Goal: Task Accomplishment & Management: Use online tool/utility

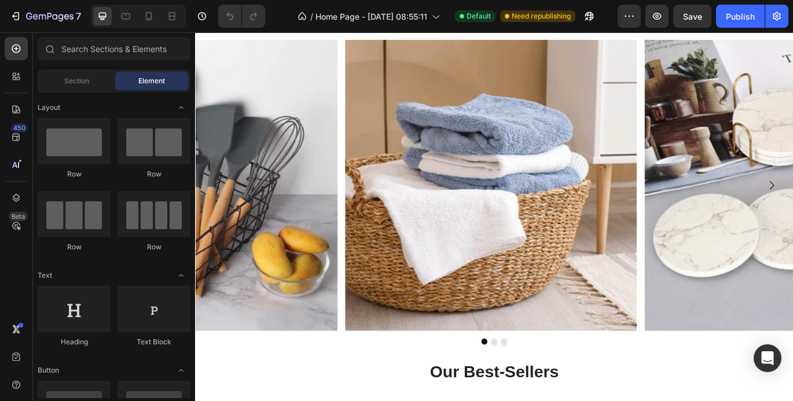
scroll to position [463, 0]
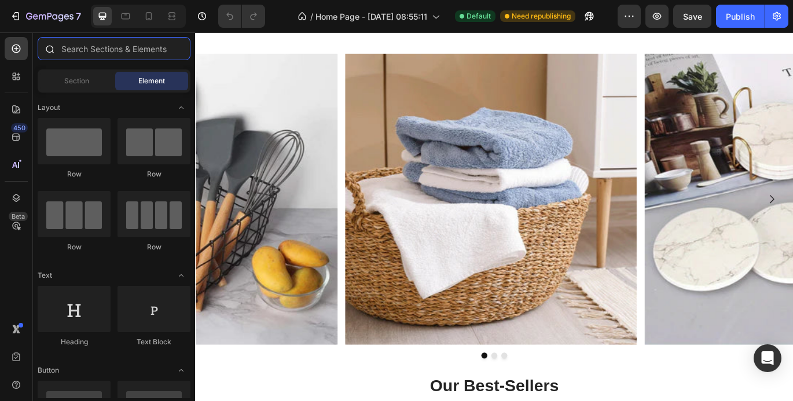
click at [71, 49] on input "text" at bounding box center [114, 48] width 153 height 23
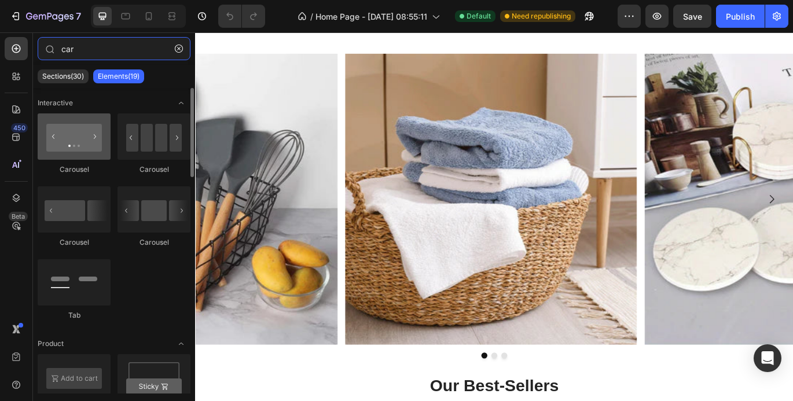
type input "car"
click at [82, 149] on div at bounding box center [74, 136] width 73 height 46
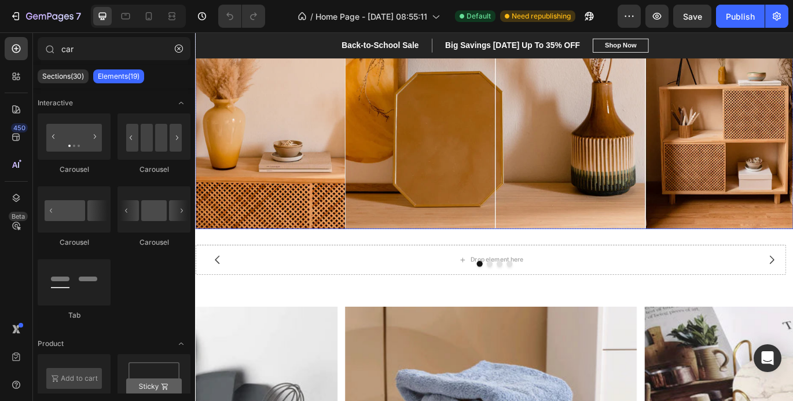
scroll to position [174, 0]
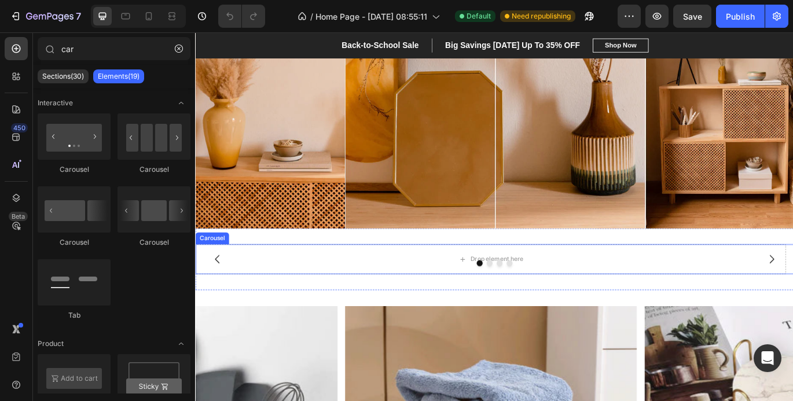
click at [549, 297] on div at bounding box center [542, 300] width 695 height 7
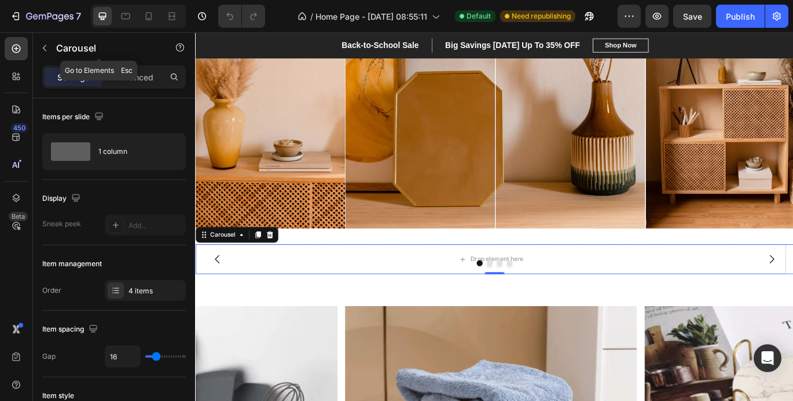
click at [96, 64] on div "Carousel" at bounding box center [99, 48] width 132 height 33
click at [101, 62] on div "Carousel" at bounding box center [99, 48] width 132 height 30
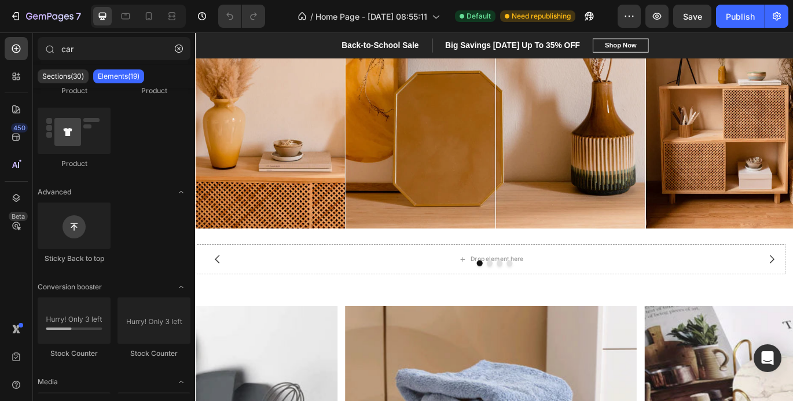
scroll to position [0, 0]
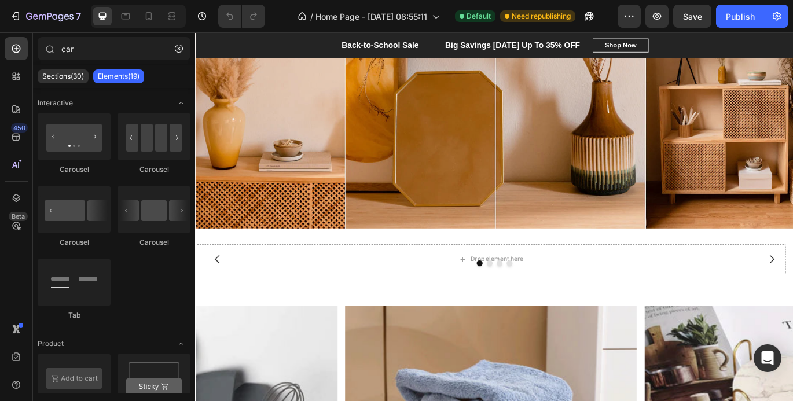
click at [115, 80] on p "Elements(19)" at bounding box center [119, 76] width 42 height 9
click at [96, 52] on input "car" at bounding box center [114, 48] width 153 height 23
click at [181, 49] on icon "button" at bounding box center [179, 49] width 8 height 8
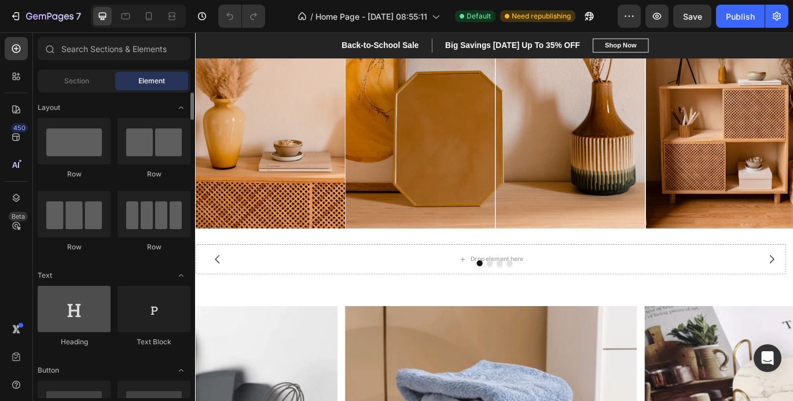
scroll to position [232, 0]
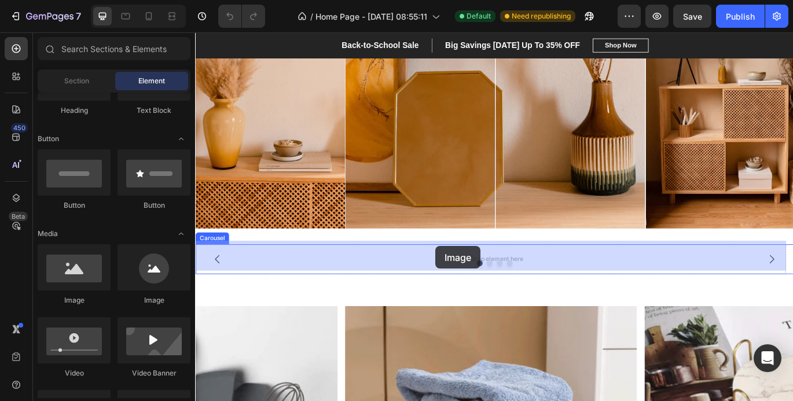
drag, startPoint x: 286, startPoint y: 309, endPoint x: 473, endPoint y: 312, distance: 186.5
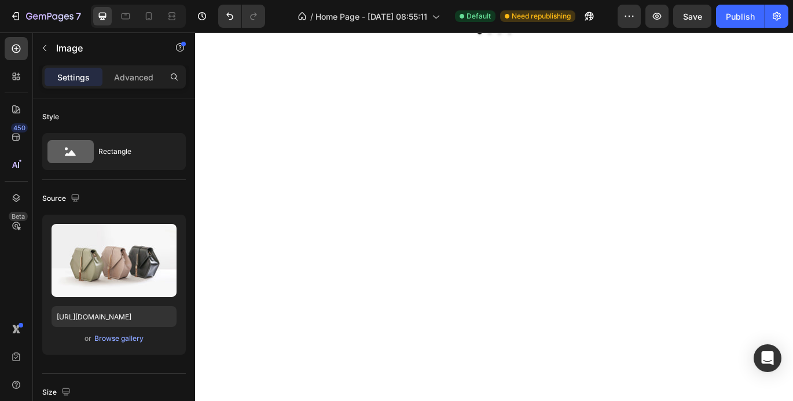
scroll to position [463, 0]
click at [103, 342] on div "Browse gallery" at bounding box center [118, 339] width 49 height 10
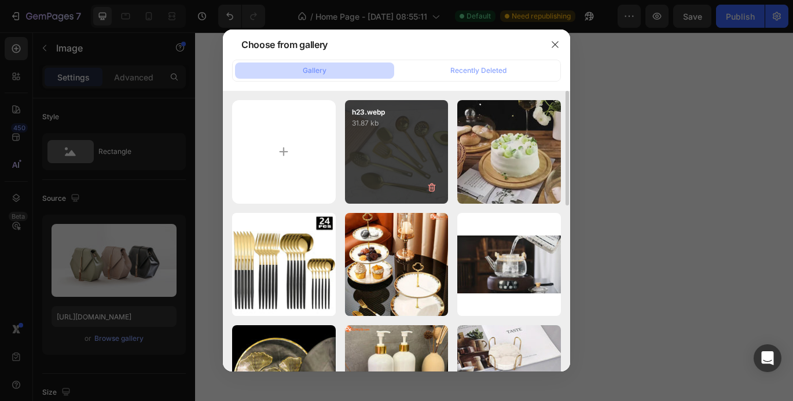
click at [401, 185] on div "h23.webp 31.87 kb" at bounding box center [397, 152] width 104 height 104
type input "[URL][DOMAIN_NAME]"
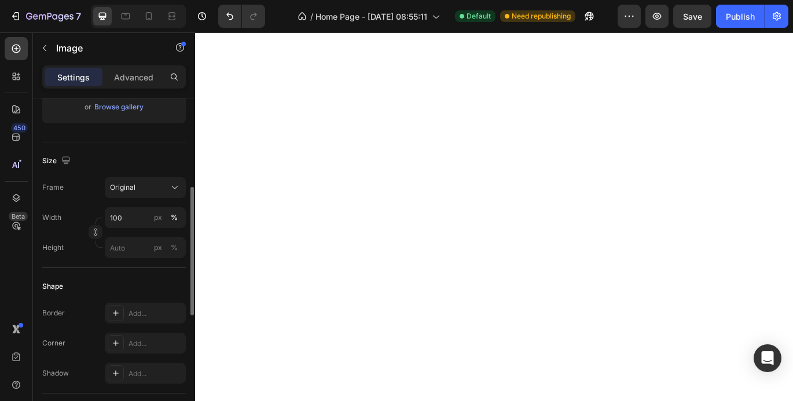
scroll to position [0, 0]
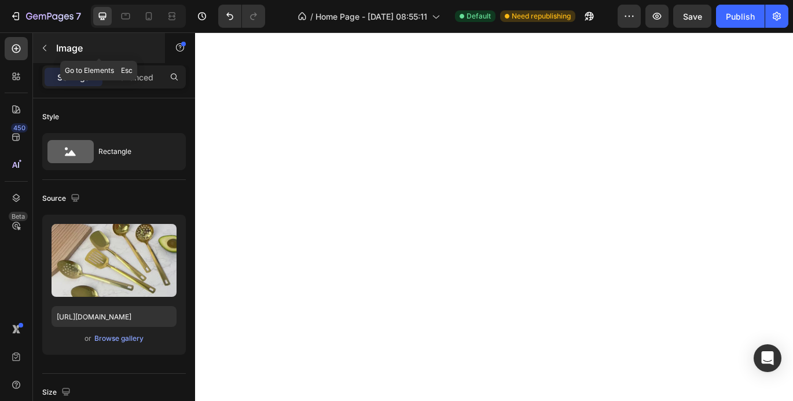
click at [42, 47] on icon "button" at bounding box center [44, 47] width 9 height 9
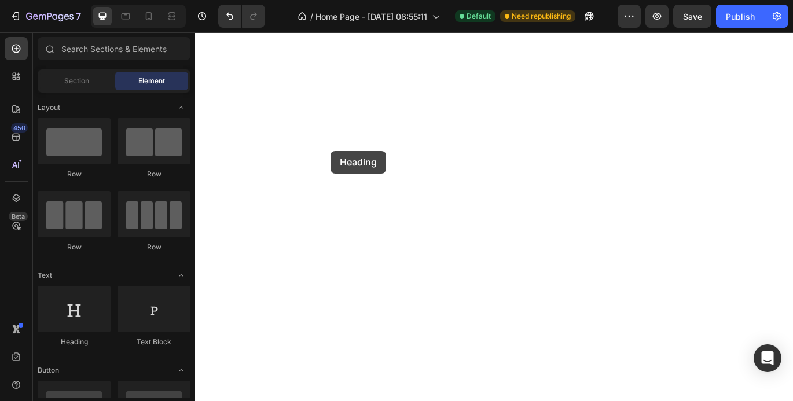
drag, startPoint x: 281, startPoint y: 350, endPoint x: 353, endPoint y: 170, distance: 193.7
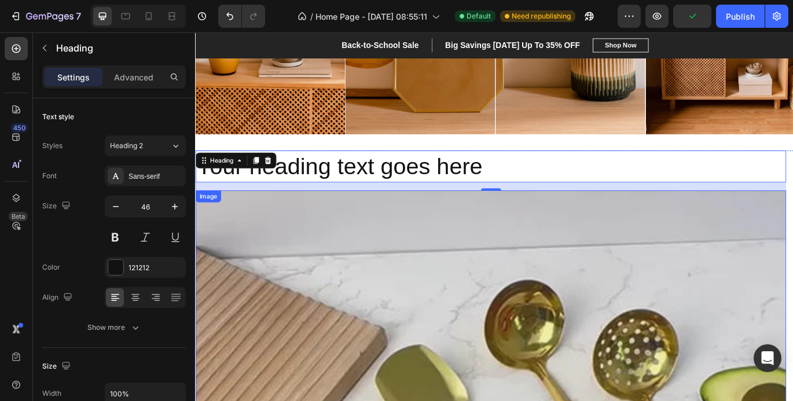
scroll to position [340, 0]
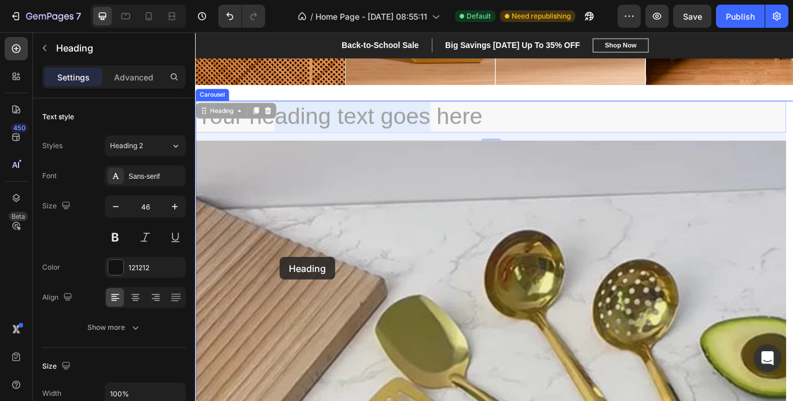
drag, startPoint x: 465, startPoint y: 127, endPoint x: 294, endPoint y: 294, distance: 239.1
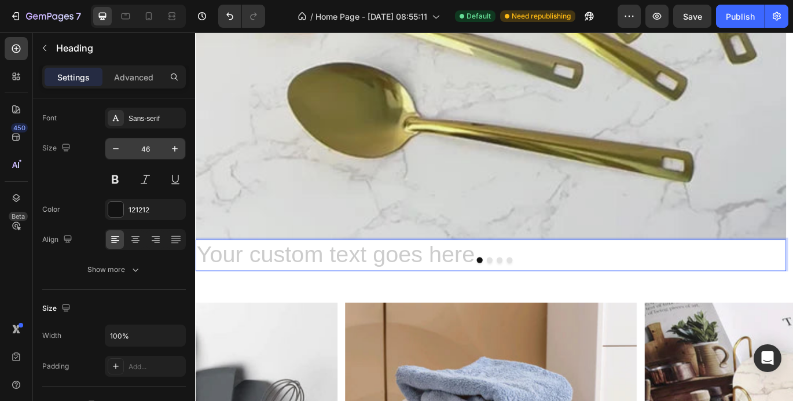
scroll to position [0, 0]
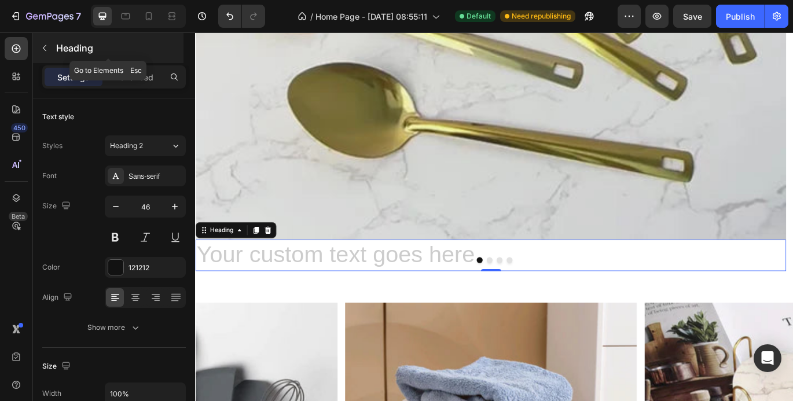
click at [43, 46] on icon "button" at bounding box center [44, 47] width 9 height 9
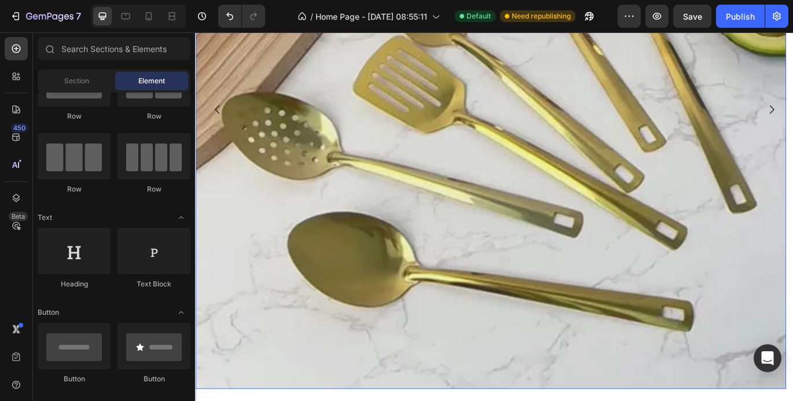
scroll to position [572, 0]
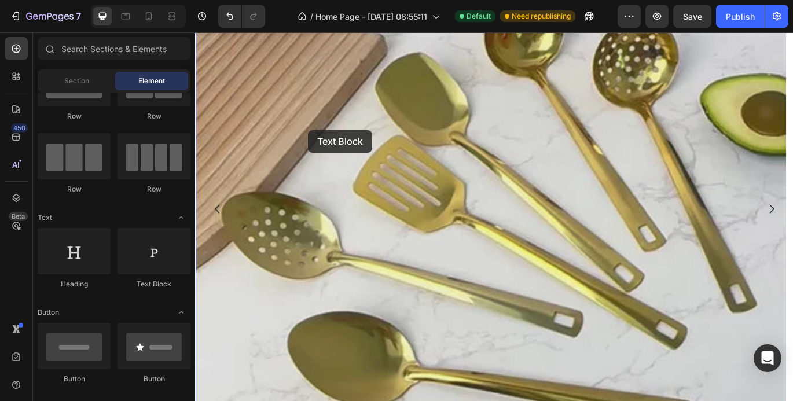
drag, startPoint x: 348, startPoint y: 294, endPoint x: 327, endPoint y: 146, distance: 149.2
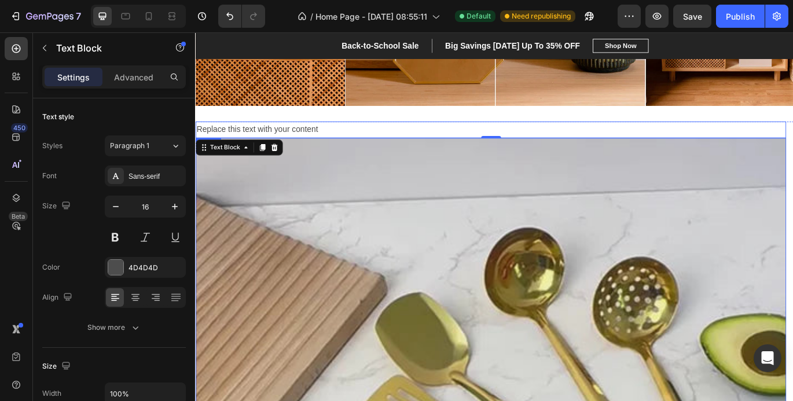
scroll to position [347, 0]
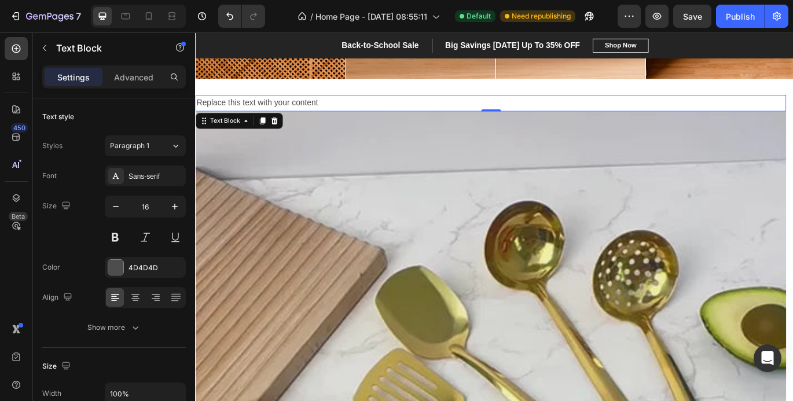
click at [391, 112] on div "Replace this text with your content" at bounding box center [538, 114] width 686 height 19
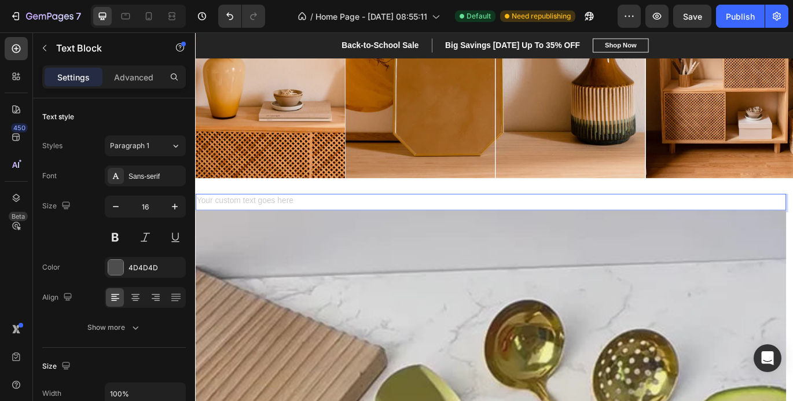
scroll to position [232, 0]
drag, startPoint x: 318, startPoint y: 225, endPoint x: 279, endPoint y: 225, distance: 39.4
click at [279, 225] on div "Rich Text Editor. Editing area: main" at bounding box center [538, 230] width 686 height 19
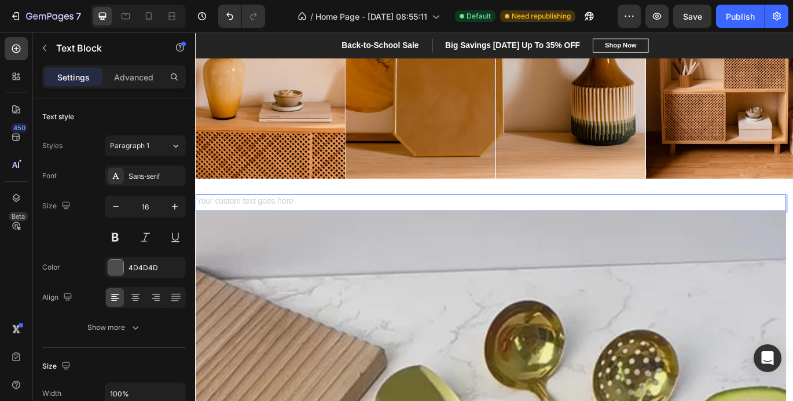
drag, startPoint x: 279, startPoint y: 225, endPoint x: 510, endPoint y: 217, distance: 231.2
click at [510, 221] on div "Rich Text Editor. Editing area: main" at bounding box center [538, 230] width 686 height 19
click at [507, 221] on div "Rich Text Editor. Editing area: main" at bounding box center [538, 230] width 686 height 19
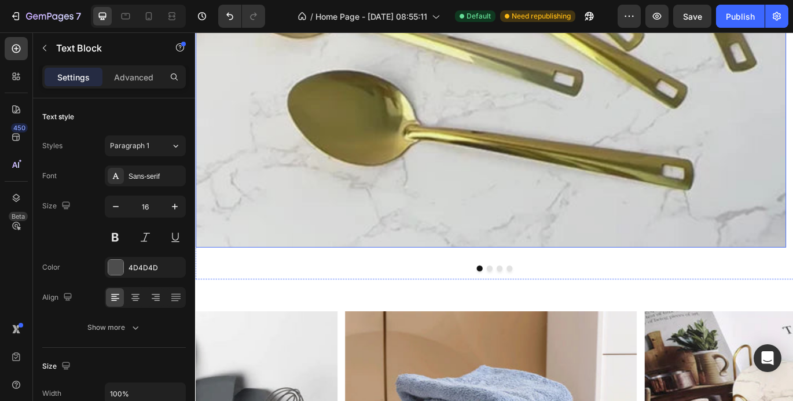
scroll to position [926, 0]
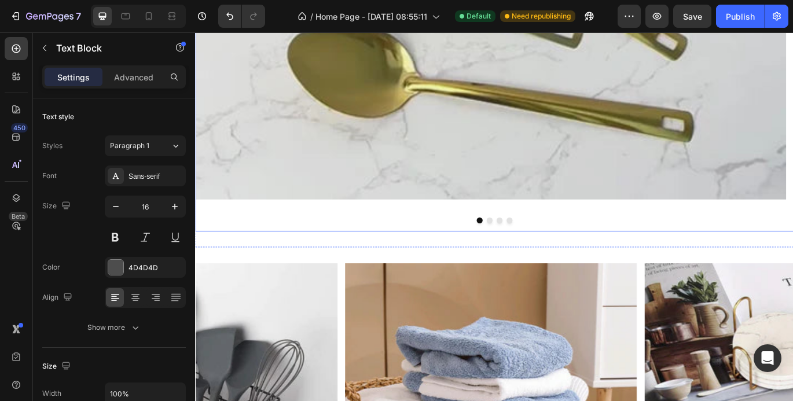
click at [533, 254] on button "Dot" at bounding box center [536, 250] width 7 height 7
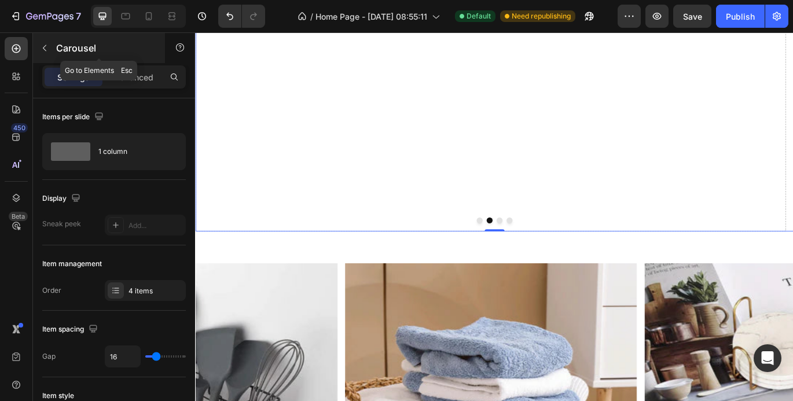
click at [48, 47] on icon "button" at bounding box center [44, 47] width 9 height 9
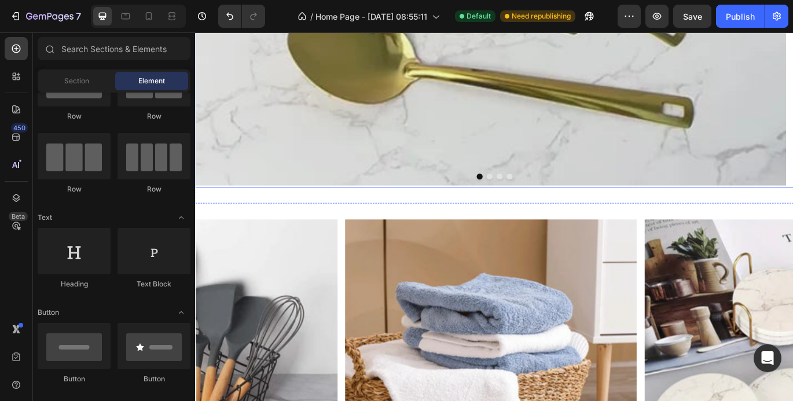
click at [534, 200] on button "Dot" at bounding box center [536, 199] width 7 height 7
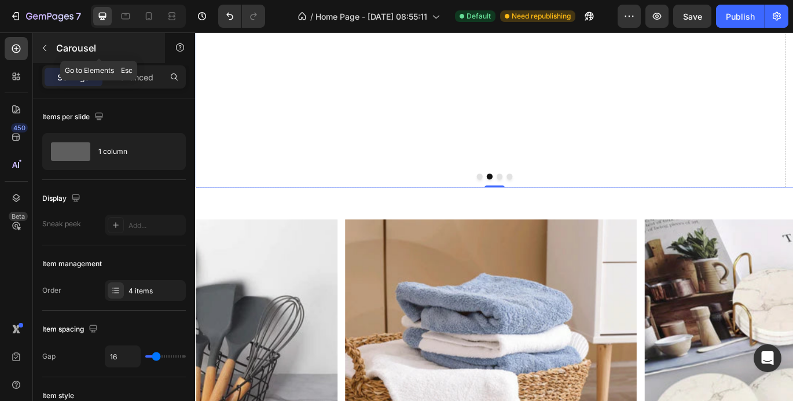
click at [47, 52] on icon "button" at bounding box center [44, 47] width 9 height 9
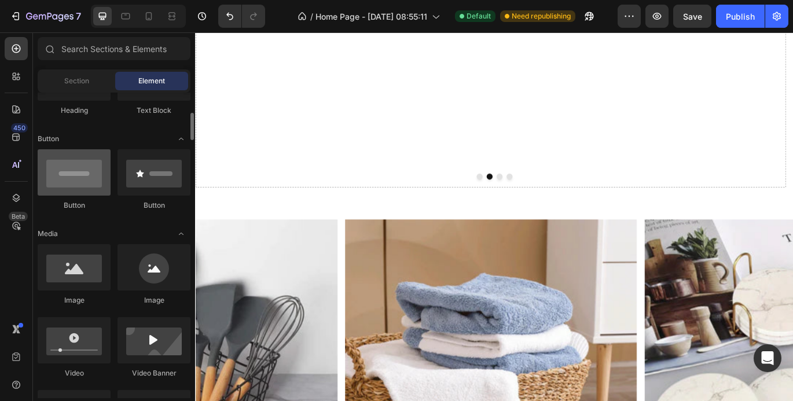
scroll to position [290, 0]
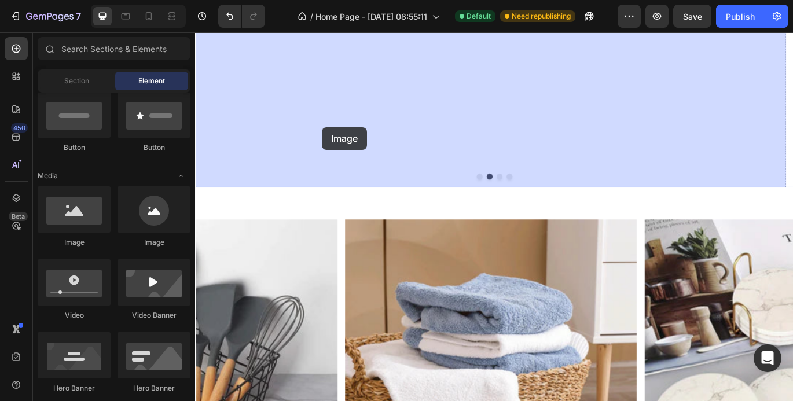
drag, startPoint x: 276, startPoint y: 258, endPoint x: 350, endPoint y: 140, distance: 139.5
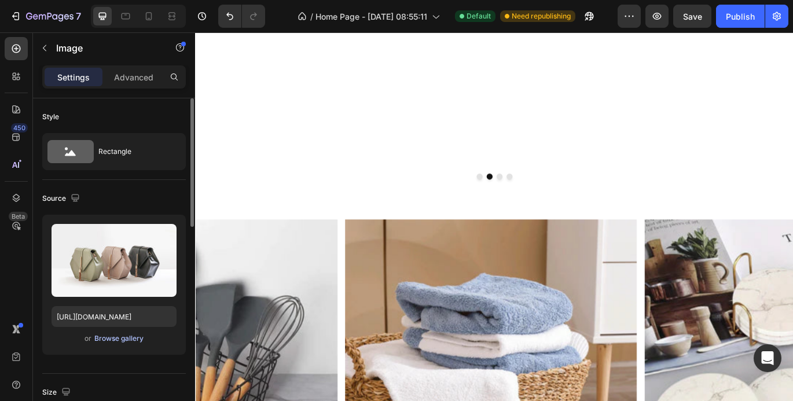
click at [111, 338] on div "Browse gallery" at bounding box center [118, 339] width 49 height 10
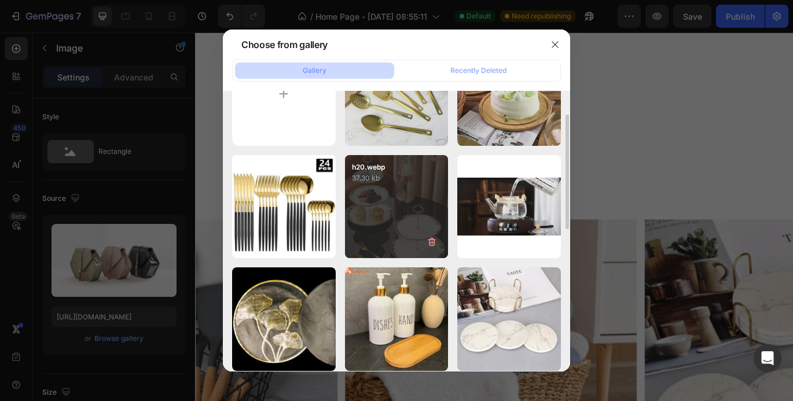
scroll to position [116, 0]
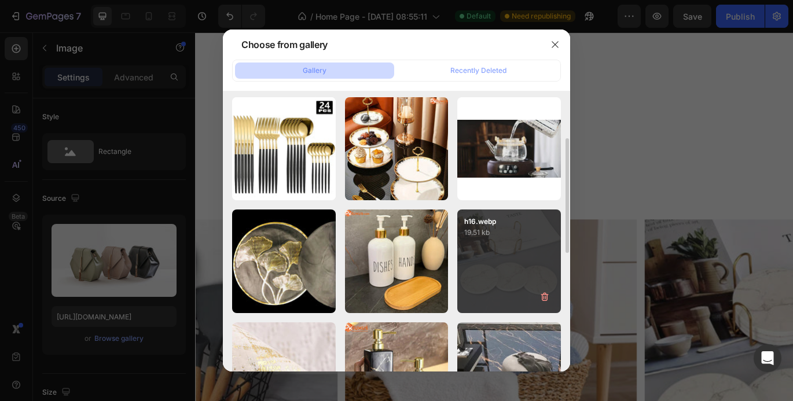
click at [506, 246] on div "h16.webp 19.51 kb" at bounding box center [509, 262] width 104 height 104
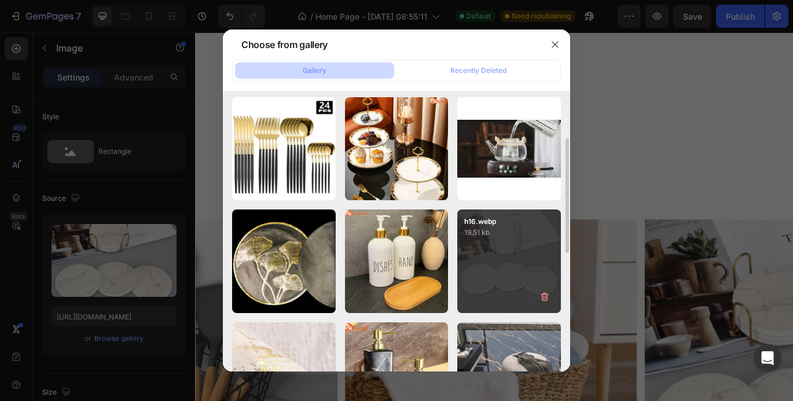
type input "[URL][DOMAIN_NAME]"
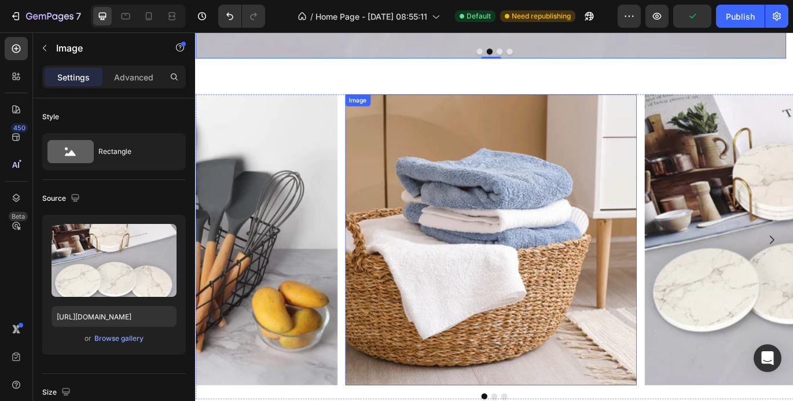
scroll to position [1100, 0]
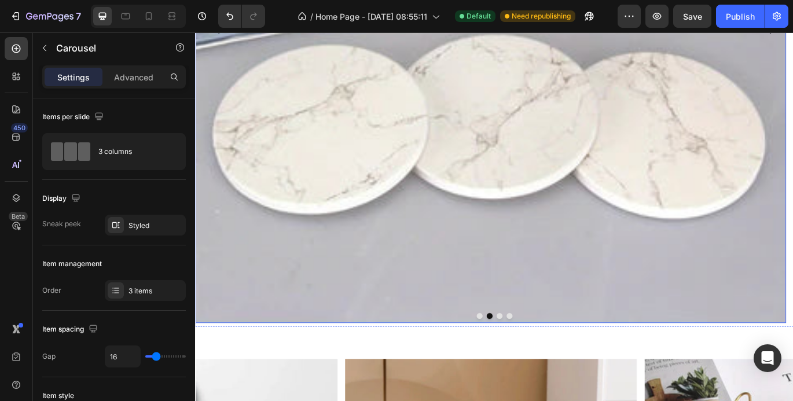
scroll to position [869, 0]
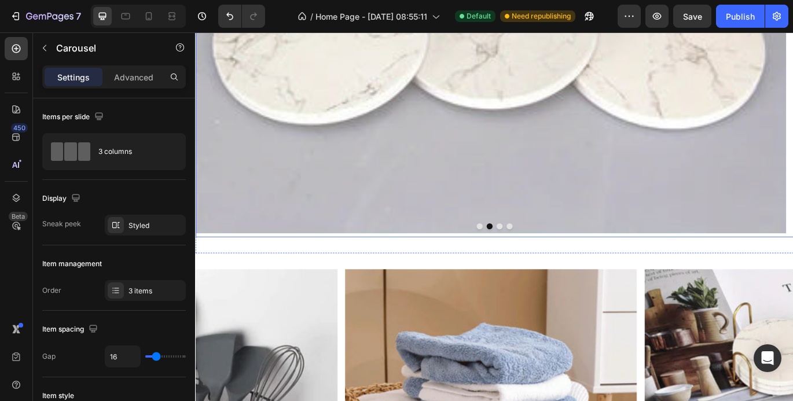
click at [545, 257] on button "Dot" at bounding box center [548, 257] width 7 height 7
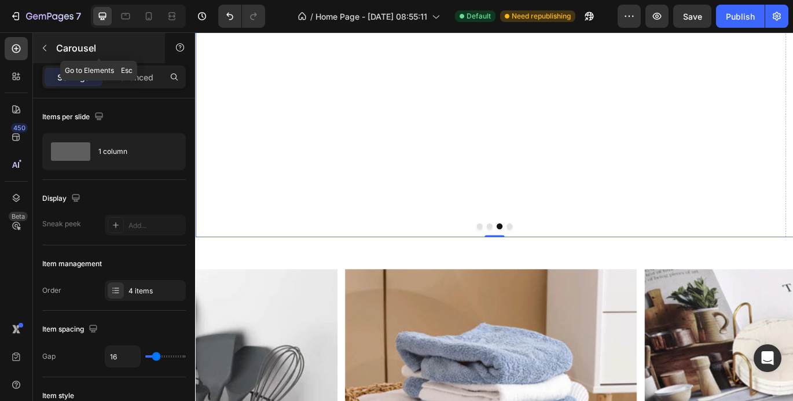
click at [43, 48] on icon "button" at bounding box center [44, 48] width 3 height 6
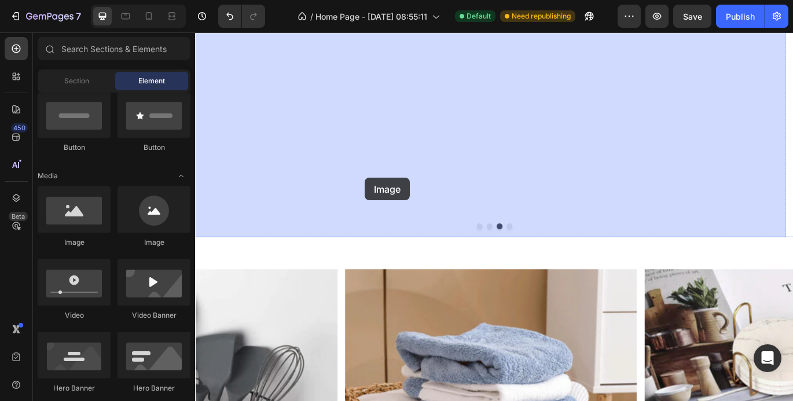
drag, startPoint x: 276, startPoint y: 268, endPoint x: 392, endPoint y: 202, distance: 133.8
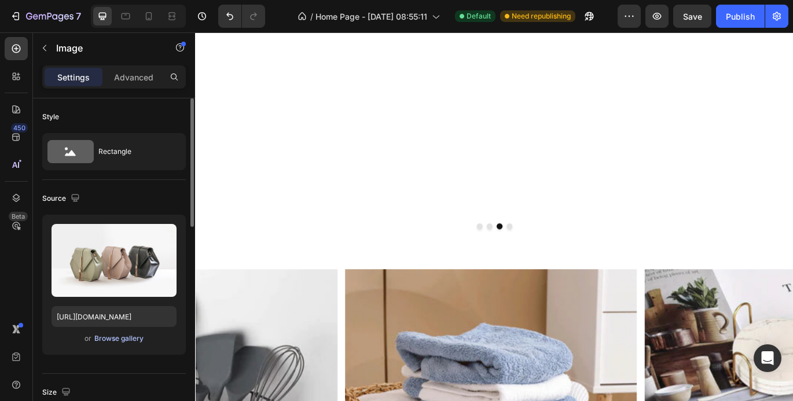
click at [118, 340] on div "Browse gallery" at bounding box center [118, 339] width 49 height 10
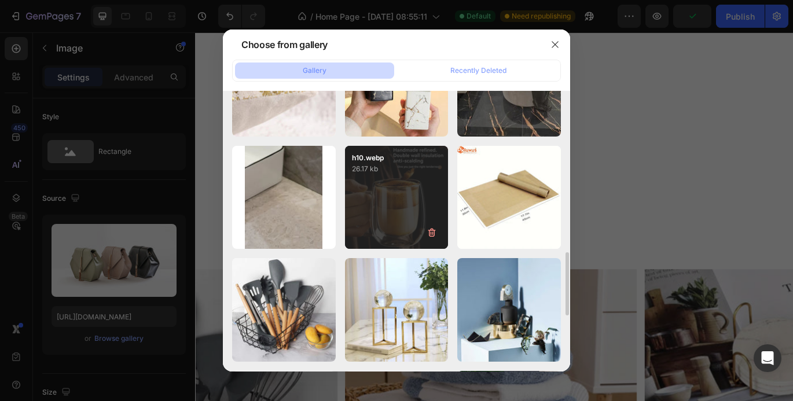
scroll to position [463, 0]
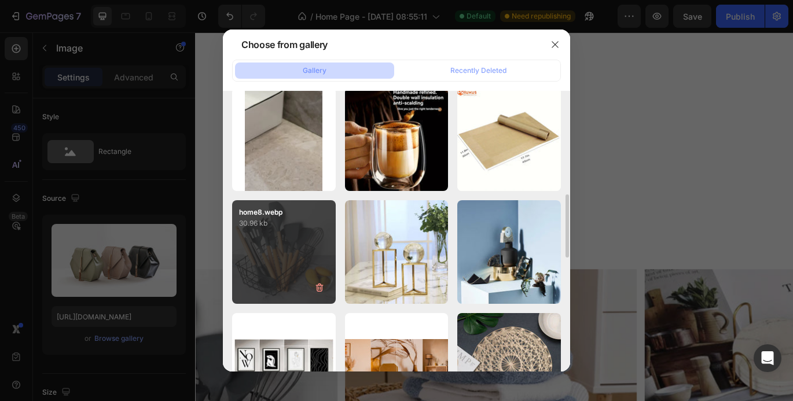
click at [285, 271] on div "home8.webp 30.96 kb" at bounding box center [284, 252] width 104 height 104
type input "[URL][DOMAIN_NAME]"
click at [285, 271] on div "home8.webp 30.96 kb" at bounding box center [284, 252] width 104 height 104
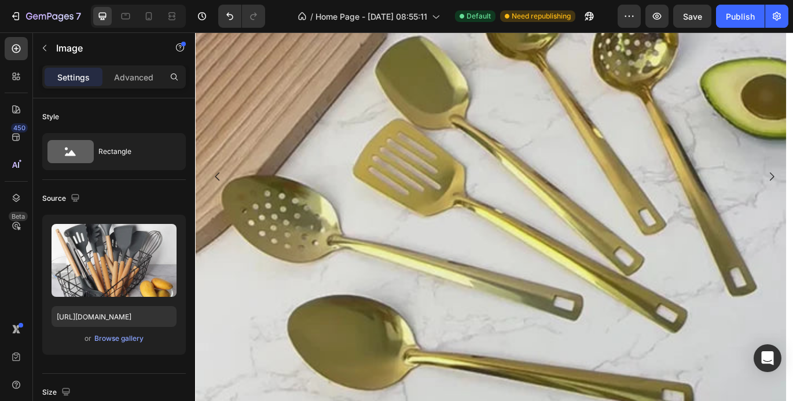
scroll to position [801, 0]
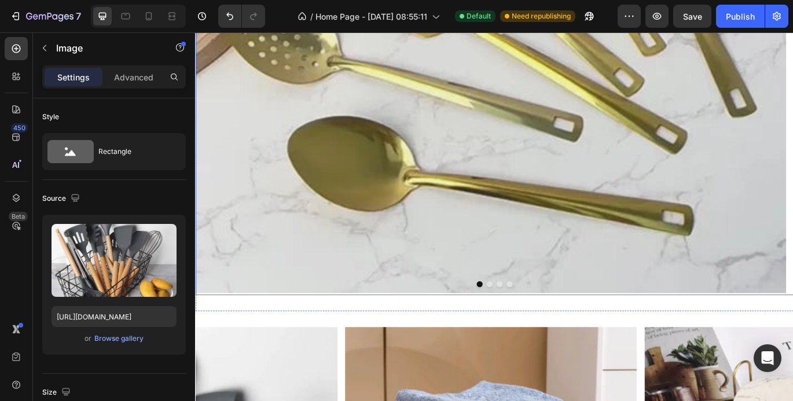
click at [535, 325] on button "Dot" at bounding box center [536, 324] width 7 height 7
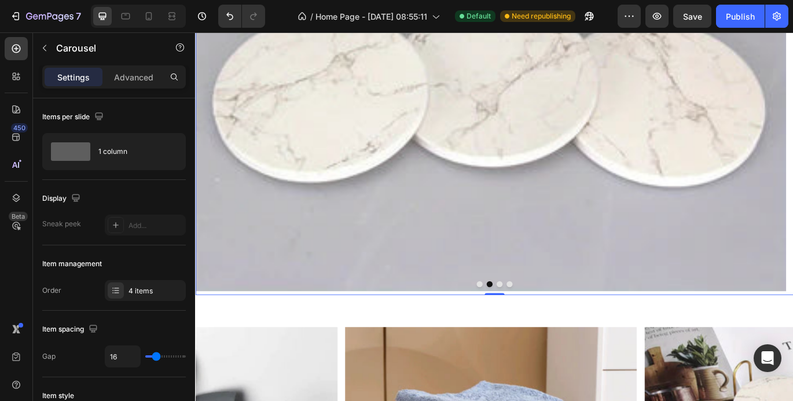
click at [545, 325] on button "Dot" at bounding box center [548, 324] width 7 height 7
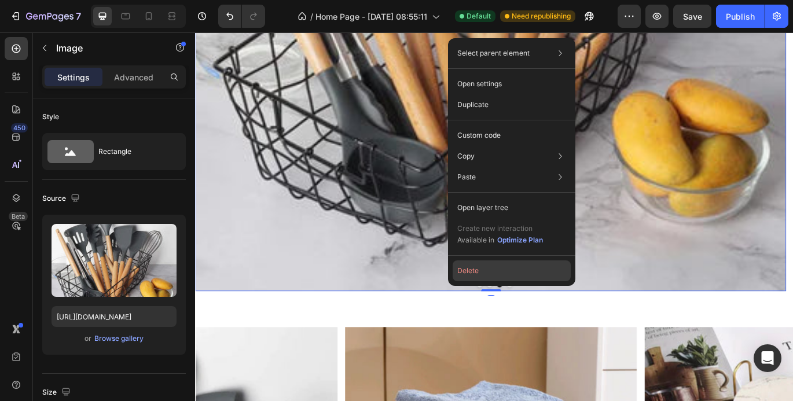
click at [463, 268] on button "Delete" at bounding box center [512, 271] width 118 height 21
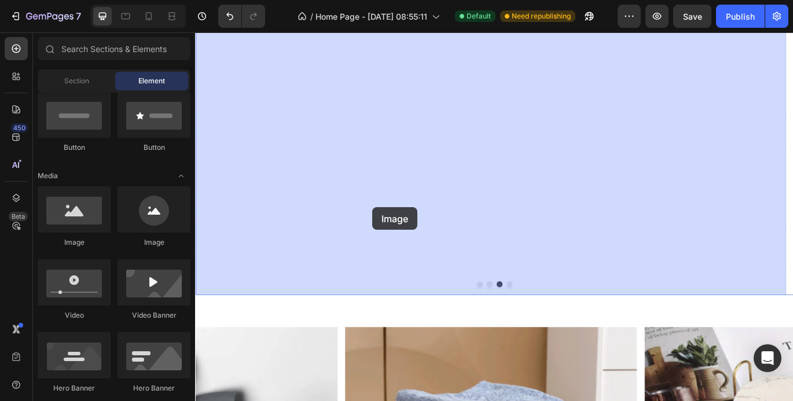
drag, startPoint x: 277, startPoint y: 254, endPoint x: 401, endPoint y: 236, distance: 125.8
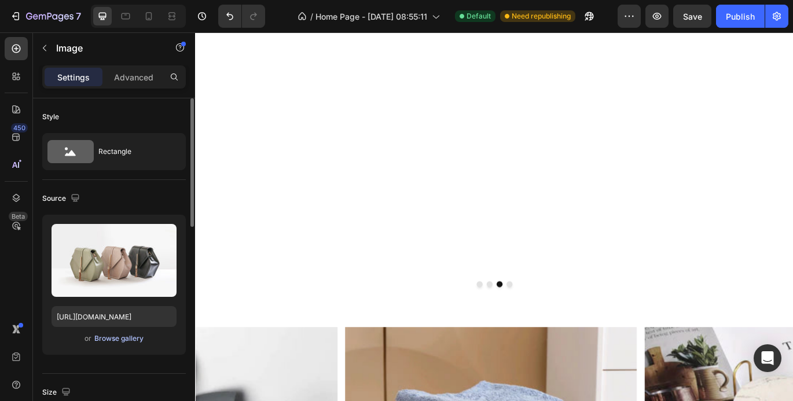
click at [126, 335] on div "Browse gallery" at bounding box center [118, 339] width 49 height 10
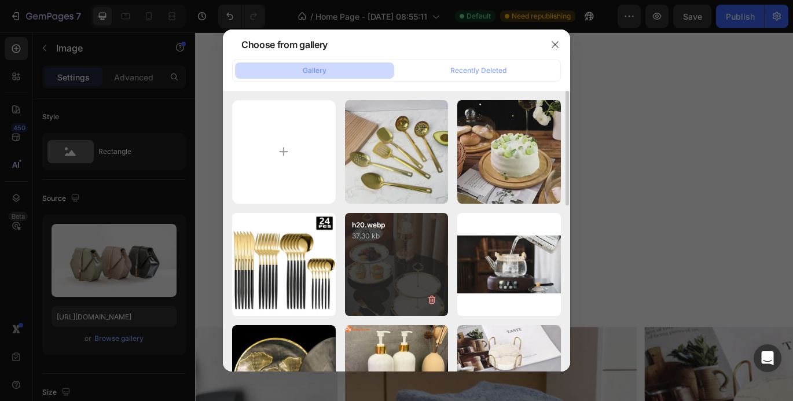
scroll to position [58, 0]
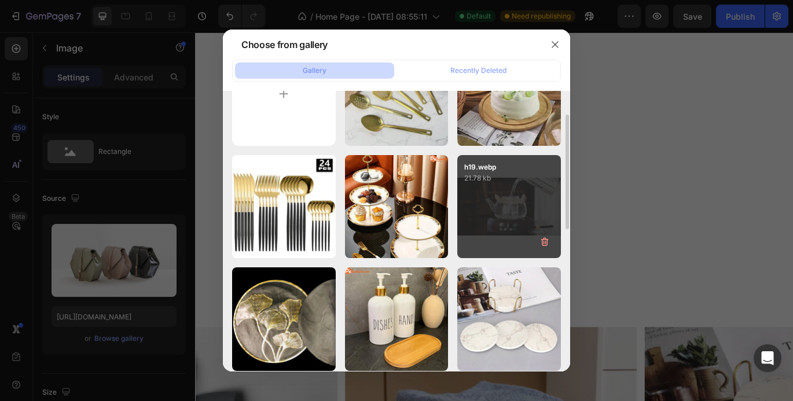
click at [519, 215] on div "h19.webp 21.78 kb" at bounding box center [509, 207] width 104 height 104
type input "[URL][DOMAIN_NAME]"
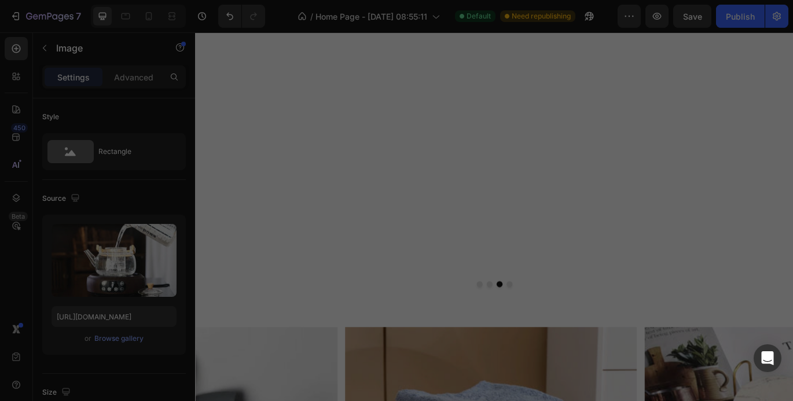
click at [519, 215] on div "h19.webp 21.78 kb" at bounding box center [509, 207] width 104 height 104
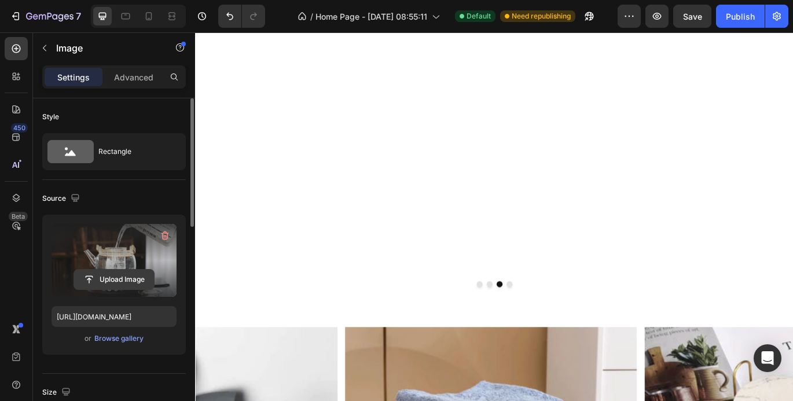
click at [114, 276] on input "file" at bounding box center [114, 280] width 80 height 20
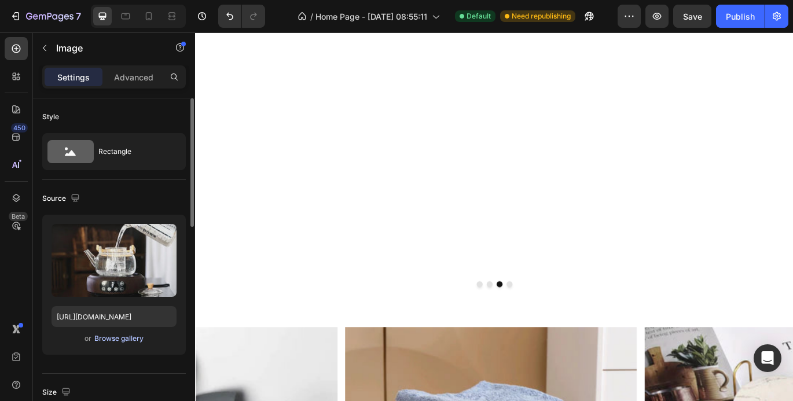
click at [135, 338] on div "Browse gallery" at bounding box center [118, 339] width 49 height 10
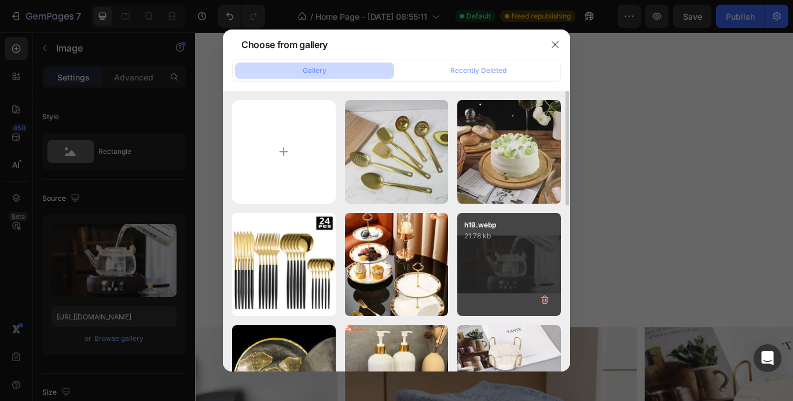
click at [508, 272] on div "h19.webp 21.78 kb" at bounding box center [509, 265] width 104 height 104
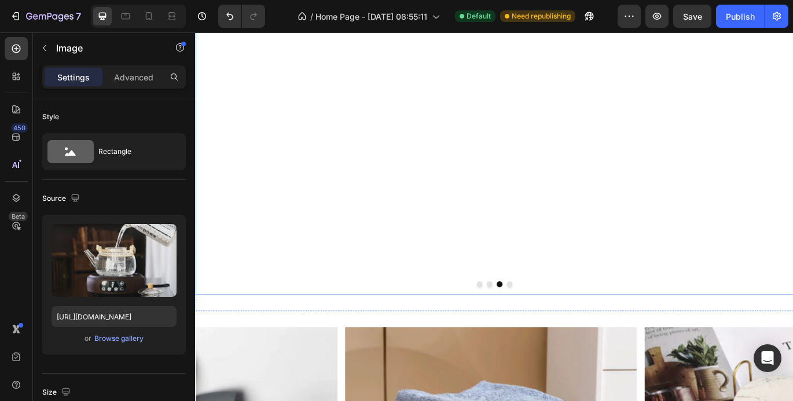
click at [533, 321] on button "Dot" at bounding box center [536, 324] width 7 height 7
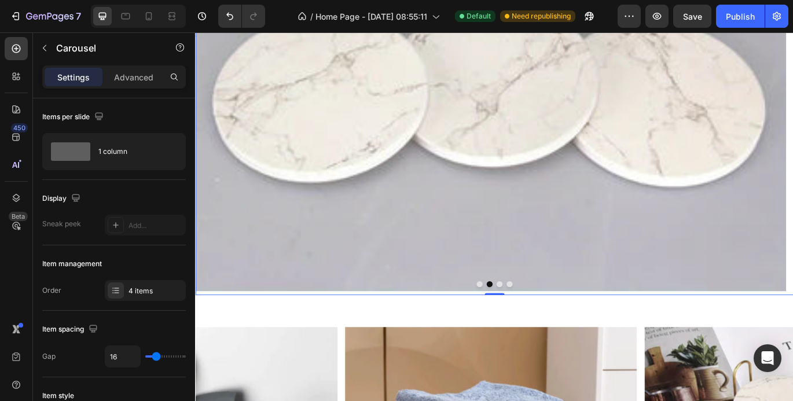
click at [522, 324] on button "Dot" at bounding box center [525, 324] width 7 height 7
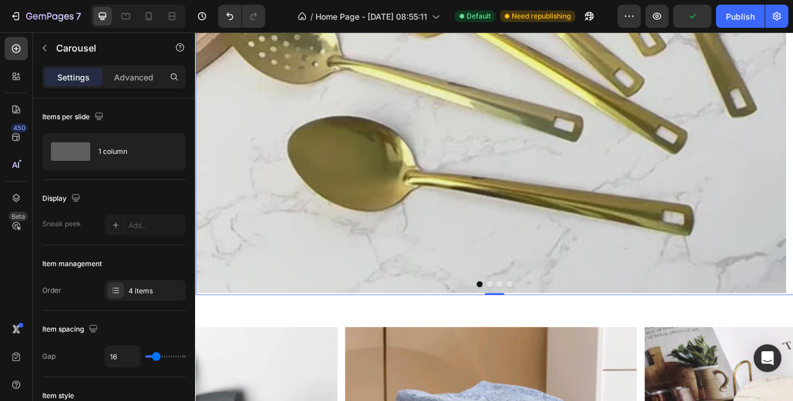
click at [545, 325] on button "Dot" at bounding box center [548, 324] width 7 height 7
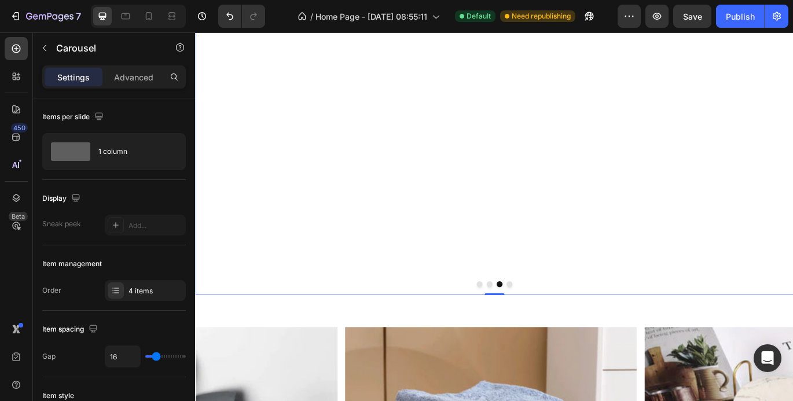
click at [556, 324] on button "Dot" at bounding box center [559, 324] width 7 height 7
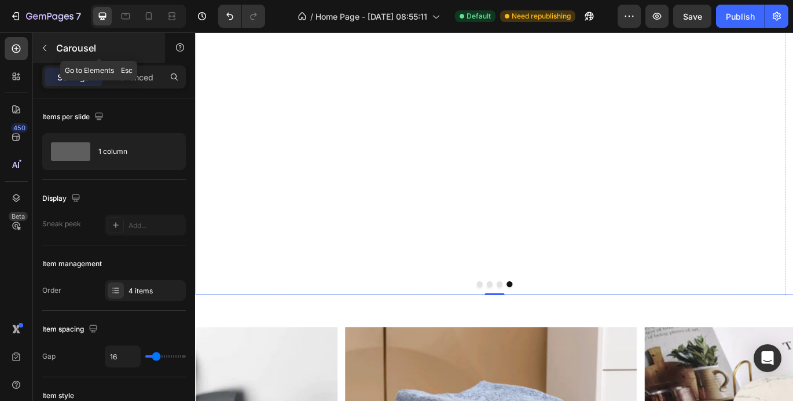
click at [46, 46] on icon "button" at bounding box center [44, 47] width 9 height 9
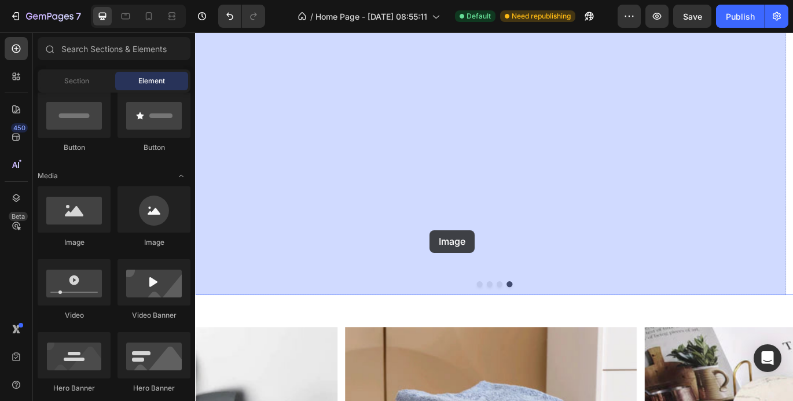
drag, startPoint x: 262, startPoint y: 259, endPoint x: 475, endPoint y: 262, distance: 213.1
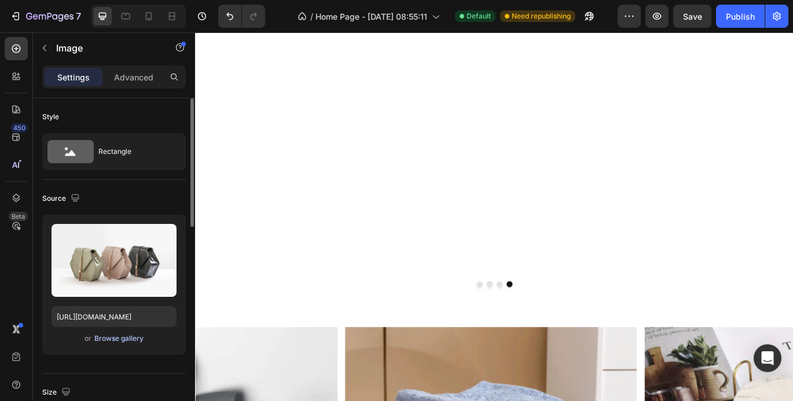
click at [122, 340] on div "Browse gallery" at bounding box center [118, 339] width 49 height 10
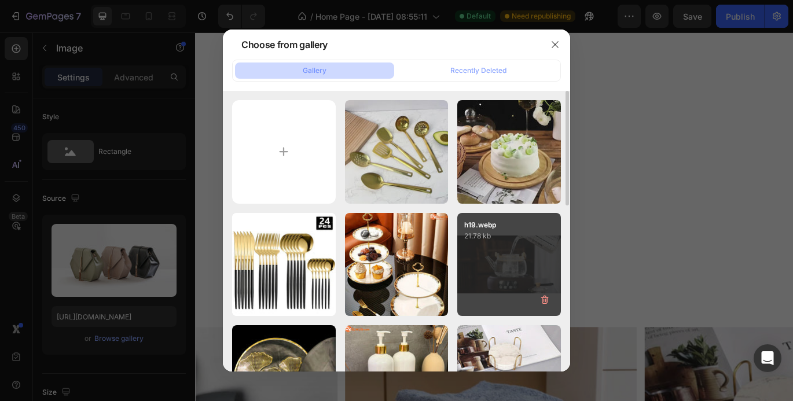
click at [499, 281] on div "h19.webp 21.78 kb" at bounding box center [509, 265] width 104 height 104
type input "[URL][DOMAIN_NAME]"
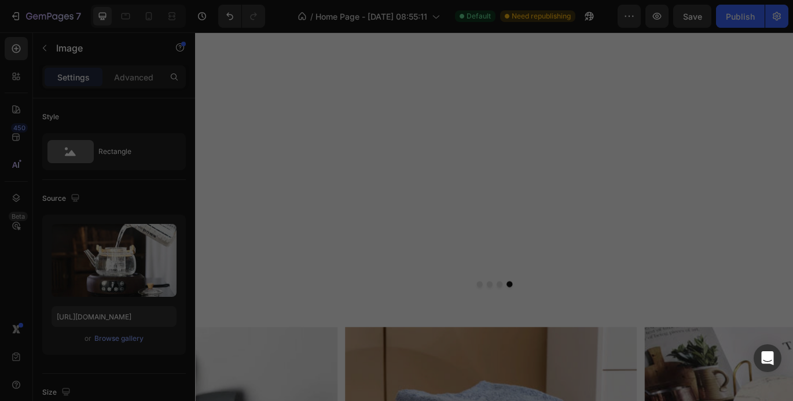
click at [499, 281] on div "h19.webp 21.78 kb" at bounding box center [509, 265] width 104 height 104
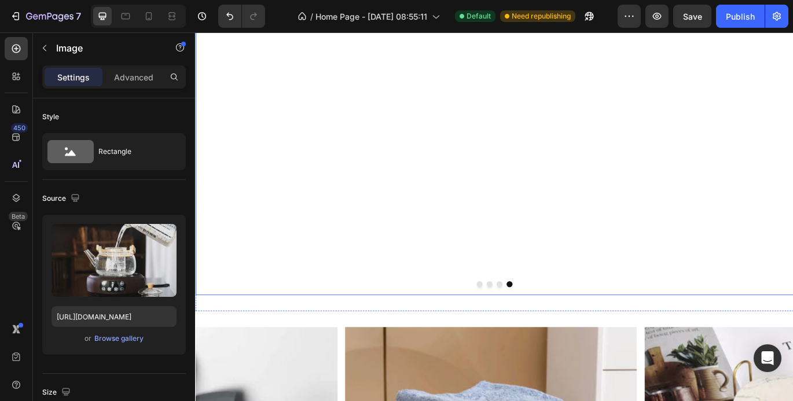
click at [548, 324] on div at bounding box center [542, 324] width 695 height 7
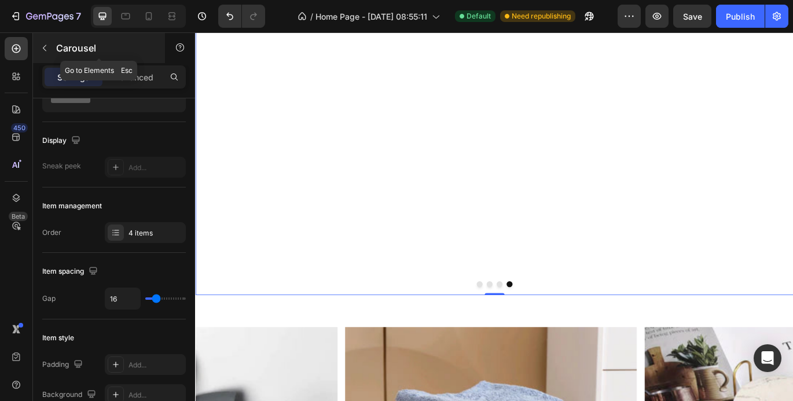
click at [44, 49] on icon "button" at bounding box center [44, 48] width 3 height 6
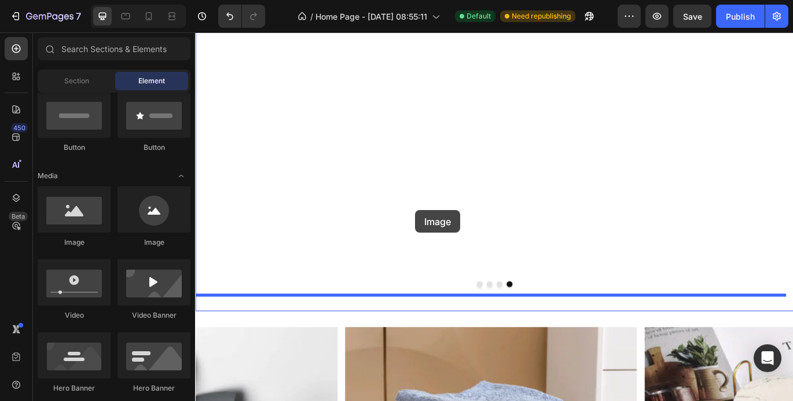
drag, startPoint x: 266, startPoint y: 257, endPoint x: 451, endPoint y: 239, distance: 185.0
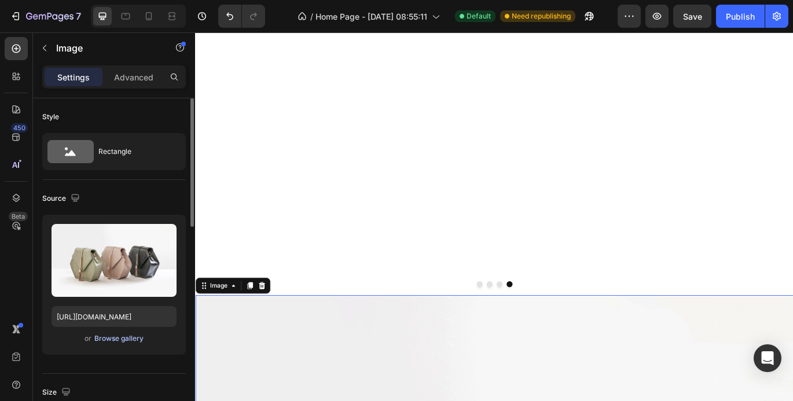
click at [137, 338] on div "Browse gallery" at bounding box center [118, 339] width 49 height 10
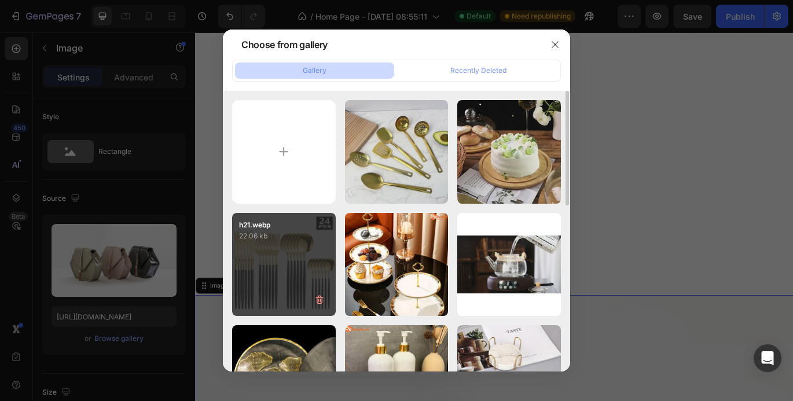
scroll to position [116, 0]
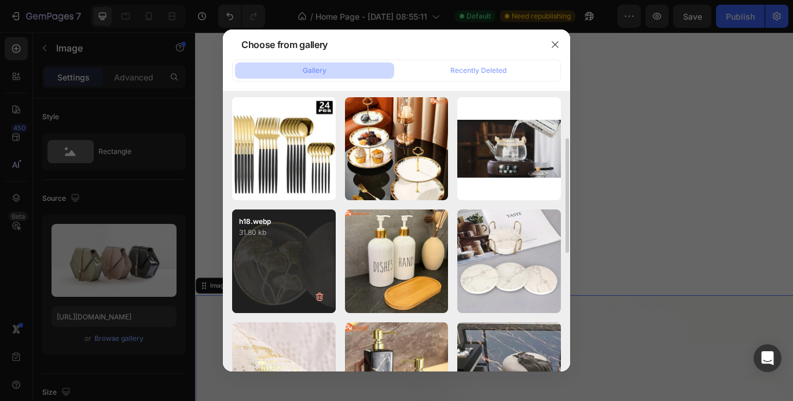
click at [290, 280] on div "h18.webp 31.80 kb" at bounding box center [284, 262] width 104 height 104
type input "[URL][DOMAIN_NAME]"
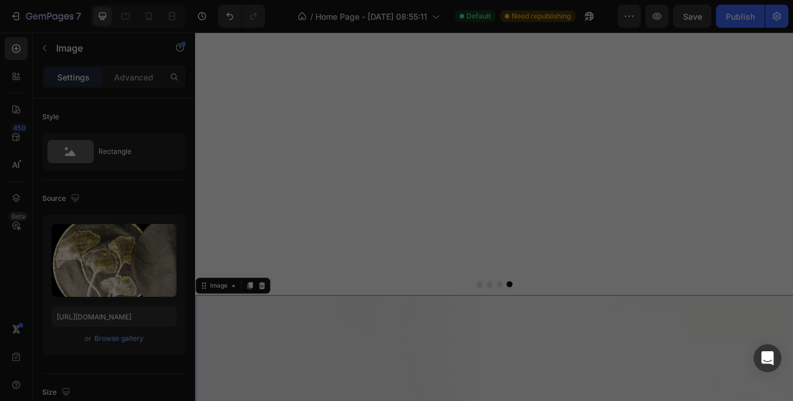
click at [290, 280] on div "h18.webp 31.80 kb" at bounding box center [284, 262] width 104 height 104
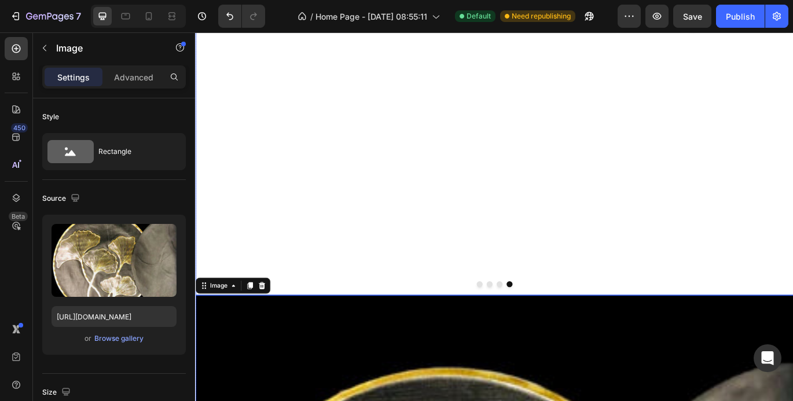
click at [545, 327] on button "Dot" at bounding box center [548, 324] width 7 height 7
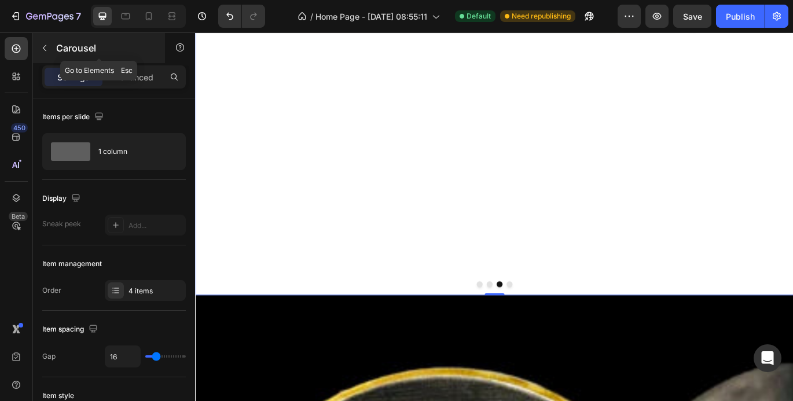
click at [44, 47] on icon "button" at bounding box center [44, 48] width 3 height 6
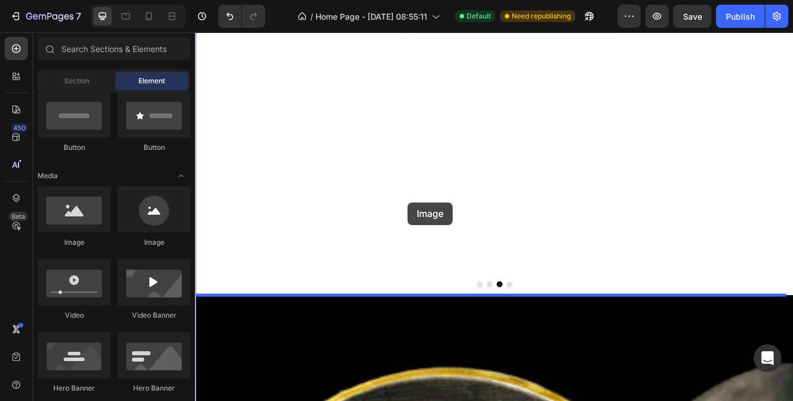
drag, startPoint x: 284, startPoint y: 244, endPoint x: 442, endPoint y: 230, distance: 158.1
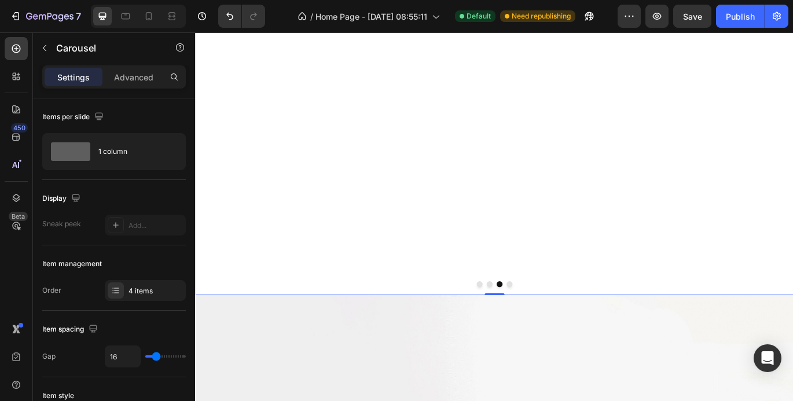
click at [524, 327] on div at bounding box center [542, 324] width 695 height 7
click at [518, 327] on div at bounding box center [542, 324] width 695 height 7
click at [522, 327] on button "Dot" at bounding box center [525, 324] width 7 height 7
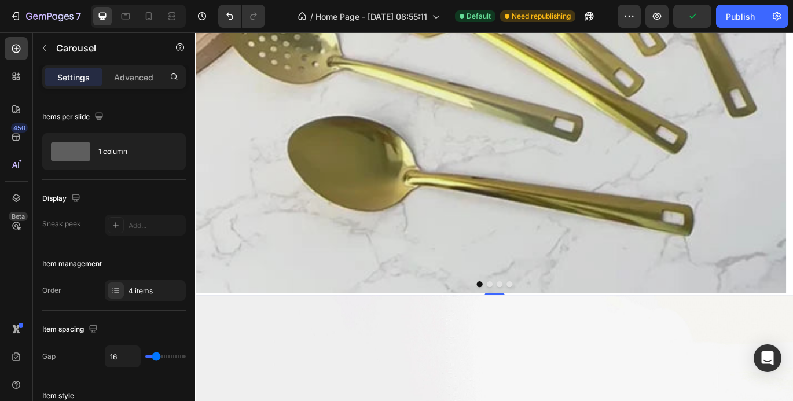
click at [533, 327] on button "Dot" at bounding box center [536, 324] width 7 height 7
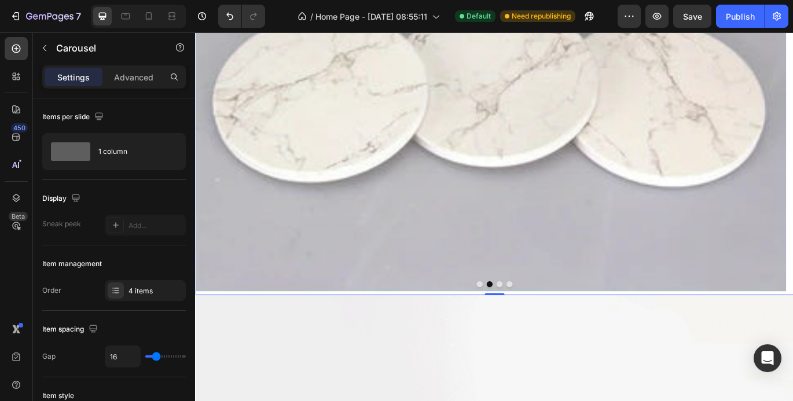
click at [545, 325] on button "Dot" at bounding box center [548, 324] width 7 height 7
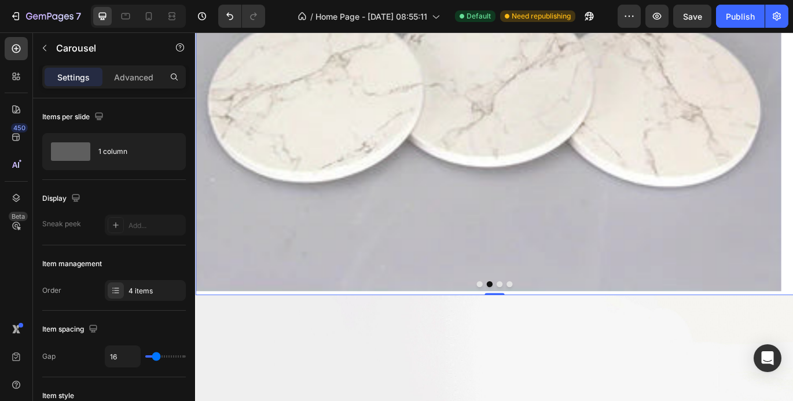
click at [545, 325] on button "Dot" at bounding box center [548, 324] width 7 height 7
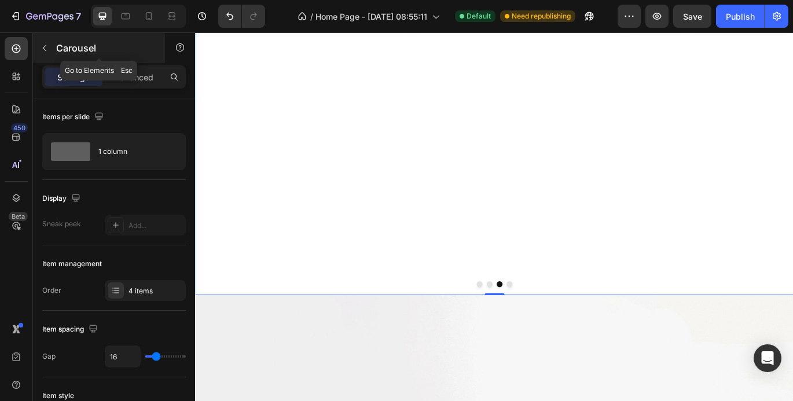
click at [41, 52] on icon "button" at bounding box center [44, 47] width 9 height 9
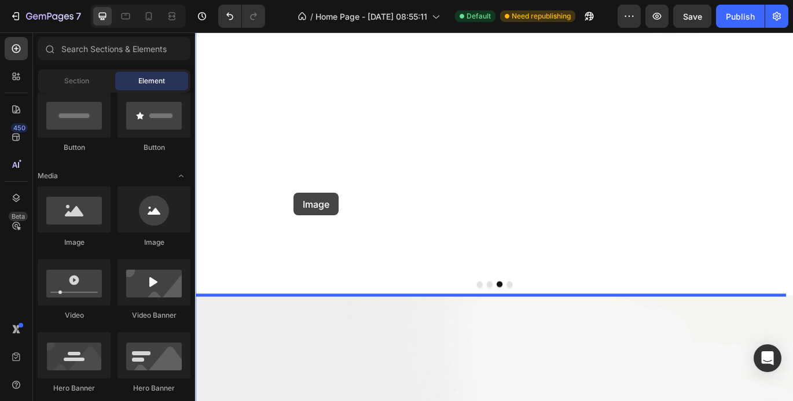
drag, startPoint x: 288, startPoint y: 249, endPoint x: 310, endPoint y: 219, distance: 37.3
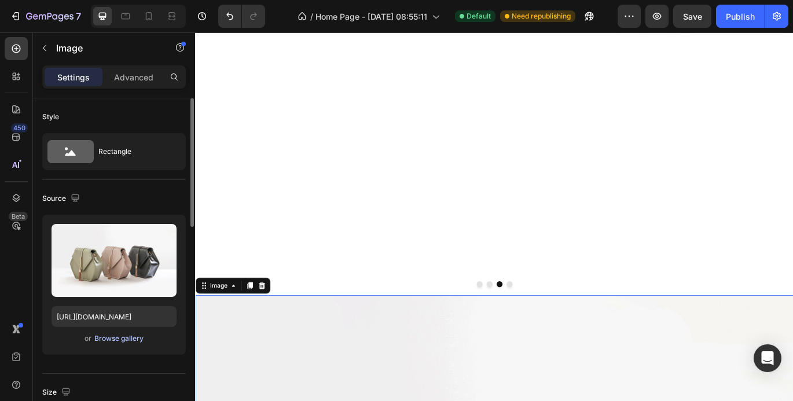
click at [132, 335] on div "Browse gallery" at bounding box center [118, 339] width 49 height 10
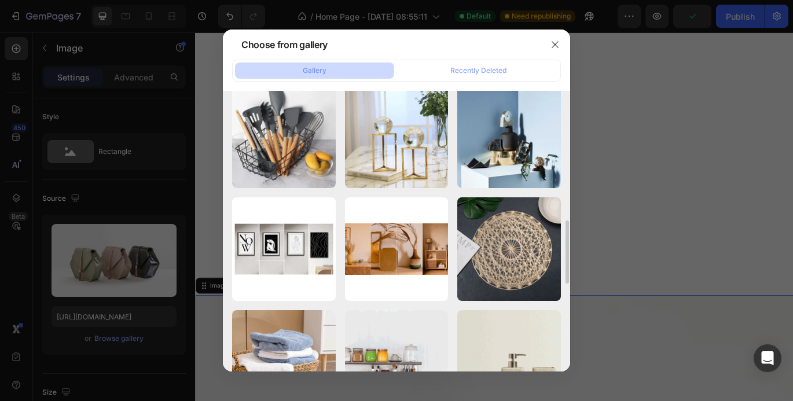
scroll to position [637, 0]
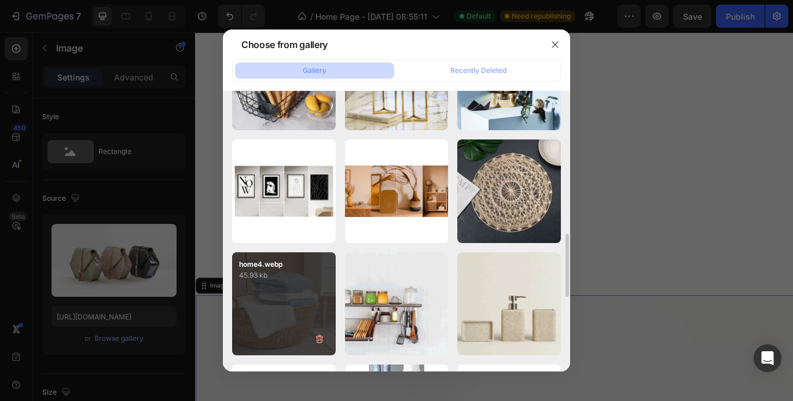
click at [270, 324] on div "home4.webp 45.93 kb" at bounding box center [284, 304] width 104 height 104
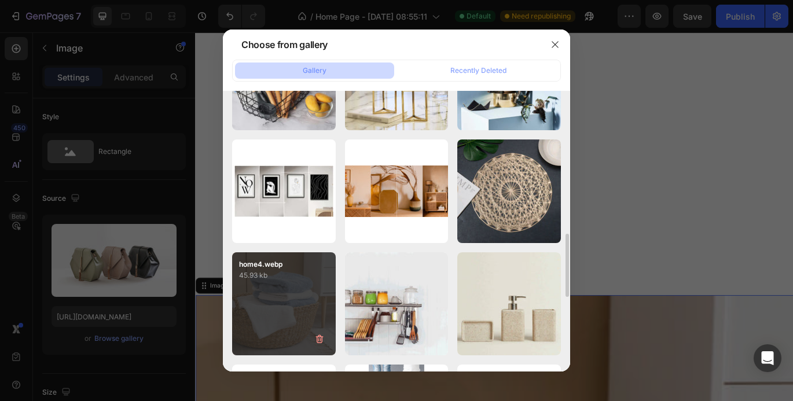
type input "[URL][DOMAIN_NAME]"
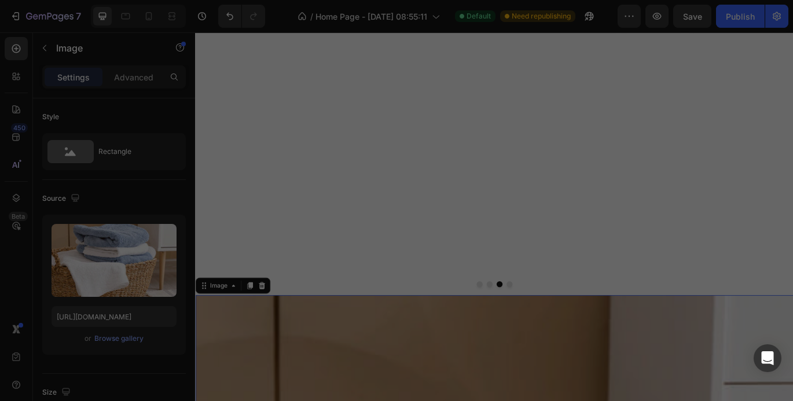
click at [270, 324] on div "home4.webp 45.93 kb" at bounding box center [284, 304] width 104 height 104
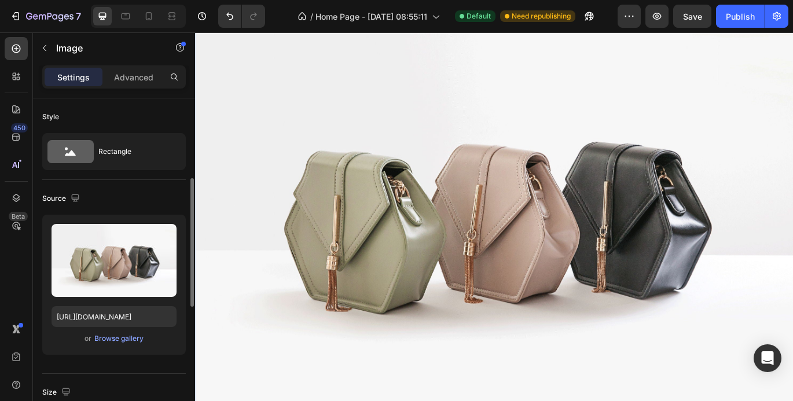
scroll to position [58, 0]
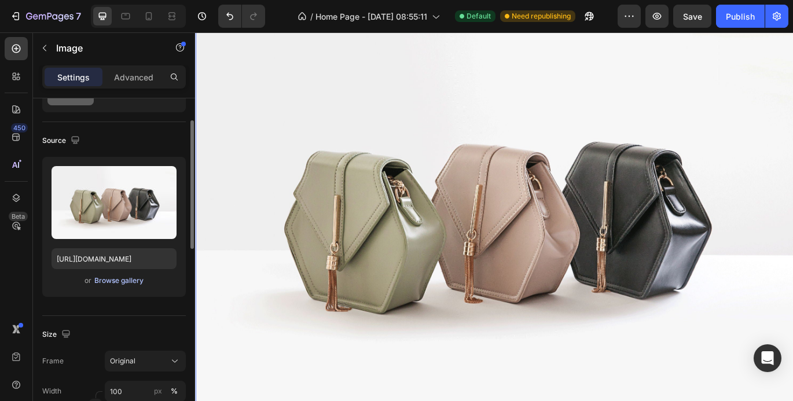
click at [122, 281] on div "Browse gallery" at bounding box center [118, 281] width 49 height 10
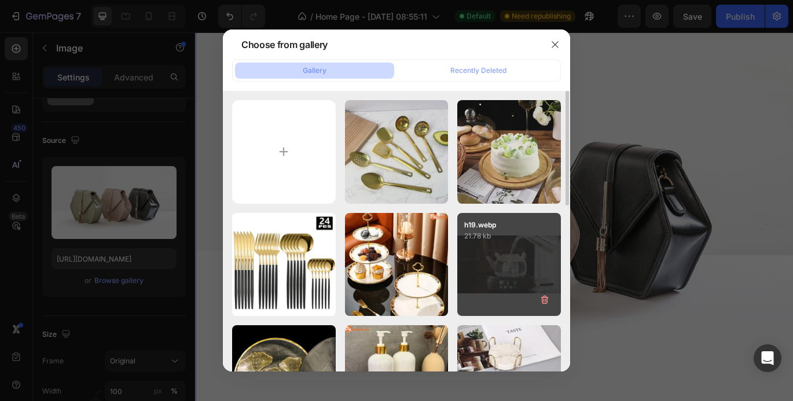
click at [500, 273] on div "h19.webp 21.78 kb" at bounding box center [509, 265] width 104 height 104
type input "[URL][DOMAIN_NAME]"
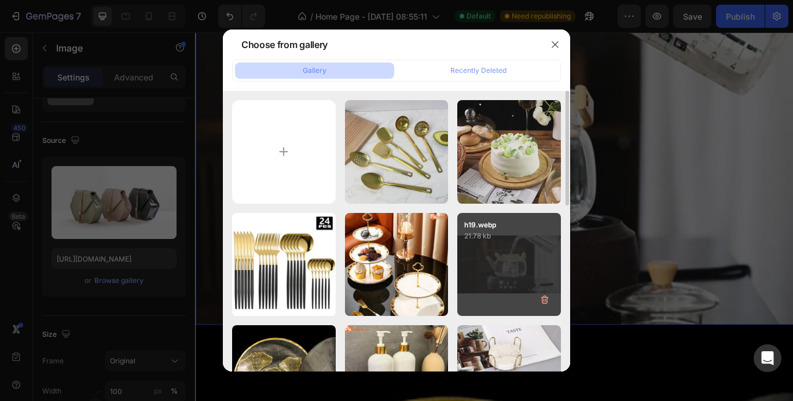
click at [500, 273] on div "h19.webp 21.78 kb" at bounding box center [509, 265] width 104 height 104
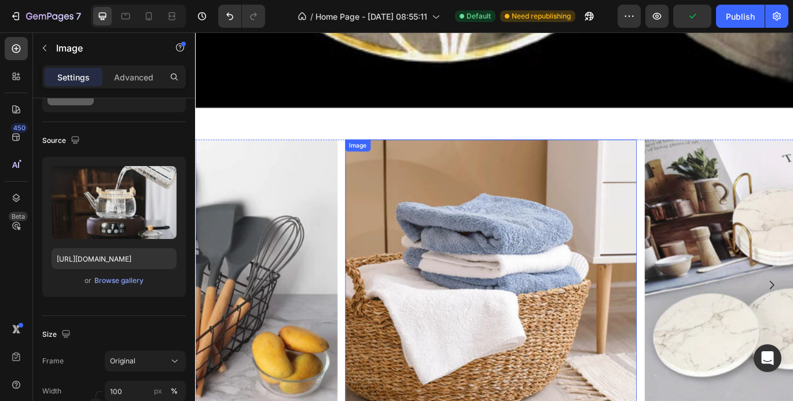
scroll to position [2779, 0]
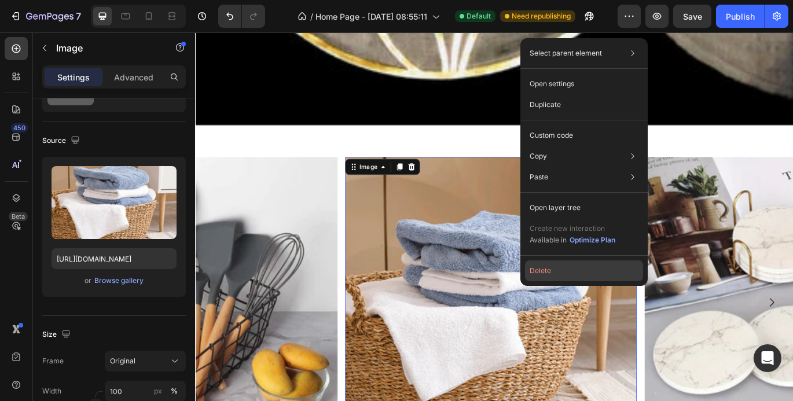
click at [576, 269] on button "Delete" at bounding box center [584, 271] width 118 height 21
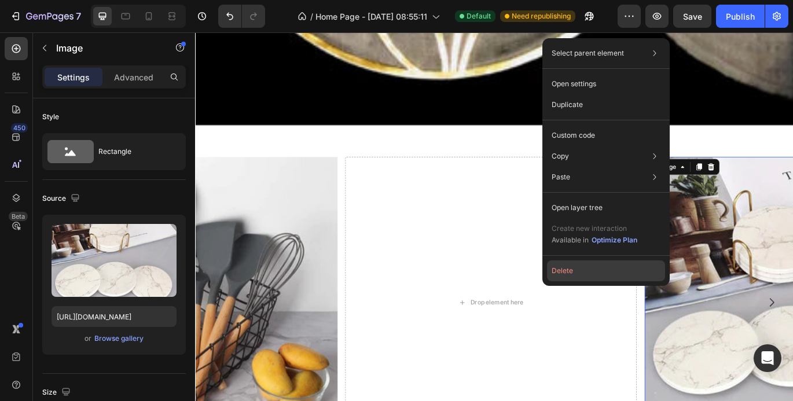
click at [649, 270] on button "Delete" at bounding box center [606, 271] width 118 height 21
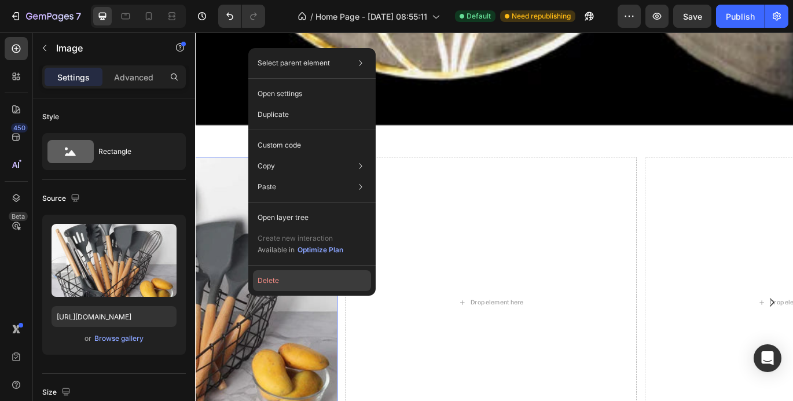
click at [302, 276] on button "Delete" at bounding box center [312, 280] width 118 height 21
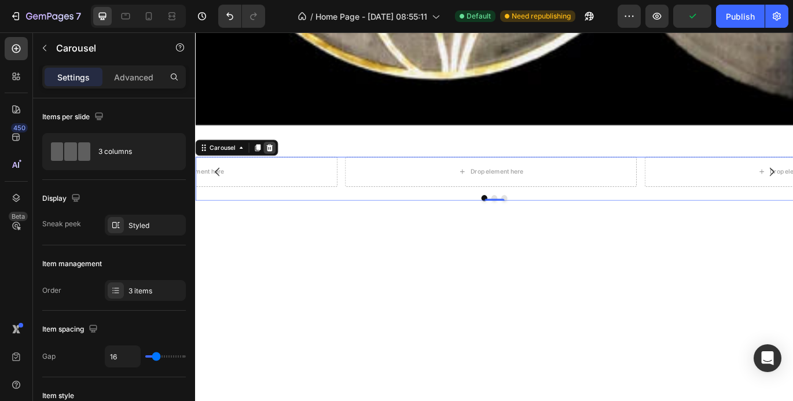
click at [281, 162] on icon at bounding box center [282, 166] width 8 height 8
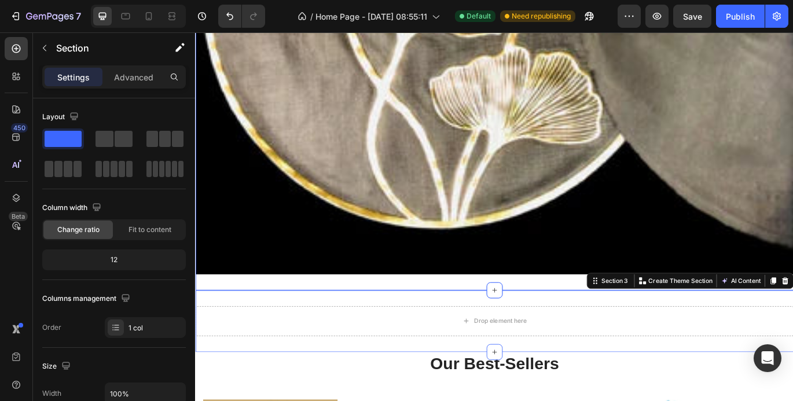
scroll to position [2606, 0]
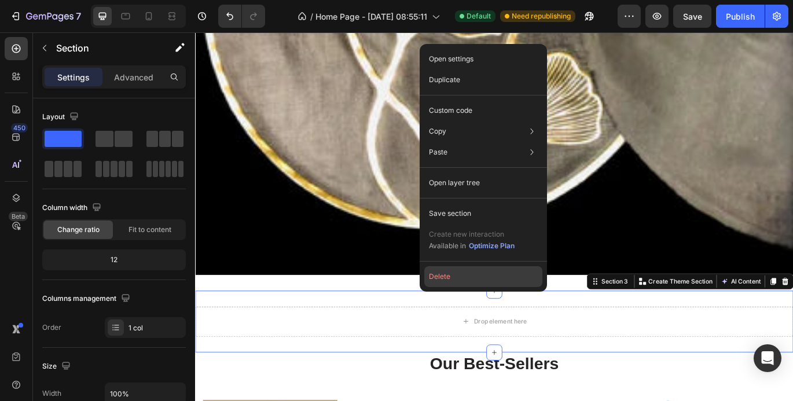
click at [461, 279] on button "Delete" at bounding box center [483, 276] width 118 height 21
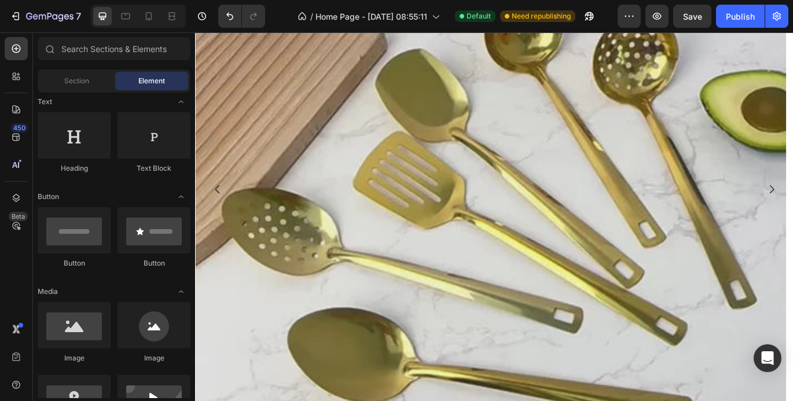
scroll to position [0, 0]
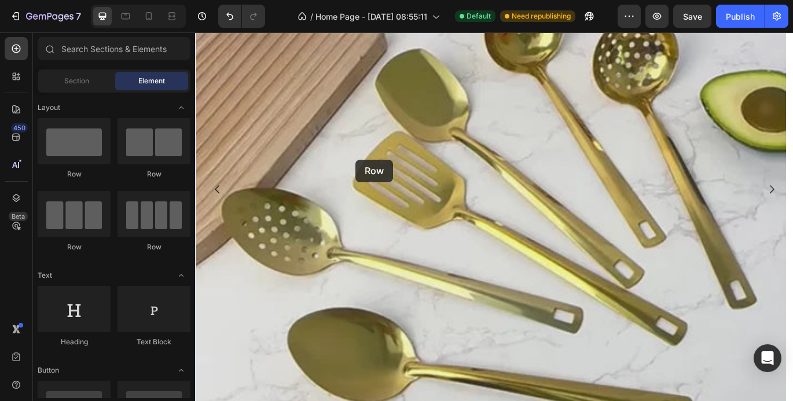
drag, startPoint x: 276, startPoint y: 256, endPoint x: 382, endPoint y: 180, distance: 130.3
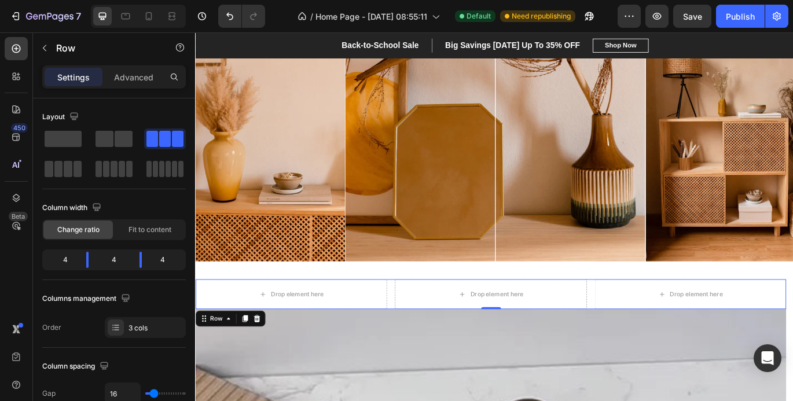
scroll to position [290, 0]
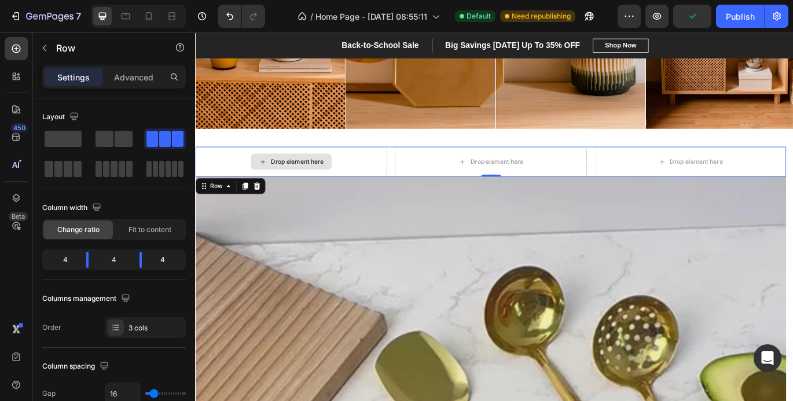
click at [360, 175] on div "Drop element here" at bounding box center [306, 182] width 222 height 35
click at [384, 175] on div "Drop element here" at bounding box center [306, 182] width 222 height 35
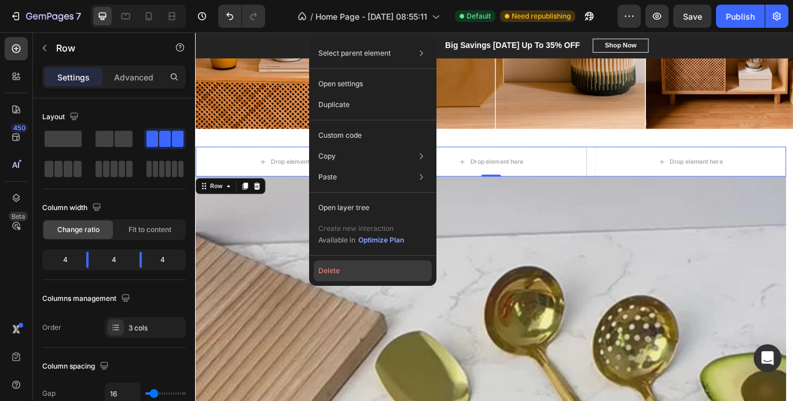
click at [358, 272] on button "Delete" at bounding box center [373, 271] width 118 height 21
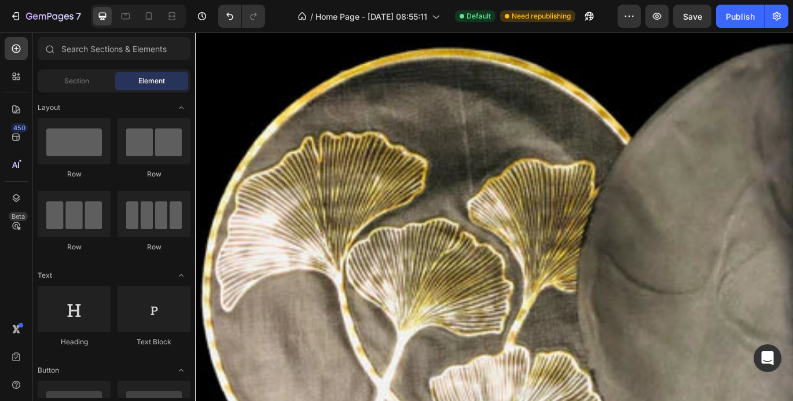
scroll to position [2374, 0]
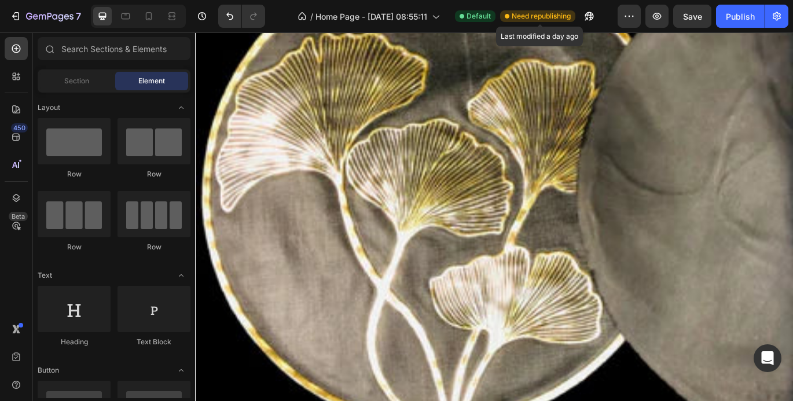
click at [524, 15] on span "Need republishing" at bounding box center [541, 16] width 59 height 10
click at [550, 14] on span "Need republishing" at bounding box center [541, 16] width 59 height 10
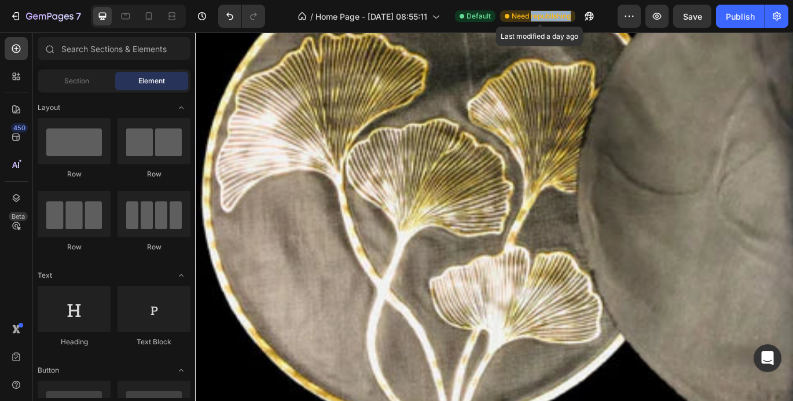
click at [550, 14] on span "Need republishing" at bounding box center [541, 16] width 59 height 10
click at [510, 14] on icon at bounding box center [507, 16] width 5 height 5
click at [517, 21] on div "Need republishing" at bounding box center [537, 16] width 75 height 12
click at [517, 17] on span "Need republishing" at bounding box center [541, 16] width 59 height 10
click at [731, 10] on div "Publish" at bounding box center [740, 16] width 29 height 12
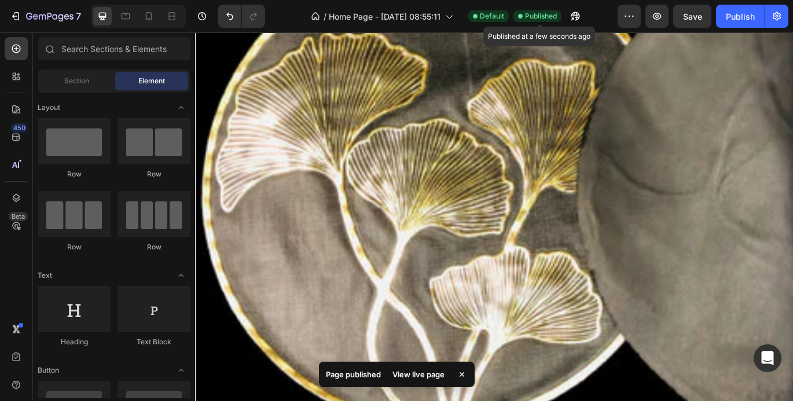
click at [547, 16] on span "Published" at bounding box center [541, 16] width 32 height 10
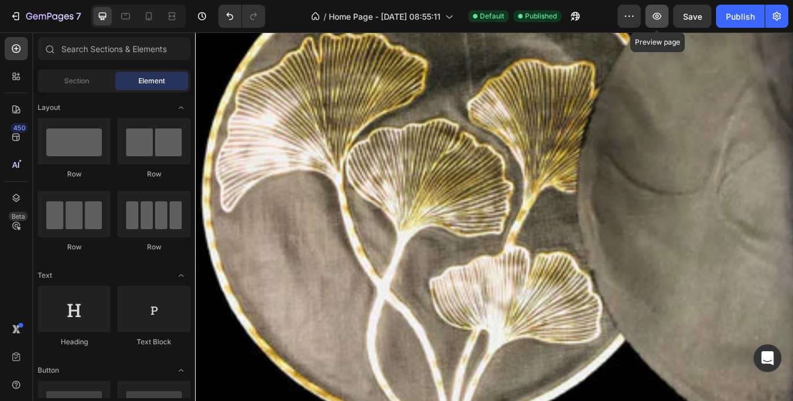
click at [657, 14] on icon "button" at bounding box center [657, 16] width 12 height 12
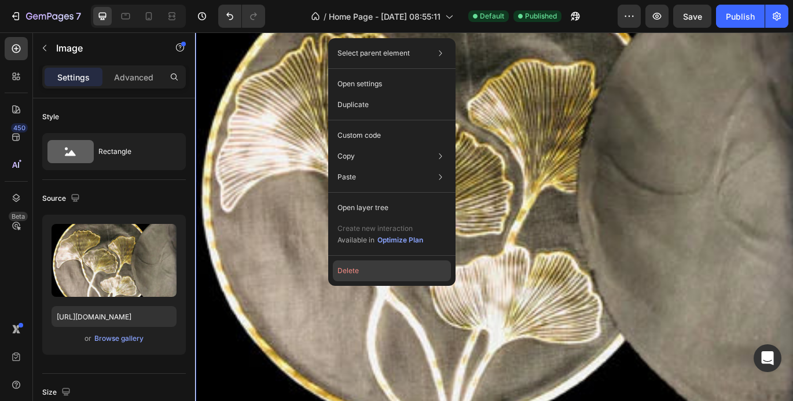
click at [411, 267] on button "Delete" at bounding box center [392, 271] width 118 height 21
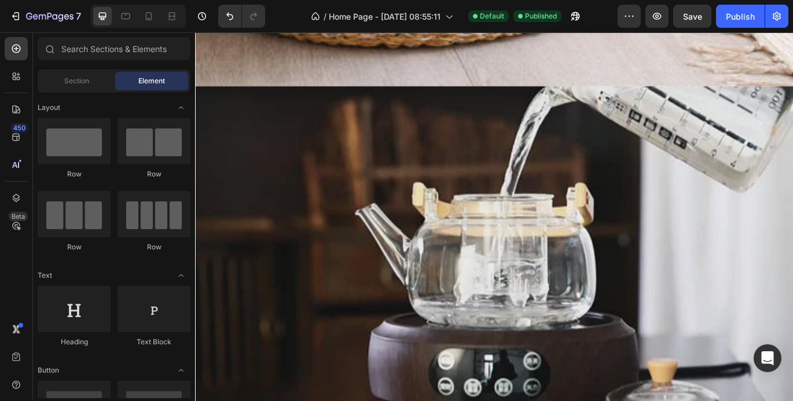
scroll to position [1795, 0]
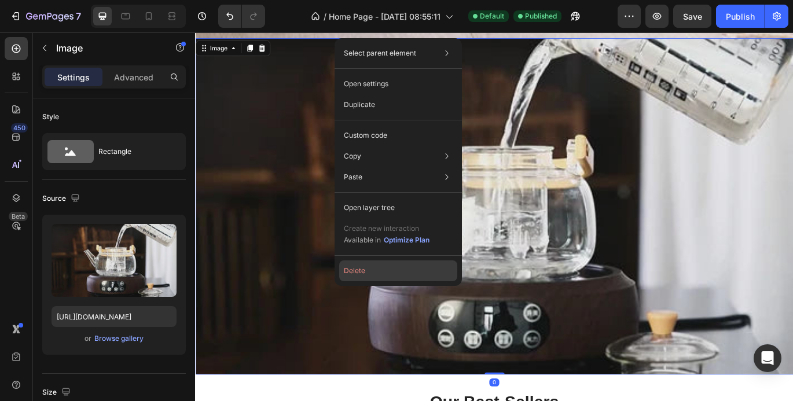
click at [413, 265] on button "Delete" at bounding box center [398, 271] width 118 height 21
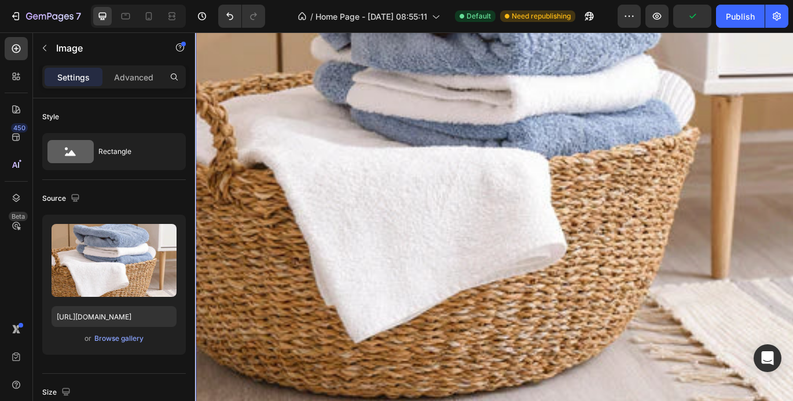
scroll to position [1274, 0]
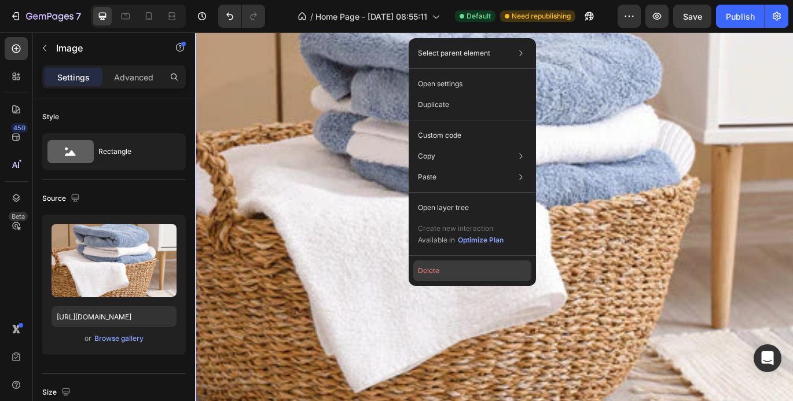
drag, startPoint x: 468, startPoint y: 272, endPoint x: 317, endPoint y: 277, distance: 151.2
click at [468, 272] on button "Delete" at bounding box center [472, 271] width 118 height 21
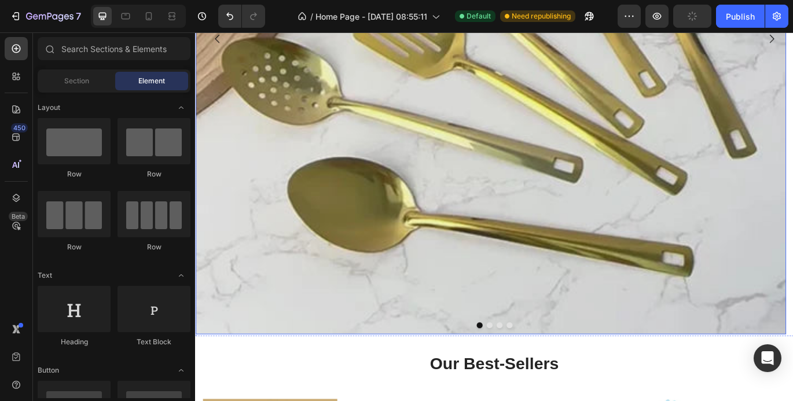
scroll to position [753, 0]
click at [533, 374] on button "Dot" at bounding box center [536, 373] width 7 height 7
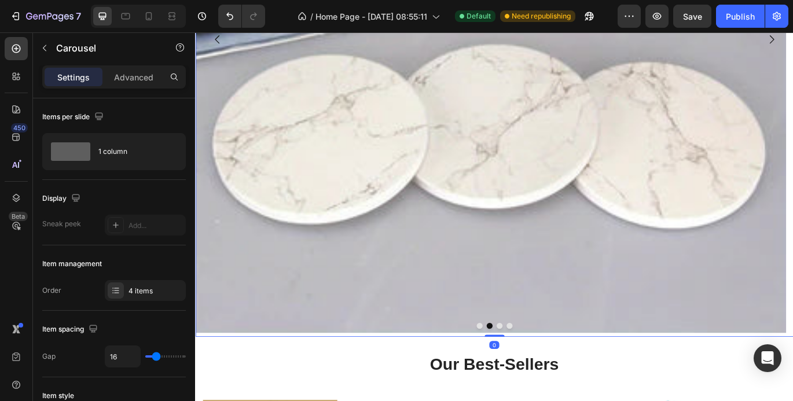
click at [550, 375] on div at bounding box center [542, 373] width 695 height 7
click at [547, 374] on button "Dot" at bounding box center [548, 373] width 7 height 7
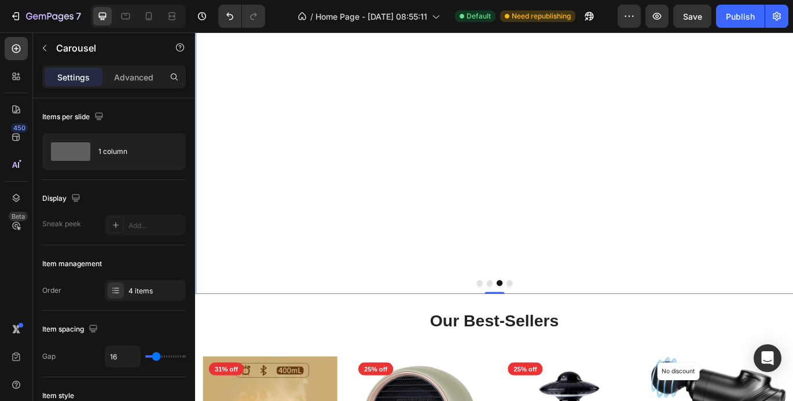
scroll to position [811, 0]
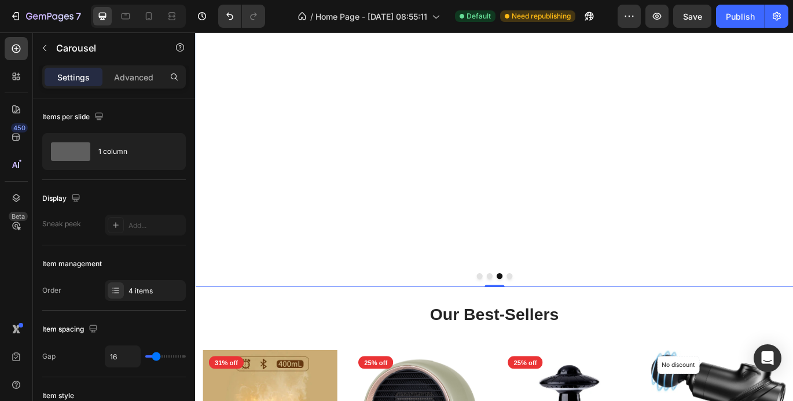
click at [556, 318] on button "Dot" at bounding box center [559, 315] width 7 height 7
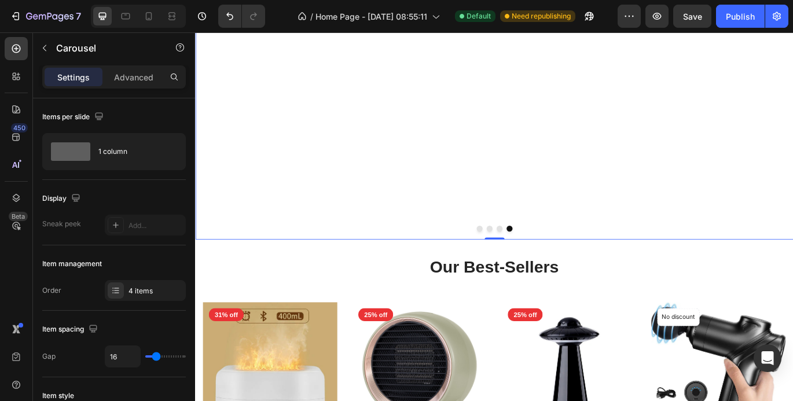
scroll to position [869, 0]
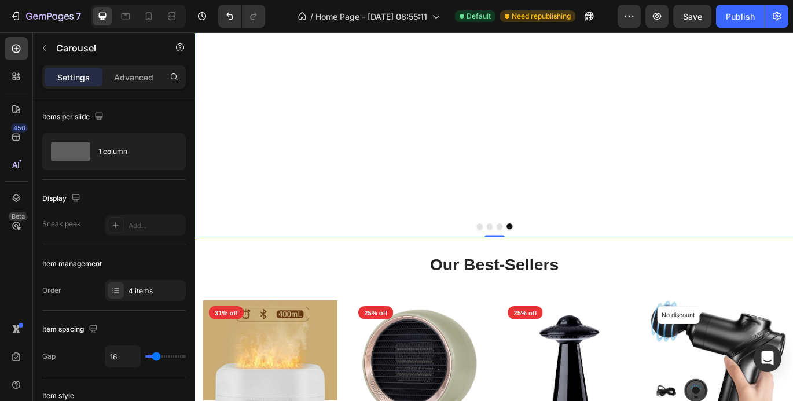
click at [545, 259] on button "Dot" at bounding box center [548, 257] width 7 height 7
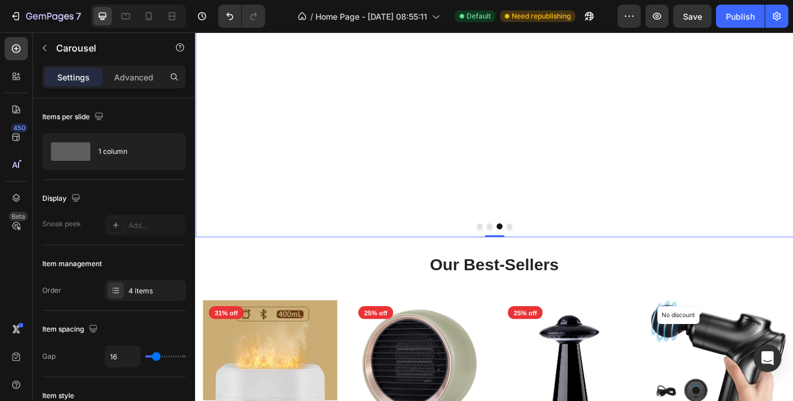
click at [556, 258] on button "Dot" at bounding box center [559, 257] width 7 height 7
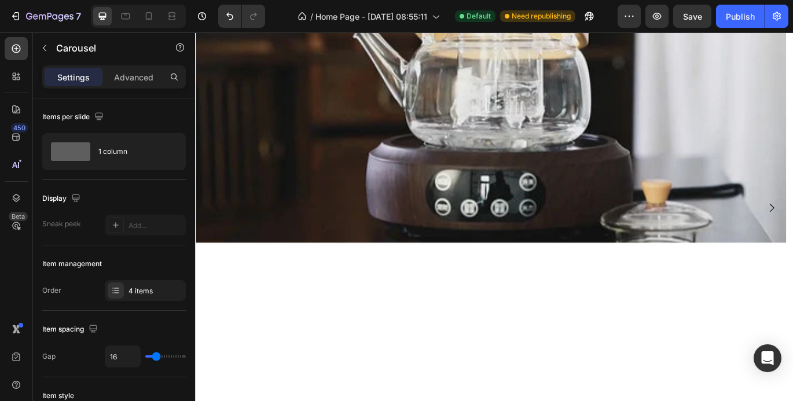
scroll to position [521, 0]
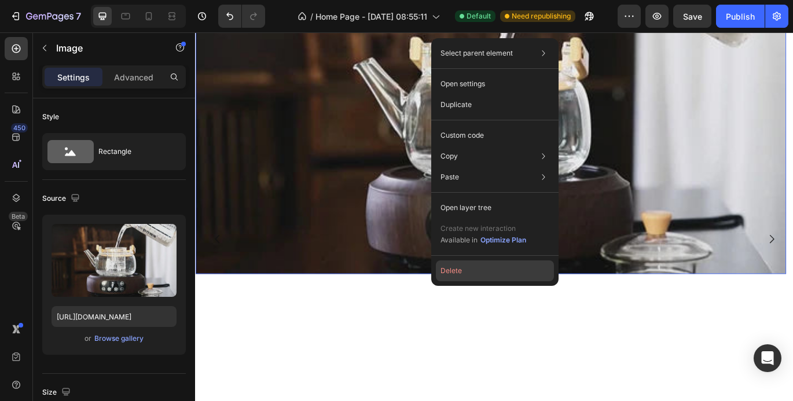
click at [493, 267] on button "Delete" at bounding box center [495, 271] width 118 height 21
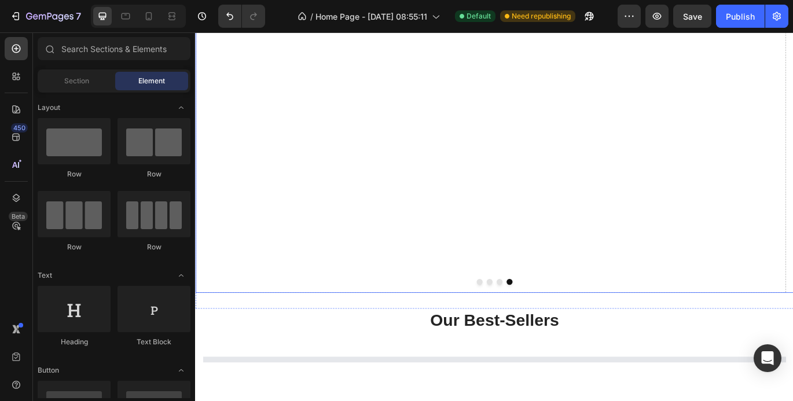
scroll to position [811, 0]
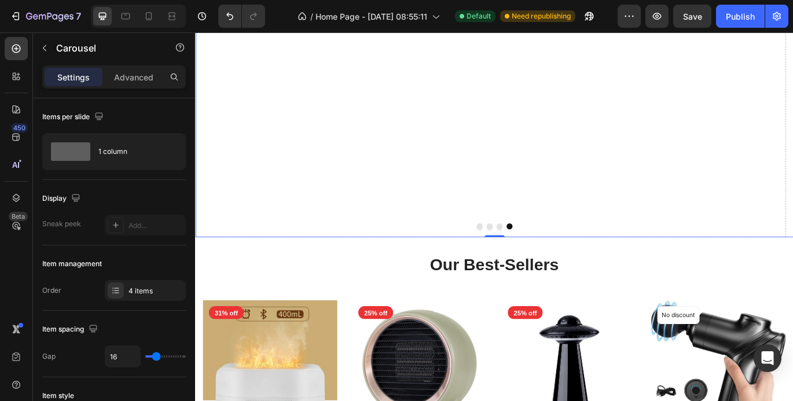
scroll to position [926, 0]
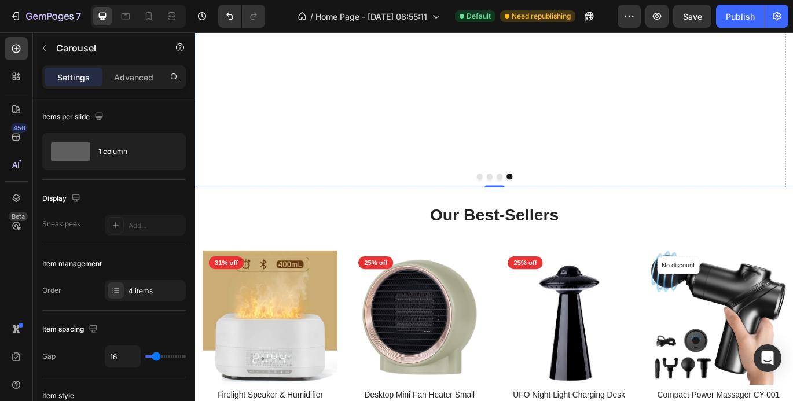
click at [545, 199] on button "Dot" at bounding box center [548, 199] width 7 height 7
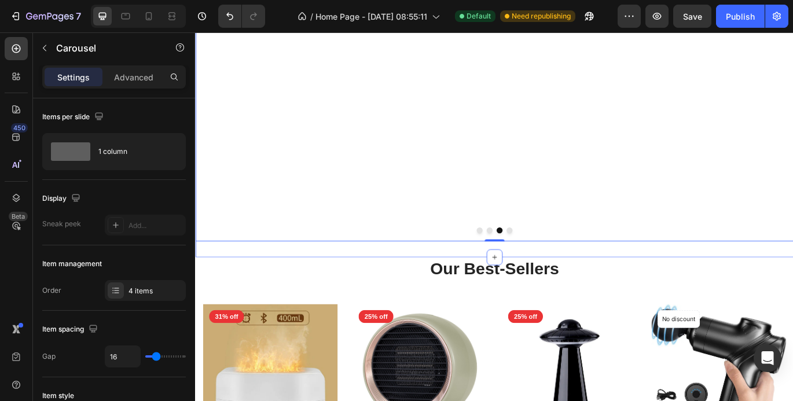
scroll to position [869, 0]
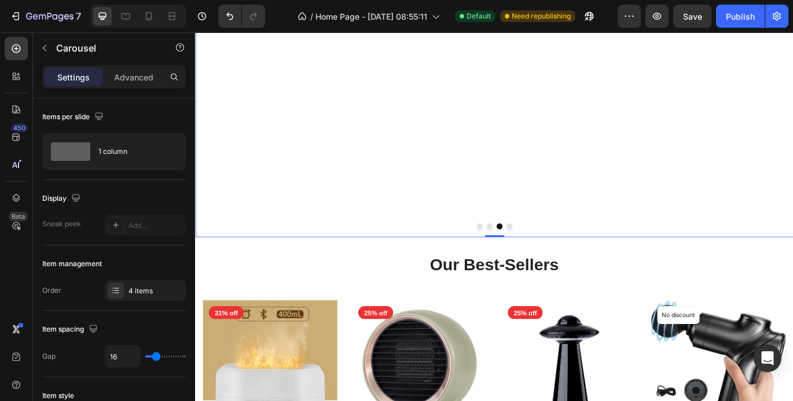
click at [534, 259] on button "Dot" at bounding box center [536, 257] width 7 height 7
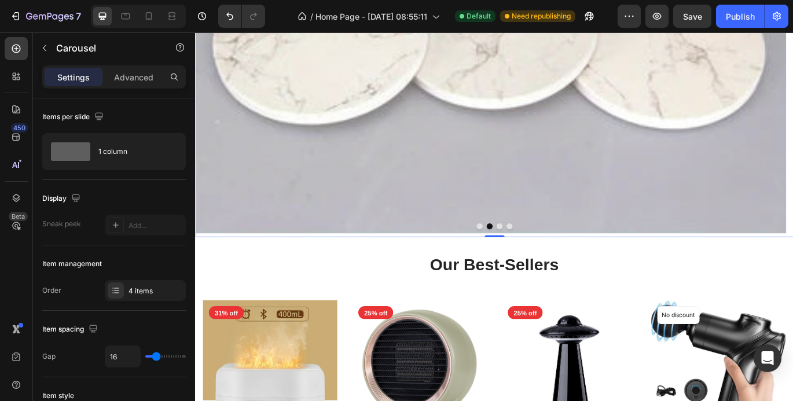
click at [558, 259] on button "Dot" at bounding box center [559, 257] width 7 height 7
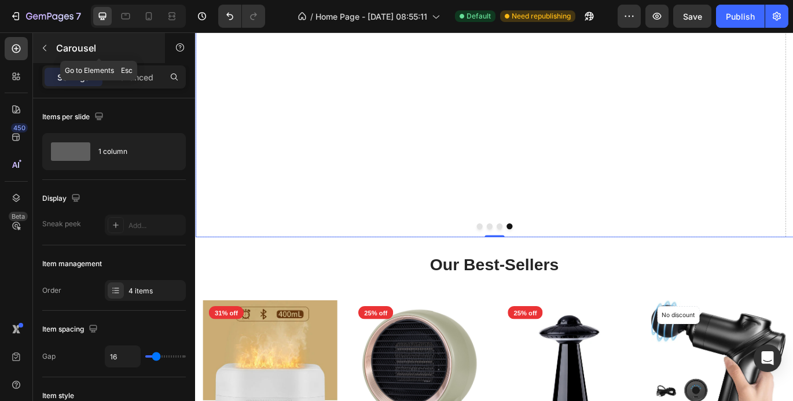
click at [41, 49] on icon "button" at bounding box center [44, 47] width 9 height 9
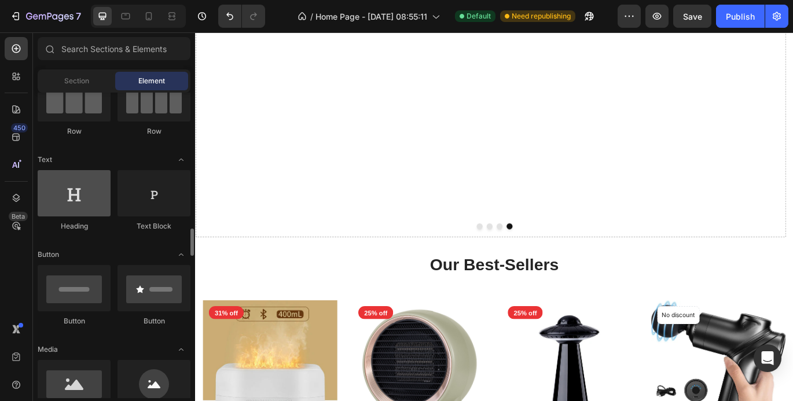
scroll to position [290, 0]
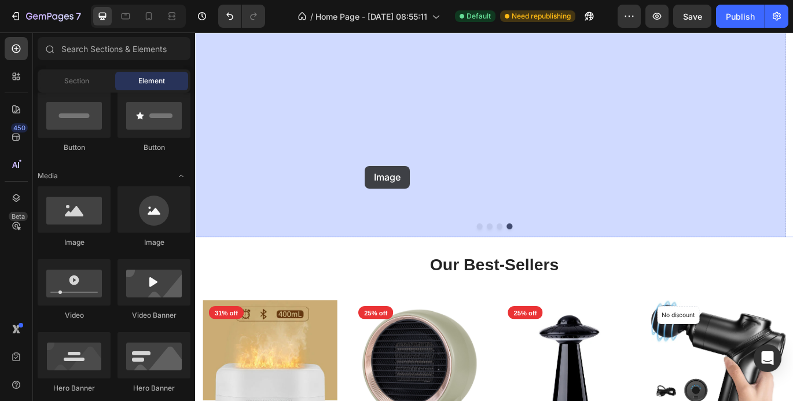
drag, startPoint x: 279, startPoint y: 256, endPoint x: 394, endPoint y: 187, distance: 134.3
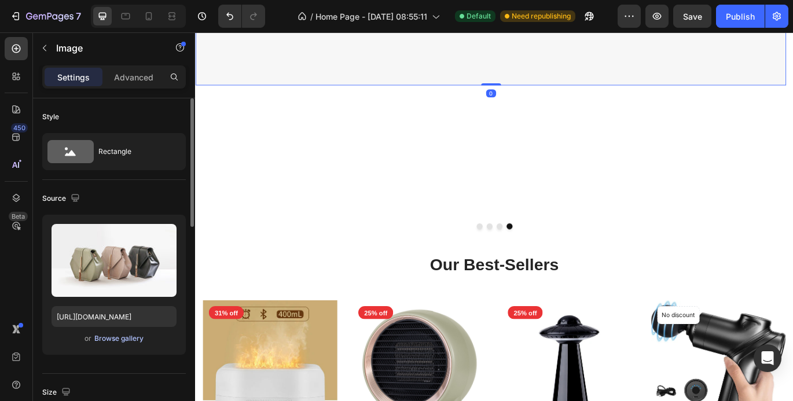
click at [136, 340] on div "Browse gallery" at bounding box center [118, 339] width 49 height 10
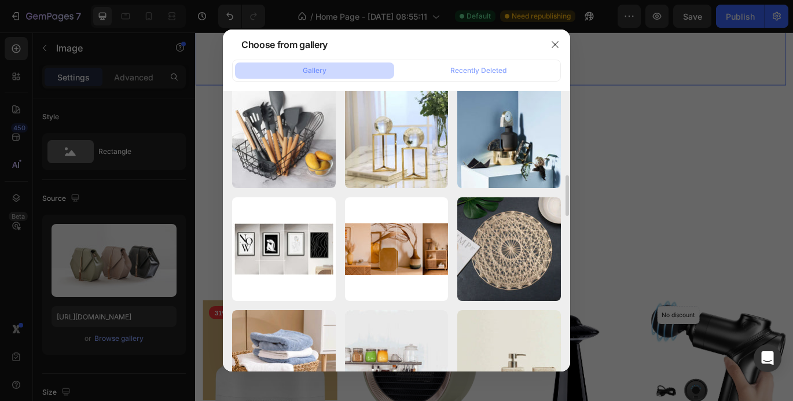
scroll to position [637, 0]
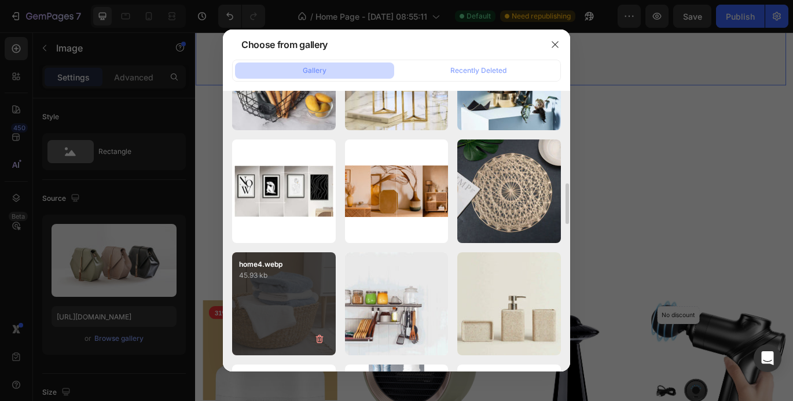
click at [282, 292] on div "home4.webp 45.93 kb" at bounding box center [284, 304] width 104 height 104
type input "[URL][DOMAIN_NAME]"
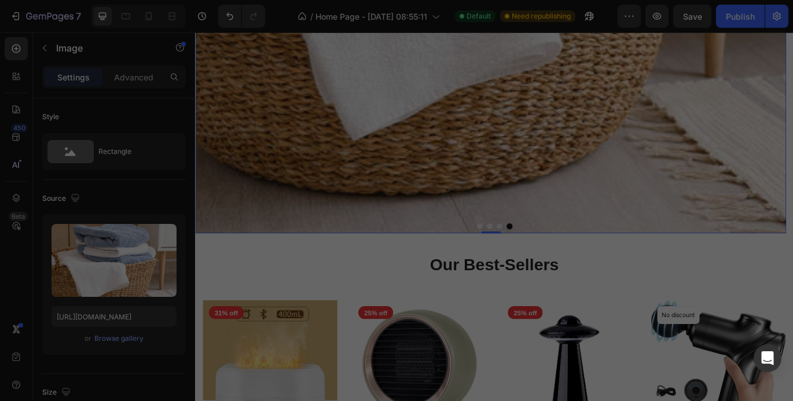
click at [282, 292] on div "home4.webp 45.93 kb" at bounding box center [284, 304] width 104 height 104
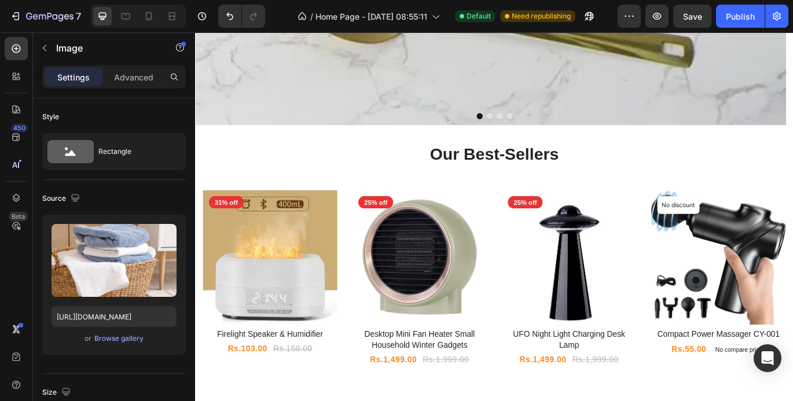
scroll to position [579, 0]
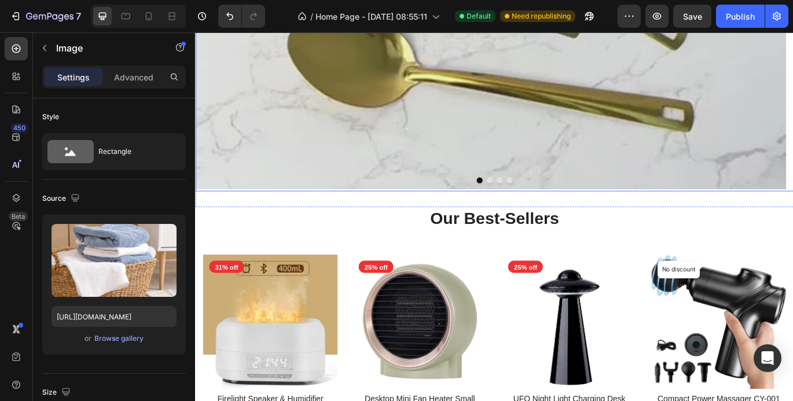
click at [533, 205] on button "Dot" at bounding box center [536, 203] width 7 height 7
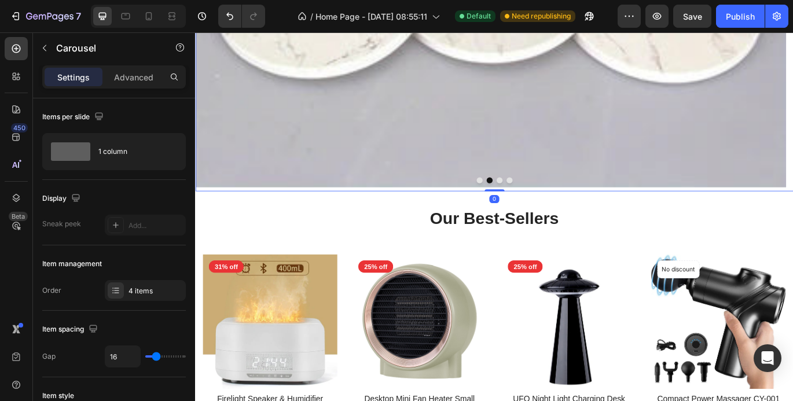
click at [546, 204] on button "Dot" at bounding box center [548, 203] width 7 height 7
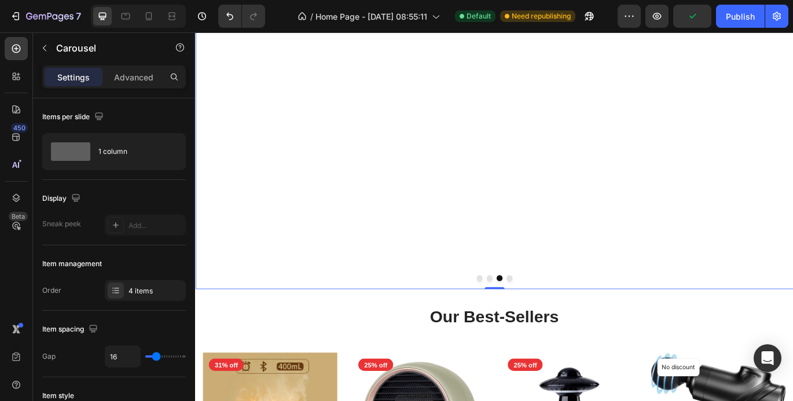
scroll to position [521, 0]
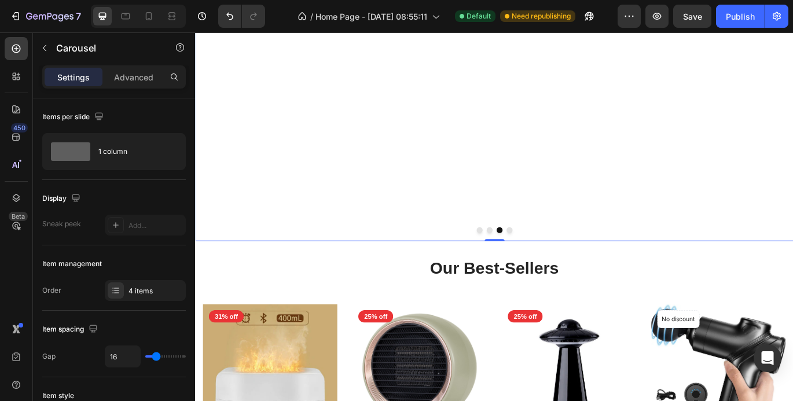
click at [556, 262] on button "Dot" at bounding box center [559, 261] width 7 height 7
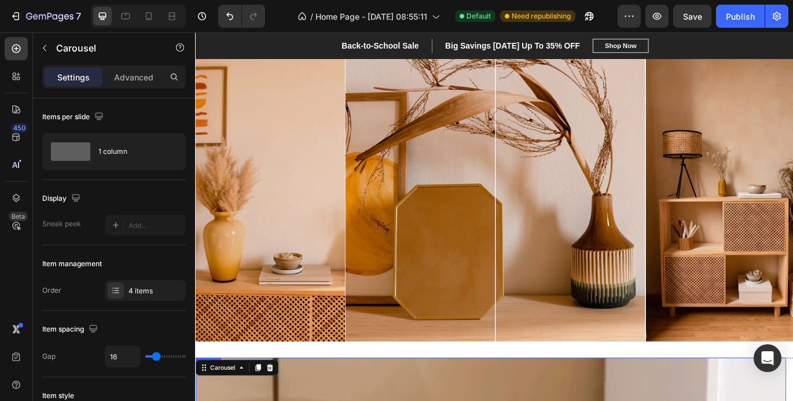
scroll to position [0, 0]
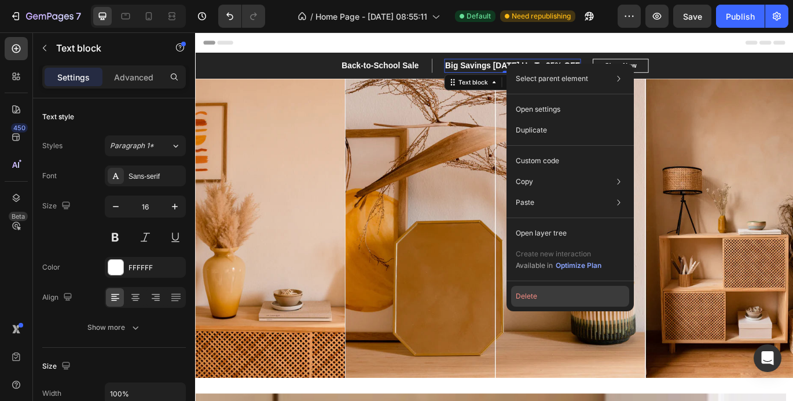
click at [563, 299] on button "Delete" at bounding box center [570, 296] width 118 height 21
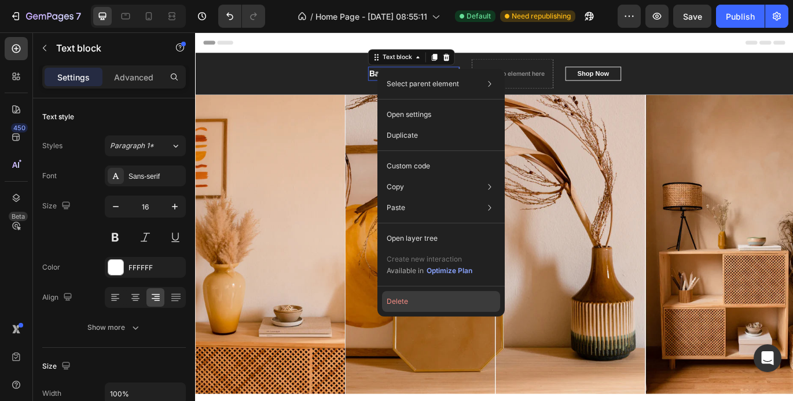
click at [405, 307] on button "Delete" at bounding box center [441, 301] width 118 height 21
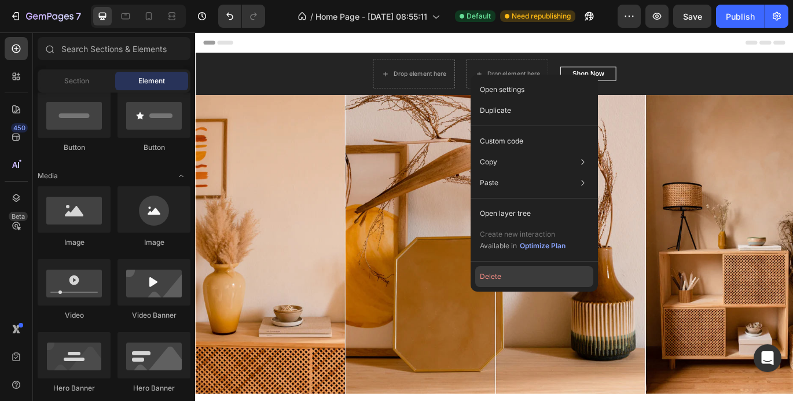
click at [488, 283] on button "Delete" at bounding box center [534, 276] width 118 height 21
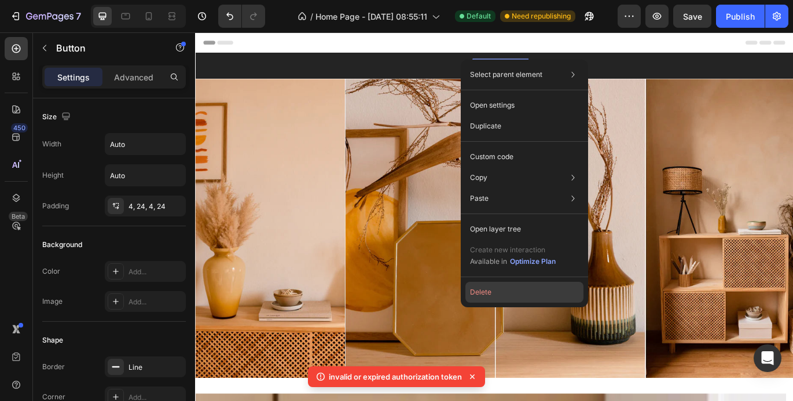
click at [481, 292] on button "Delete" at bounding box center [525, 292] width 118 height 21
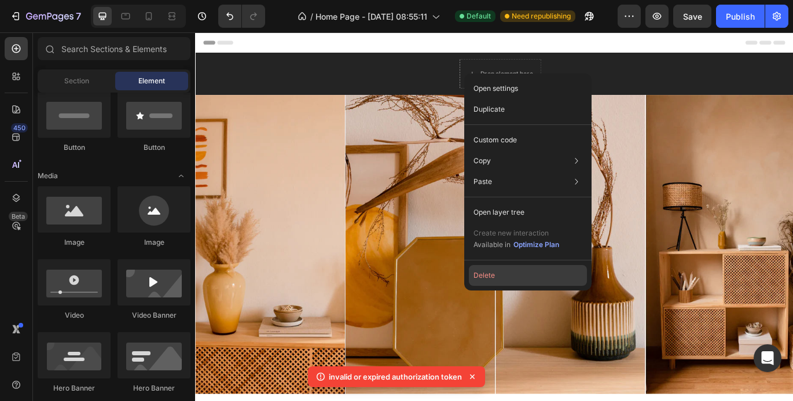
click at [515, 268] on button "Delete" at bounding box center [528, 275] width 118 height 21
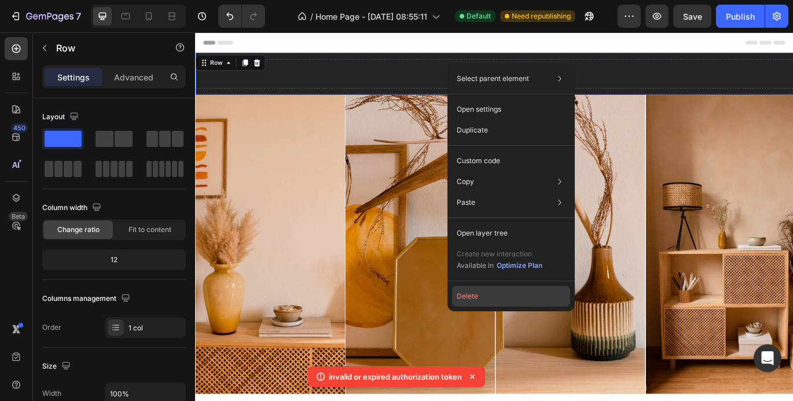
click at [467, 299] on button "Delete" at bounding box center [511, 296] width 118 height 21
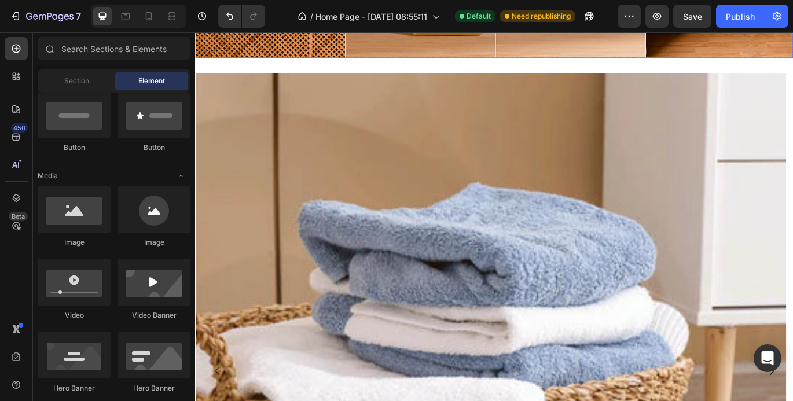
scroll to position [347, 0]
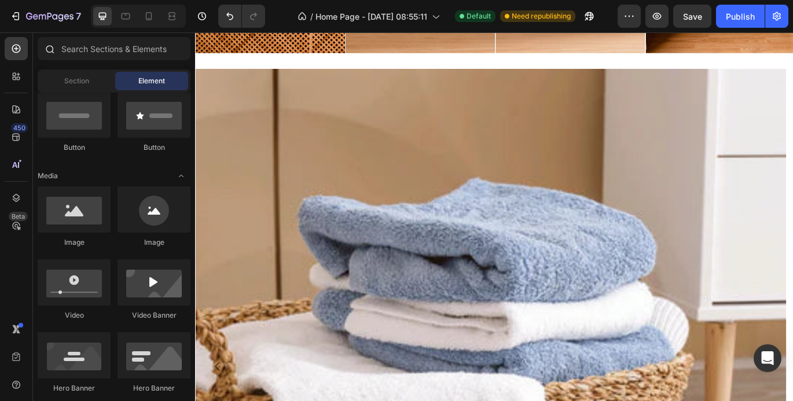
click at [58, 48] on div at bounding box center [49, 48] width 23 height 23
click at [86, 55] on input "text" at bounding box center [114, 48] width 153 height 23
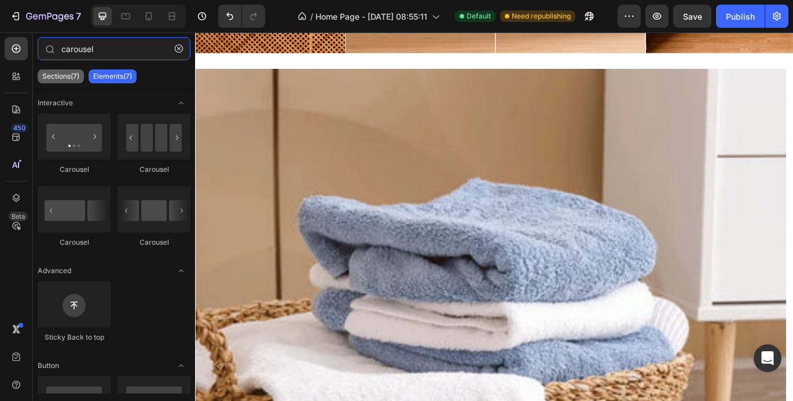
type input "carousel"
click at [58, 76] on p "Sections(7)" at bounding box center [60, 76] width 37 height 9
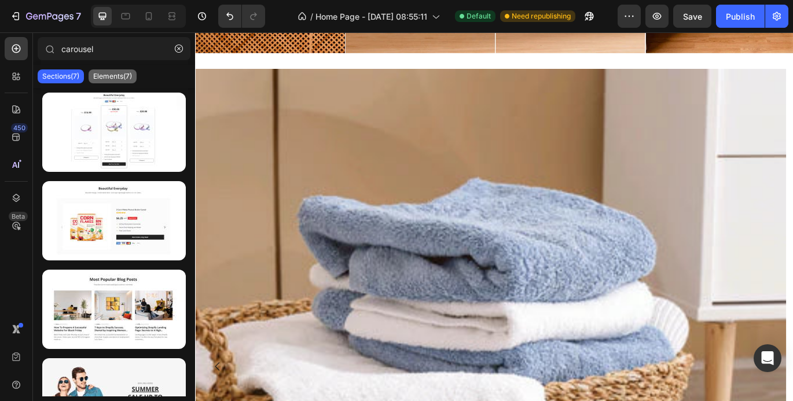
click at [107, 75] on p "Elements(7)" at bounding box center [112, 76] width 39 height 9
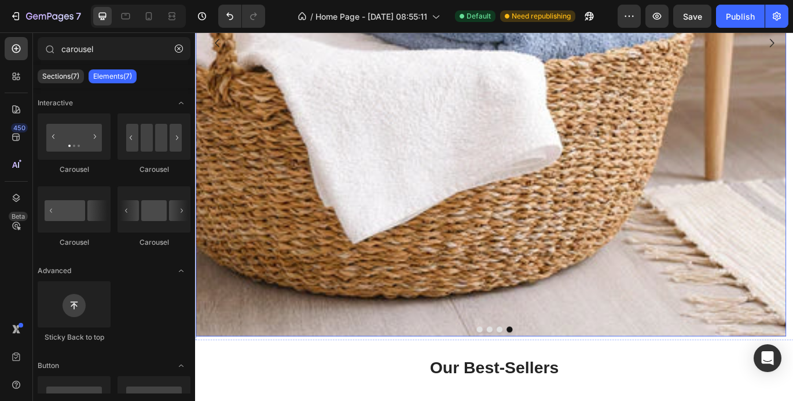
scroll to position [753, 0]
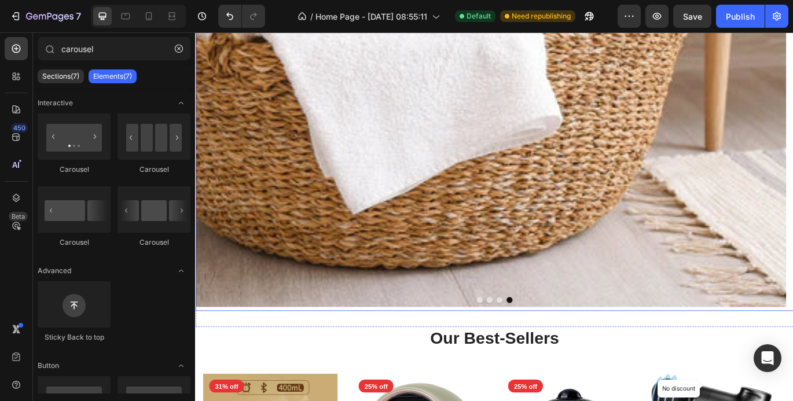
click at [522, 343] on button "Dot" at bounding box center [525, 343] width 7 height 7
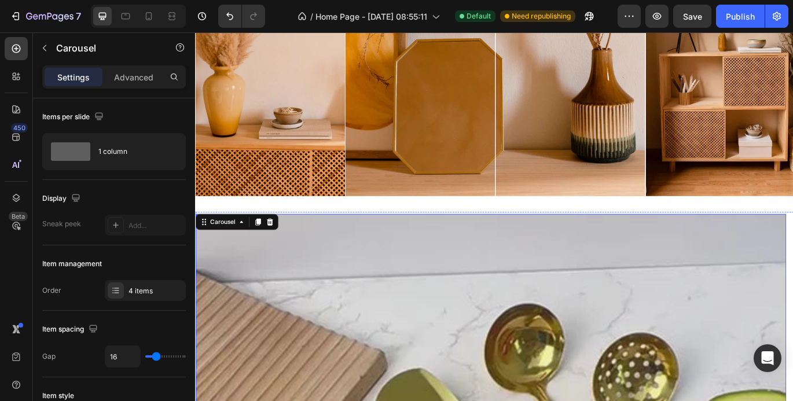
scroll to position [174, 0]
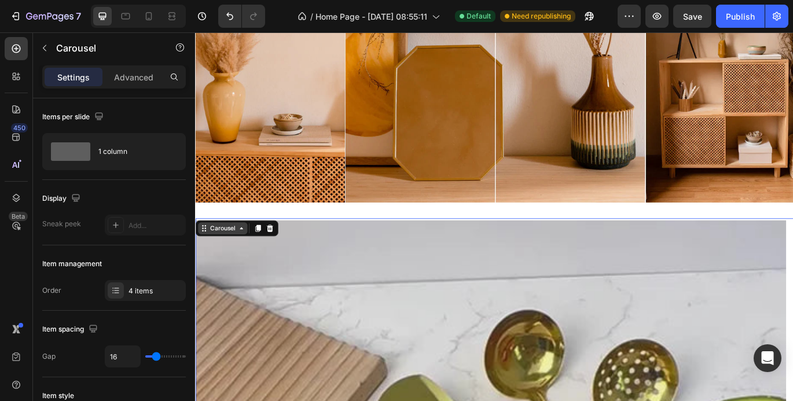
click at [233, 259] on div "Carousel" at bounding box center [227, 260] width 34 height 10
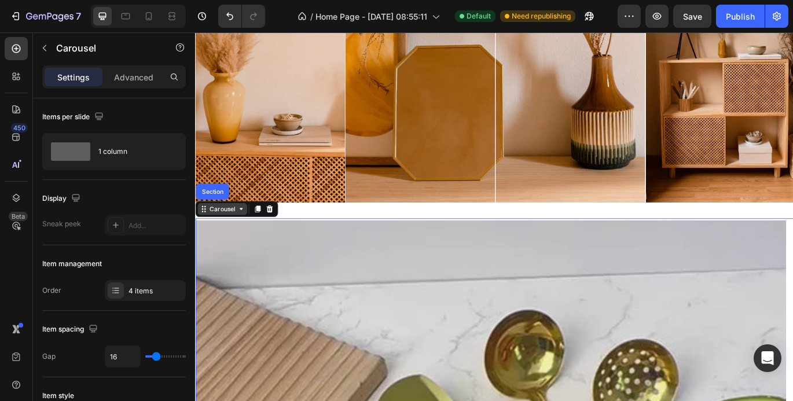
click at [229, 236] on div "Carousel" at bounding box center [227, 237] width 34 height 10
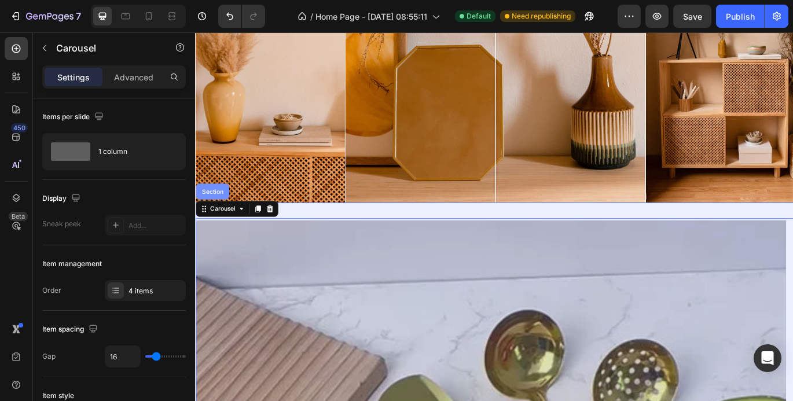
click at [223, 214] on div "Section" at bounding box center [215, 217] width 30 height 7
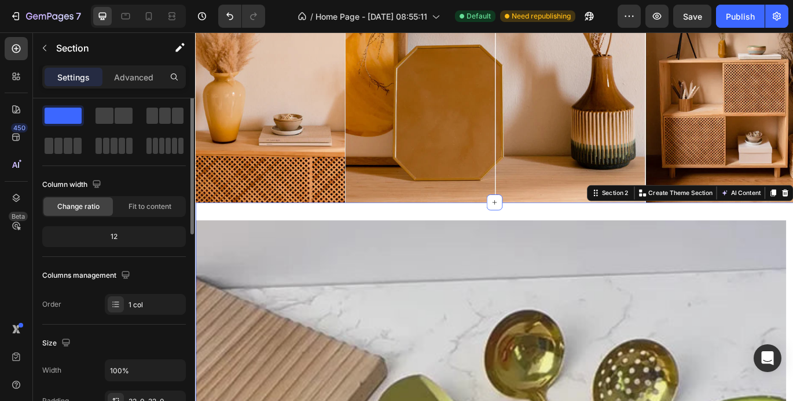
scroll to position [0, 0]
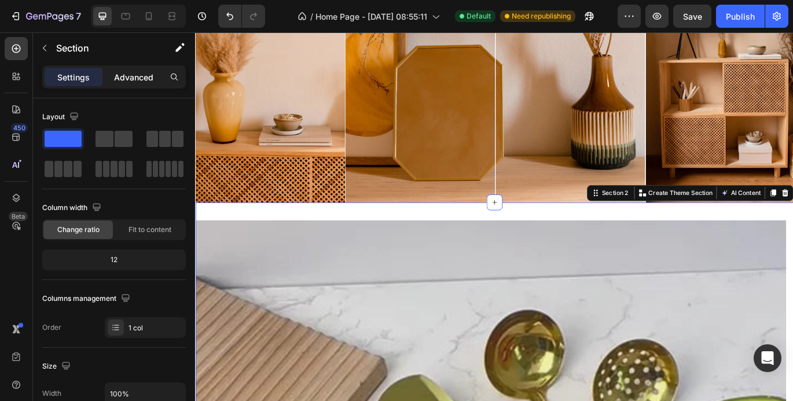
click at [138, 75] on p "Advanced" at bounding box center [133, 77] width 39 height 12
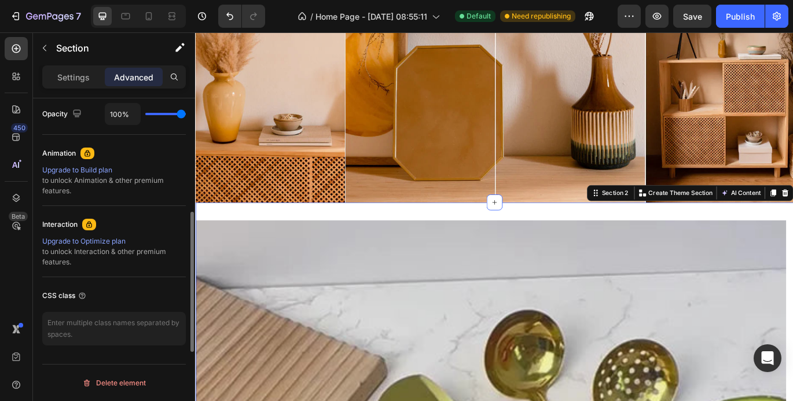
scroll to position [410, 0]
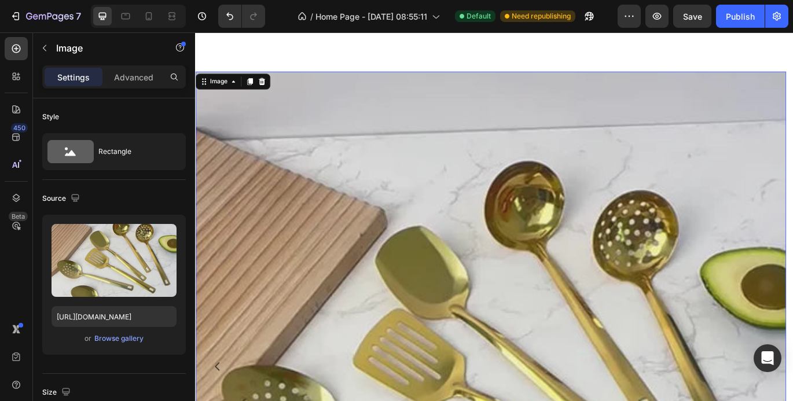
scroll to position [174, 0]
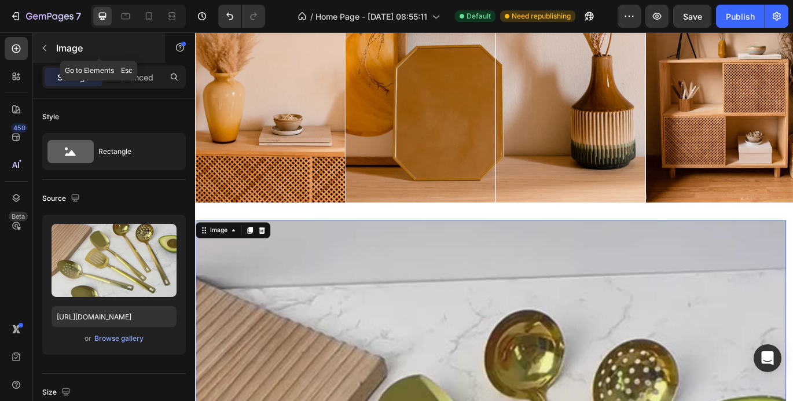
click at [44, 46] on icon "button" at bounding box center [44, 47] width 9 height 9
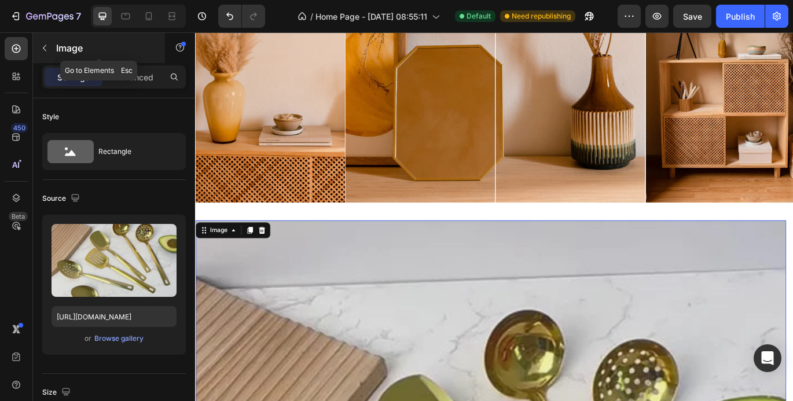
click at [48, 50] on icon "button" at bounding box center [44, 47] width 9 height 9
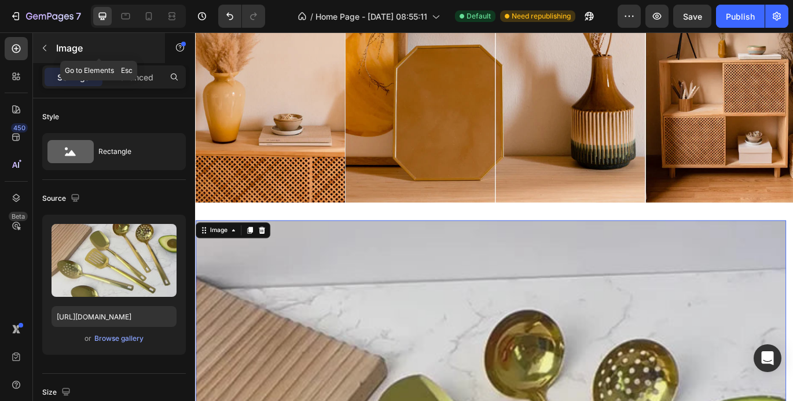
click at [42, 51] on icon "button" at bounding box center [44, 47] width 9 height 9
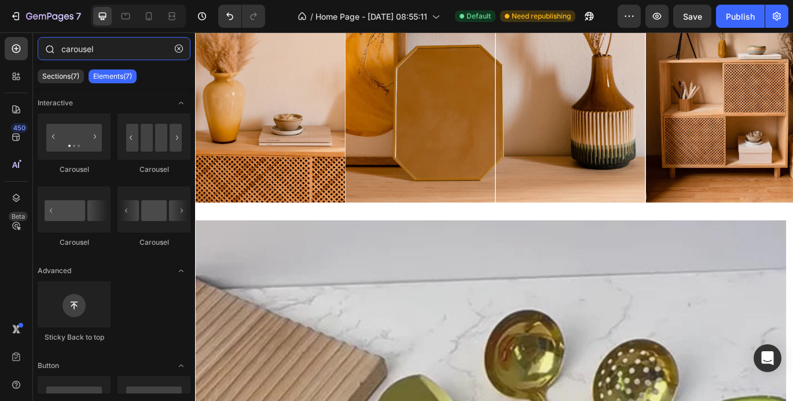
click at [151, 56] on input "carousel" at bounding box center [114, 48] width 153 height 23
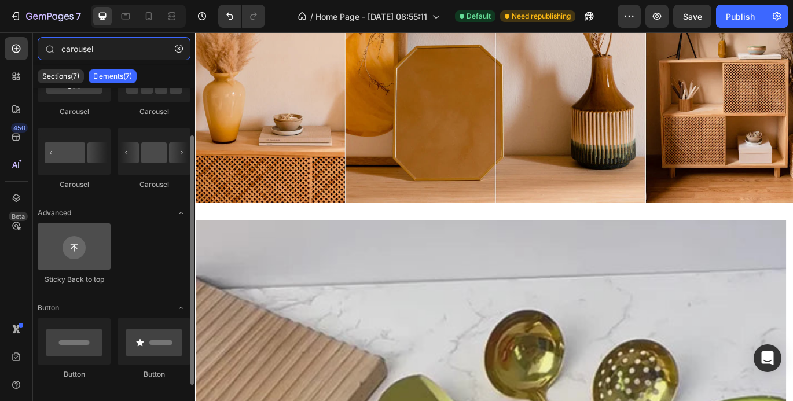
scroll to position [68, 0]
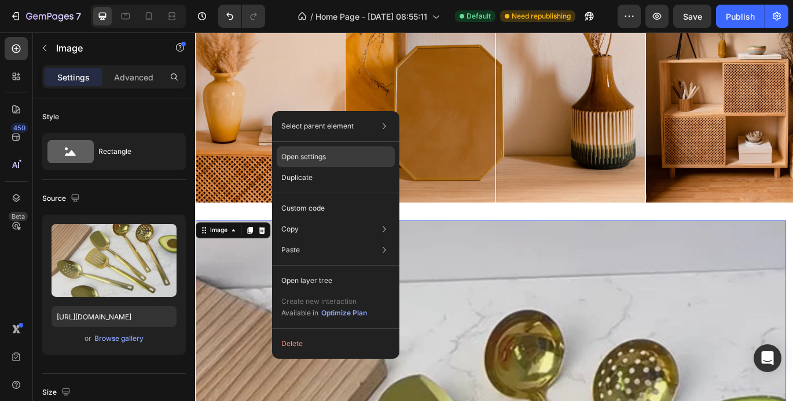
click at [291, 160] on p "Open settings" at bounding box center [303, 157] width 45 height 10
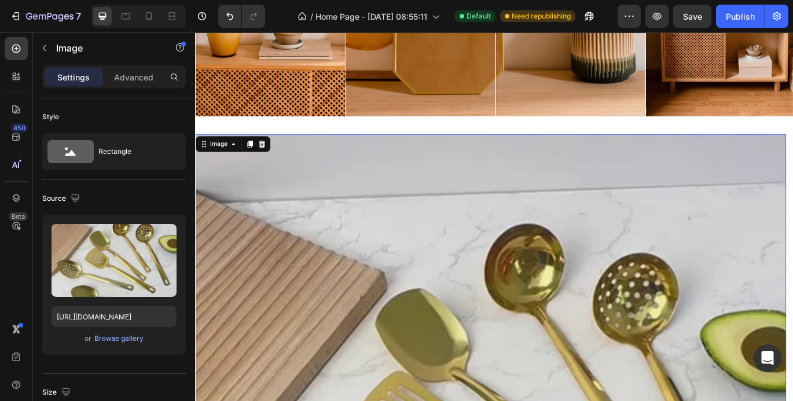
scroll to position [232, 0]
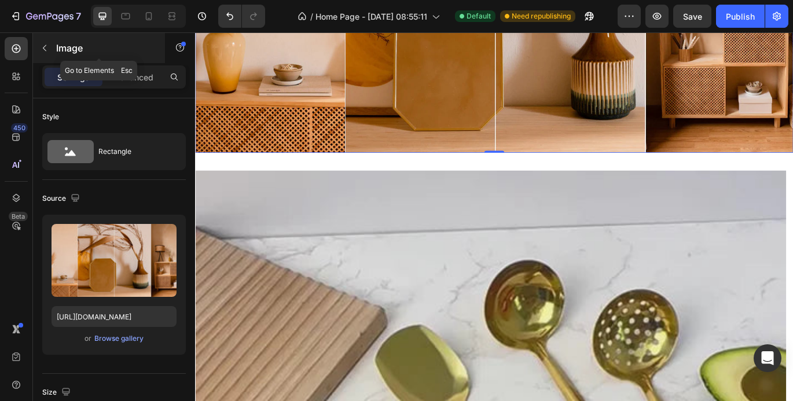
click at [47, 47] on icon "button" at bounding box center [44, 47] width 9 height 9
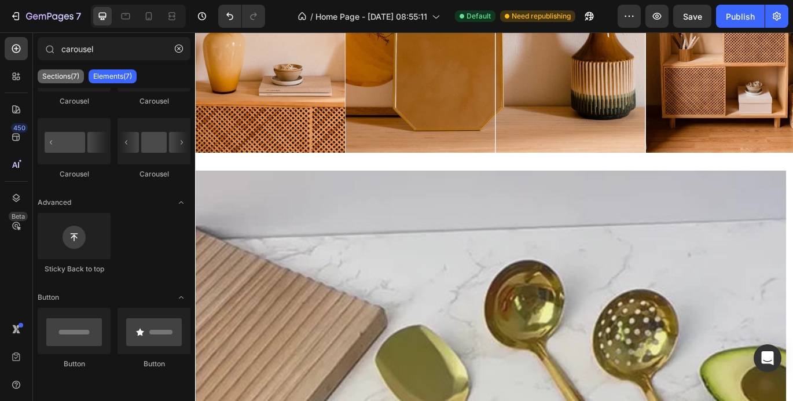
click at [74, 79] on p "Sections(7)" at bounding box center [60, 76] width 37 height 9
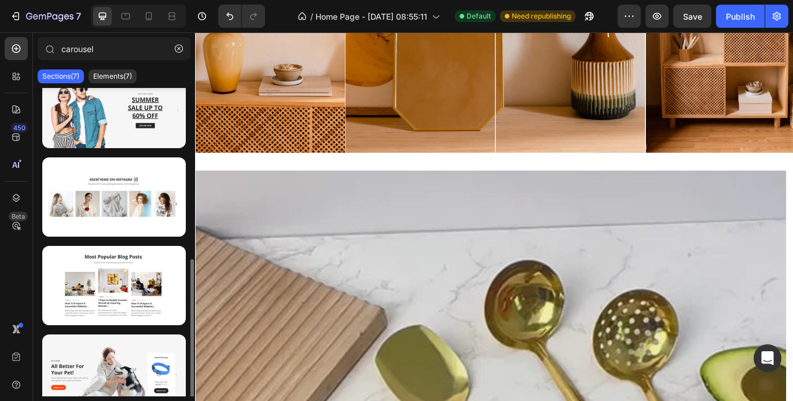
scroll to position [307, 0]
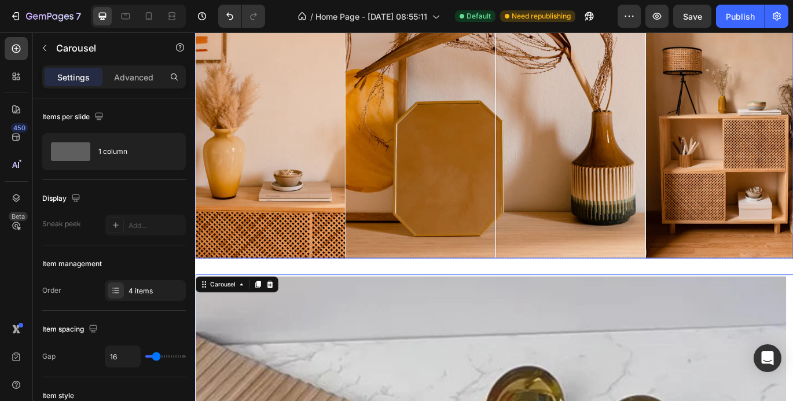
scroll to position [116, 0]
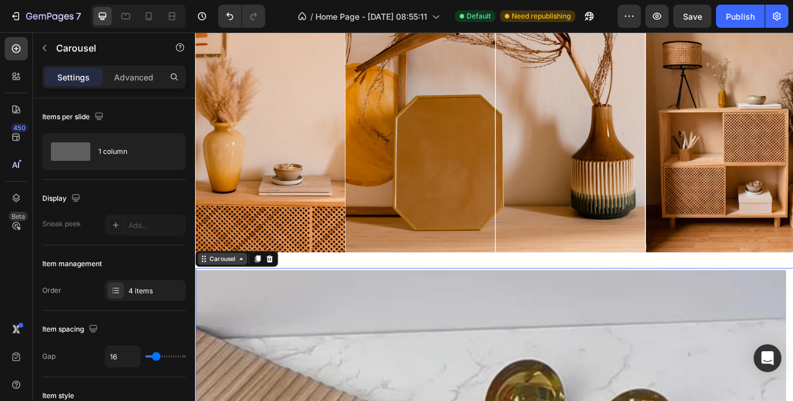
click at [210, 296] on div "Carousel" at bounding box center [227, 295] width 34 height 10
click at [227, 295] on div "Carousel" at bounding box center [227, 295] width 34 height 10
click at [100, 118] on icon "button" at bounding box center [99, 116] width 8 height 8
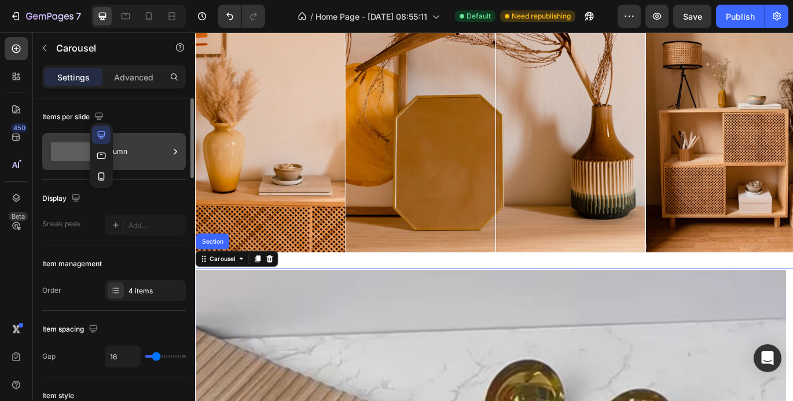
click at [156, 166] on div "1 column" at bounding box center [114, 151] width 144 height 37
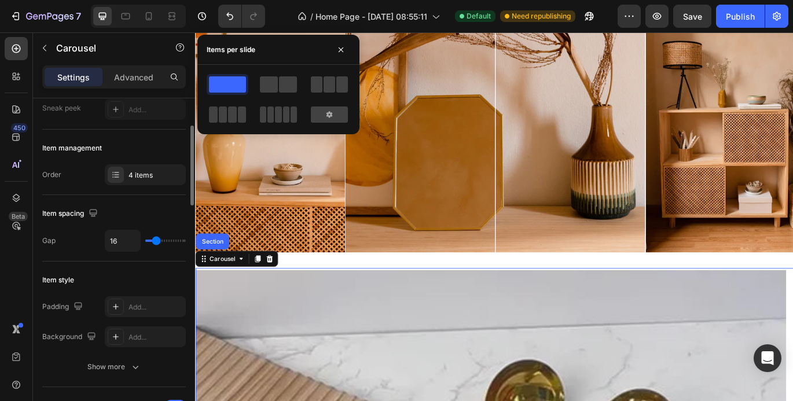
type input "0"
click at [149, 241] on input "range" at bounding box center [165, 241] width 41 height 2
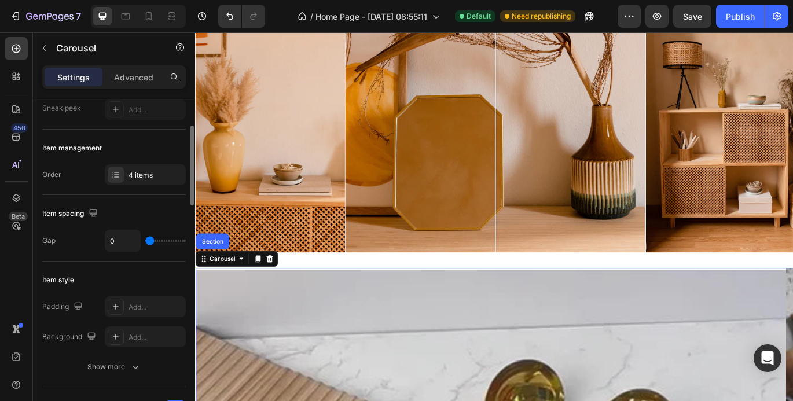
click at [154, 241] on input "range" at bounding box center [165, 241] width 41 height 2
type input "41"
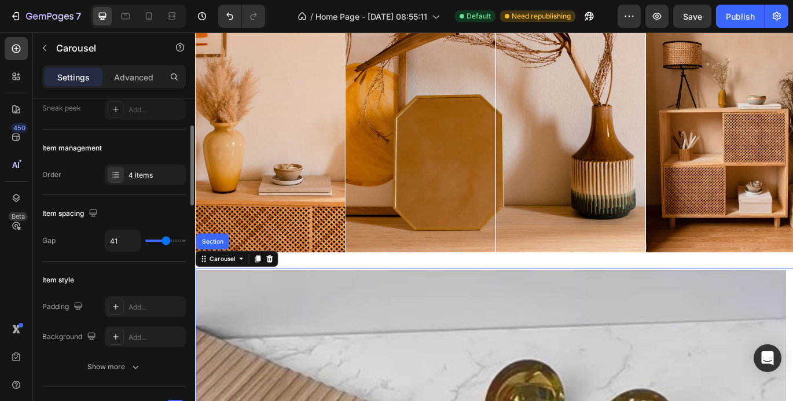
click at [166, 241] on input "range" at bounding box center [165, 241] width 41 height 2
type input "0"
click at [147, 241] on input "range" at bounding box center [165, 241] width 41 height 2
type input "44"
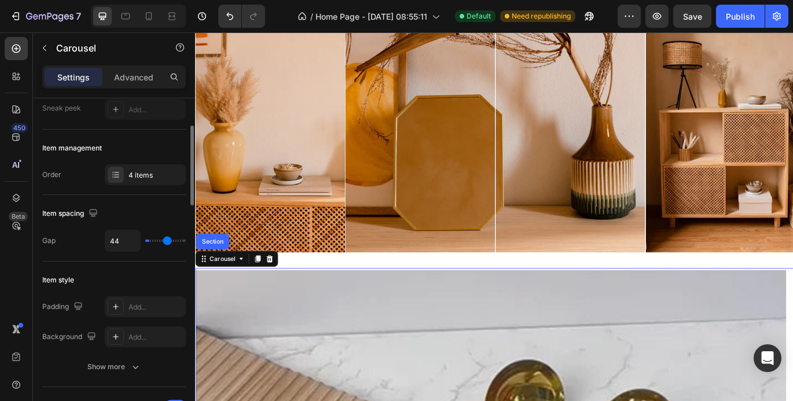
type input "44"
click at [167, 241] on input "range" at bounding box center [165, 241] width 41 height 2
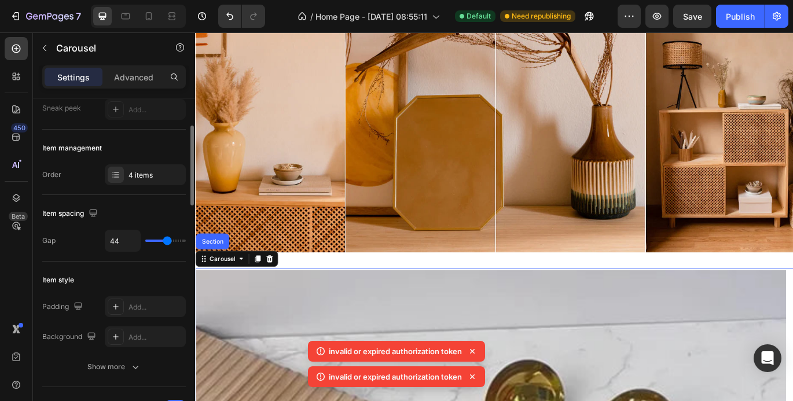
type input "0"
click at [150, 241] on input "range" at bounding box center [165, 241] width 41 height 2
type input "18"
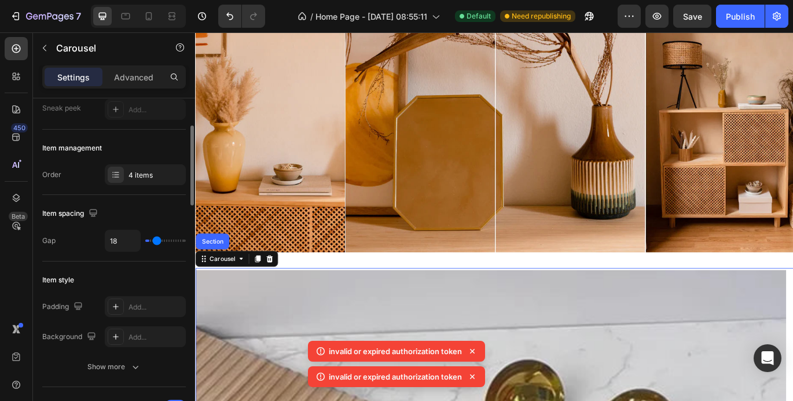
click at [157, 241] on input "range" at bounding box center [165, 241] width 41 height 2
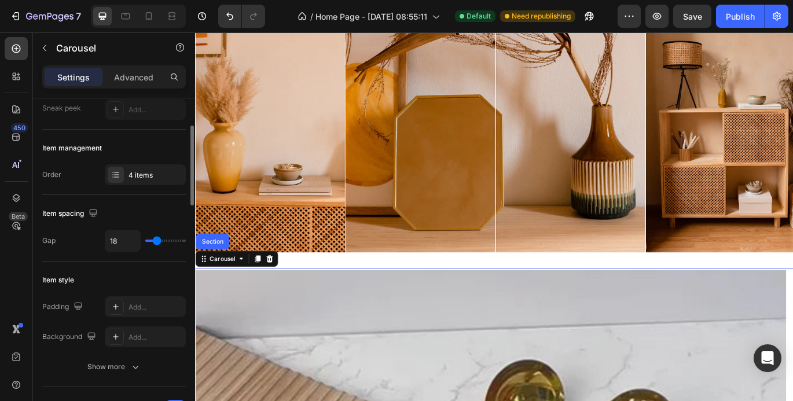
type input "1"
click at [151, 241] on input "range" at bounding box center [165, 241] width 41 height 2
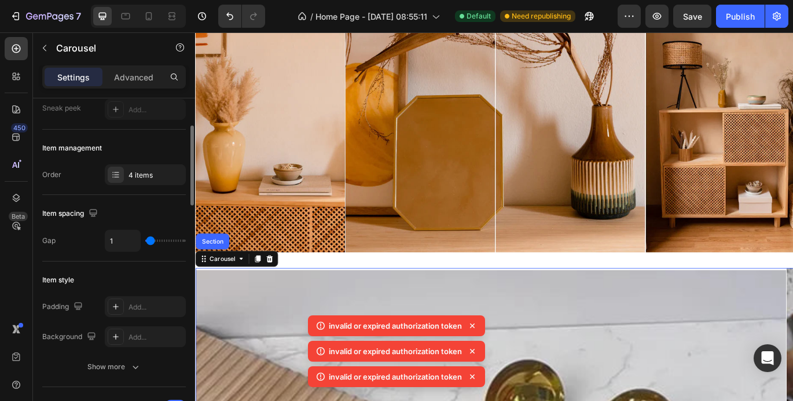
click at [153, 240] on input "range" at bounding box center [165, 241] width 41 height 2
click at [154, 240] on input "range" at bounding box center [165, 241] width 41 height 2
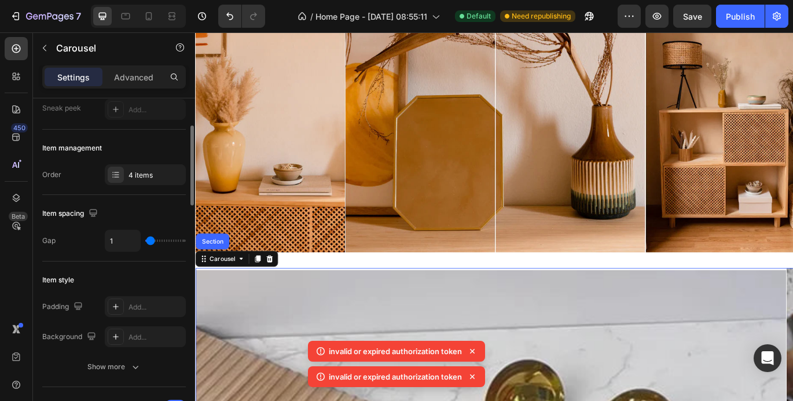
type input "18"
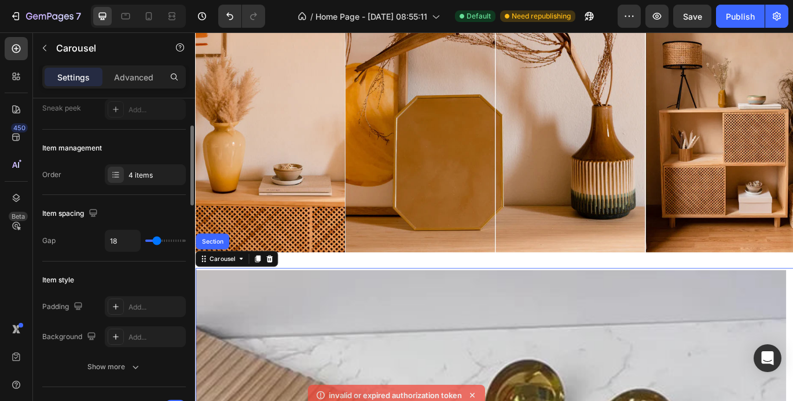
type input "18"
click at [157, 241] on input "range" at bounding box center [165, 241] width 41 height 2
type input "0"
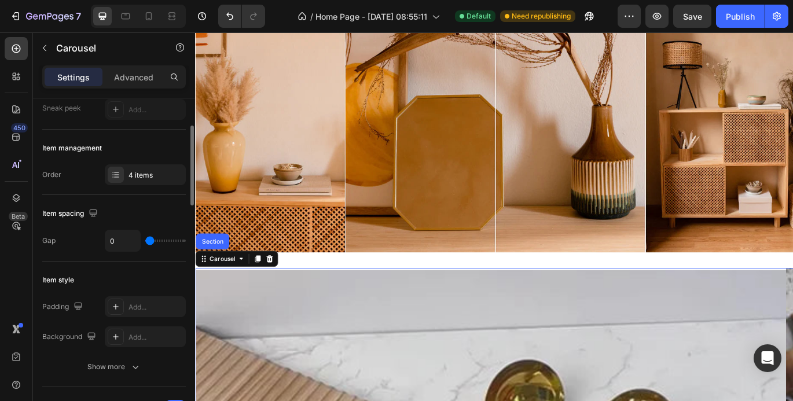
type input "0"
click at [150, 241] on input "range" at bounding box center [165, 241] width 41 height 2
type input "37"
click at [164, 241] on input "range" at bounding box center [165, 241] width 41 height 2
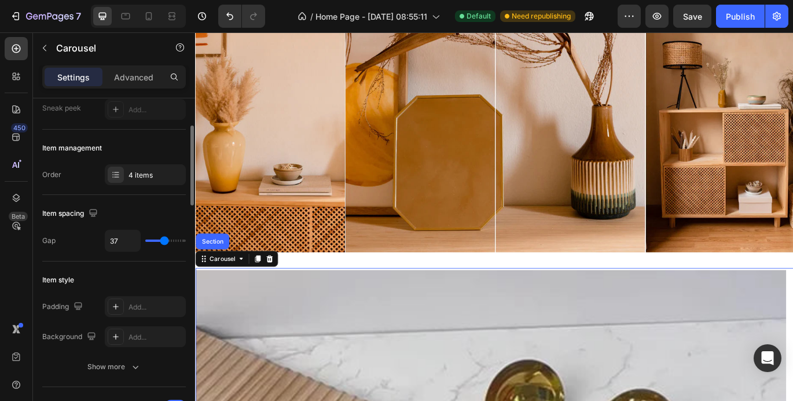
type input "18"
click at [157, 241] on input "range" at bounding box center [165, 241] width 41 height 2
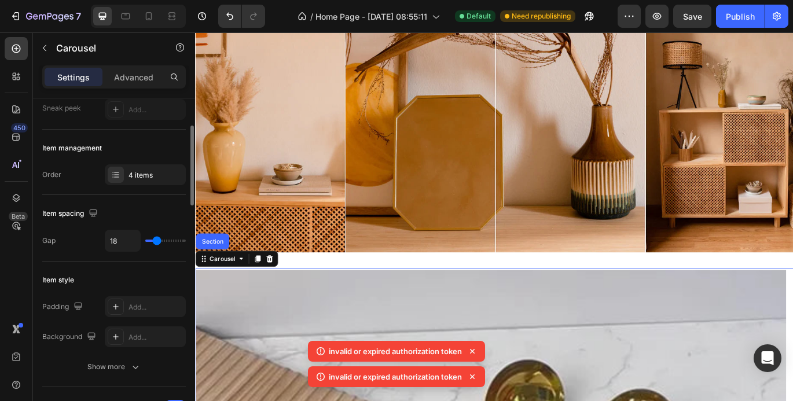
type input "0"
click at [150, 241] on input "range" at bounding box center [165, 241] width 41 height 2
type input "13"
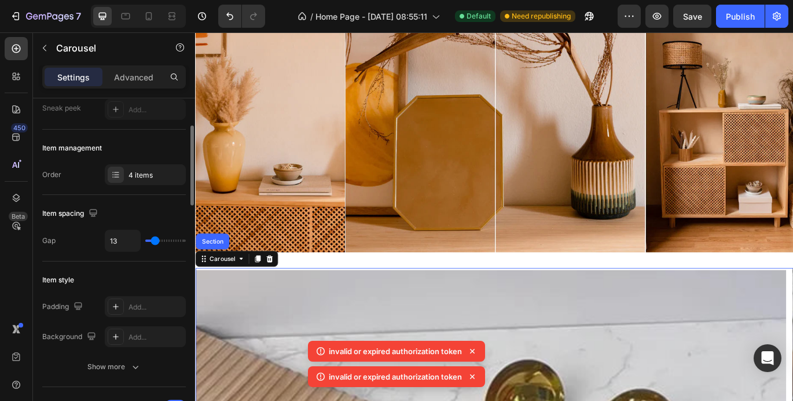
click at [155, 241] on input "range" at bounding box center [165, 241] width 41 height 2
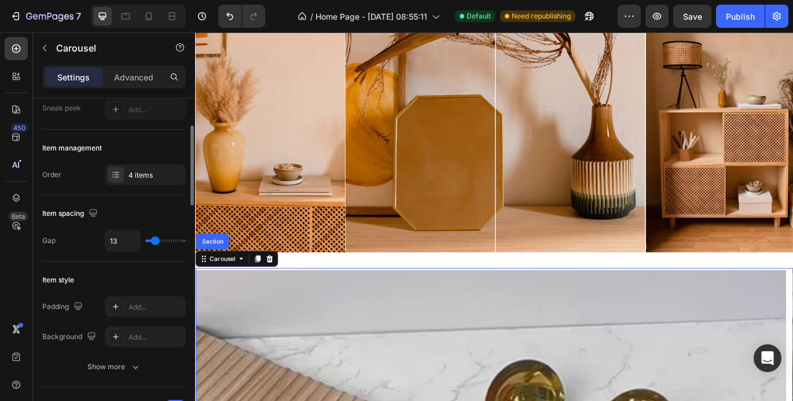
type input "0"
click at [148, 241] on input "range" at bounding box center [165, 241] width 41 height 2
click at [173, 239] on div "0" at bounding box center [145, 241] width 81 height 22
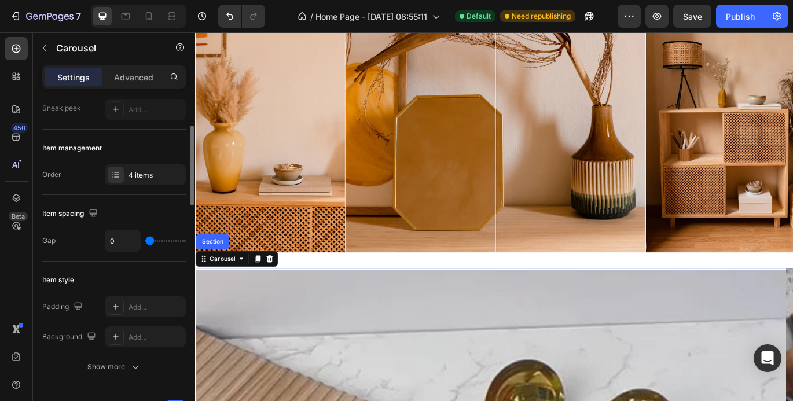
click at [173, 239] on div "0" at bounding box center [145, 241] width 81 height 22
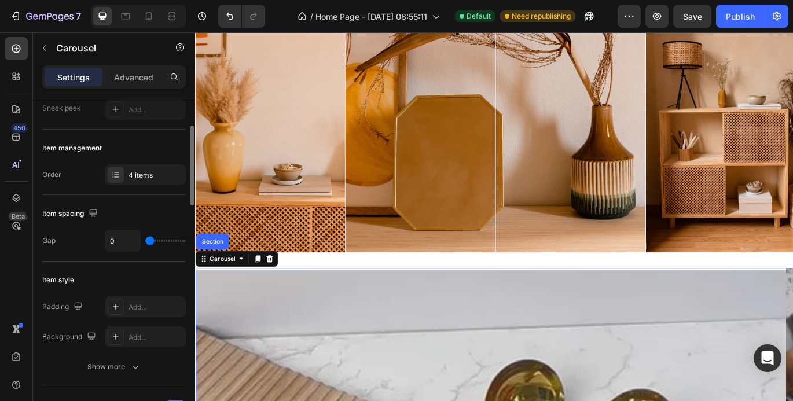
click at [173, 239] on div "0" at bounding box center [145, 241] width 81 height 22
click at [163, 239] on div "0" at bounding box center [145, 241] width 81 height 22
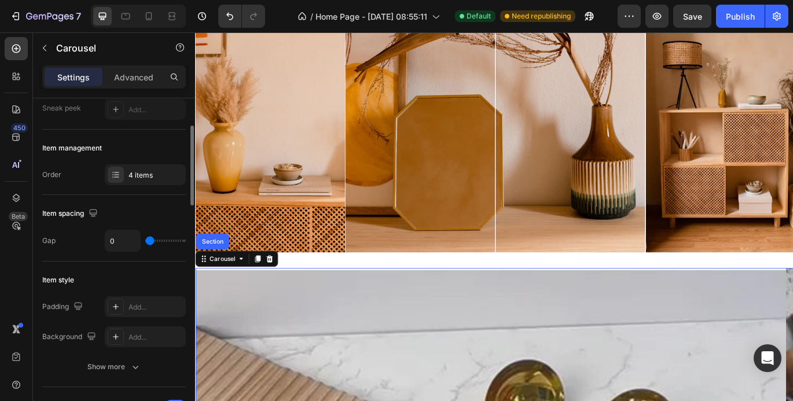
click at [163, 239] on div "0" at bounding box center [145, 241] width 81 height 22
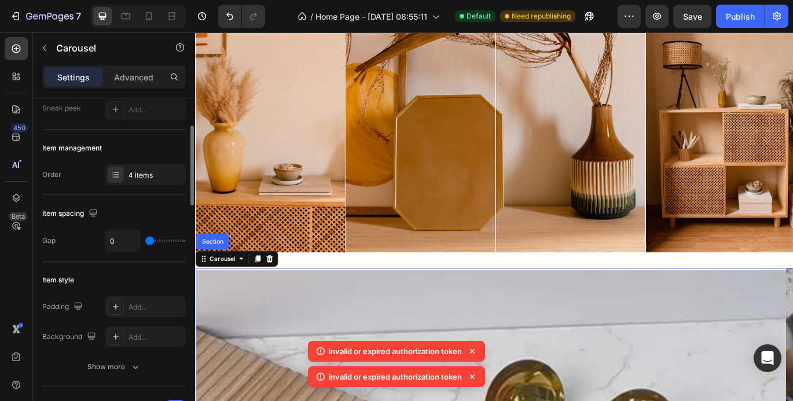
click at [163, 239] on div "0" at bounding box center [145, 241] width 81 height 22
type input "40"
click at [166, 241] on input "range" at bounding box center [165, 241] width 41 height 2
type input "12"
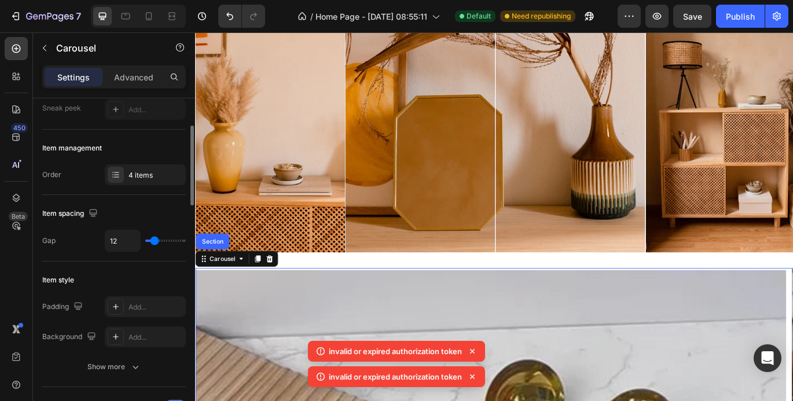
type input "12"
click at [155, 240] on input "range" at bounding box center [165, 241] width 41 height 2
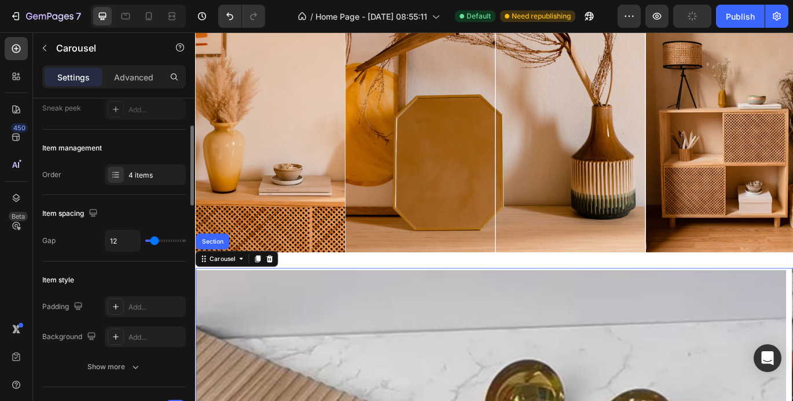
type input "71"
click at [178, 240] on input "range" at bounding box center [165, 241] width 41 height 2
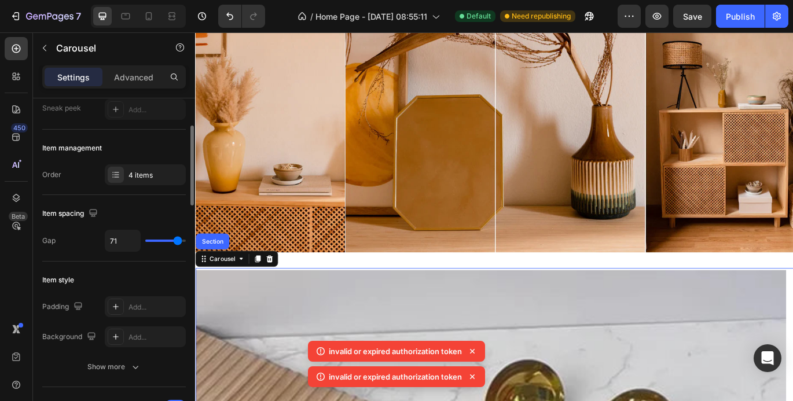
type input "0"
click at [150, 241] on input "range" at bounding box center [165, 241] width 41 height 2
type input "31"
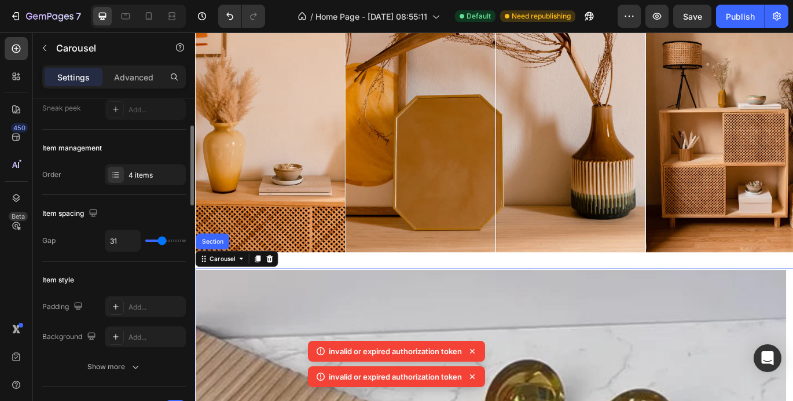
click at [162, 241] on input "range" at bounding box center [165, 241] width 41 height 2
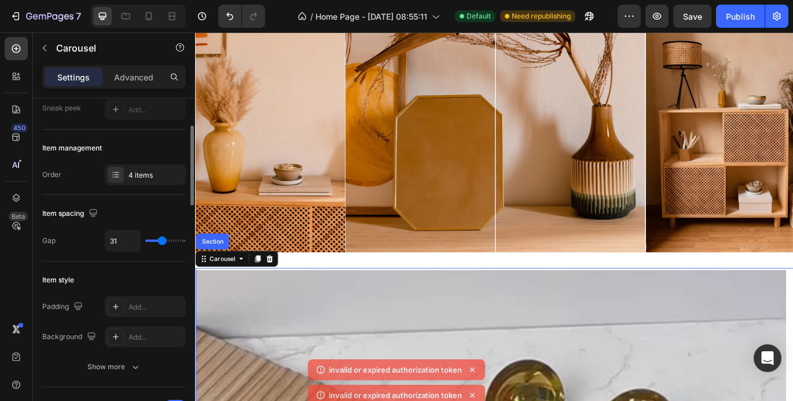
type input "6"
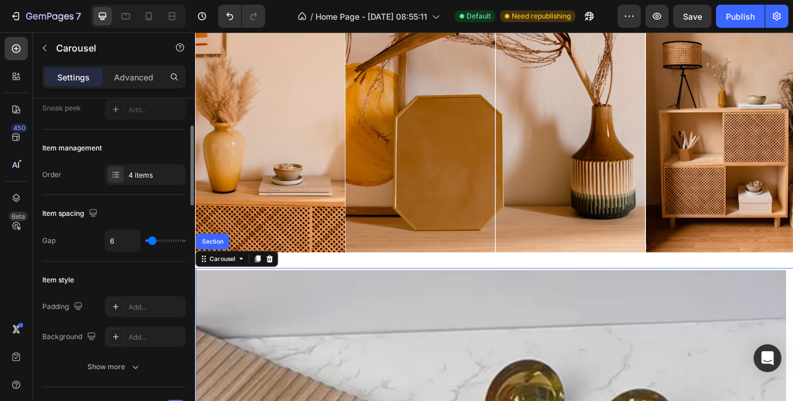
type input "6"
click at [152, 241] on input "range" at bounding box center [165, 241] width 41 height 2
type input "64"
click at [175, 240] on input "range" at bounding box center [165, 241] width 41 height 2
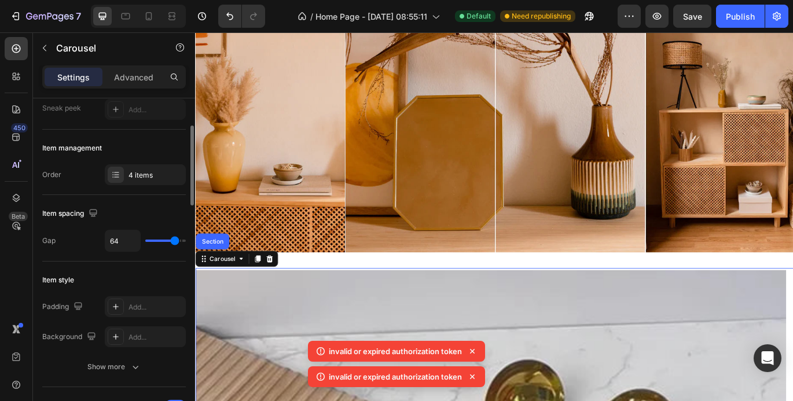
type input "4"
click at [152, 241] on input "range" at bounding box center [165, 241] width 41 height 2
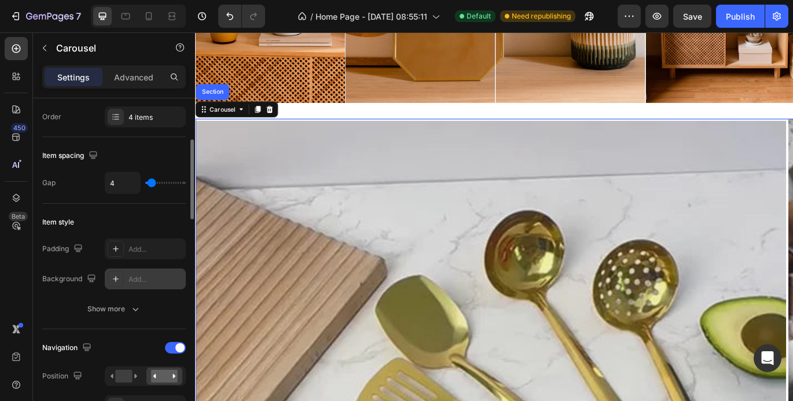
scroll to position [232, 0]
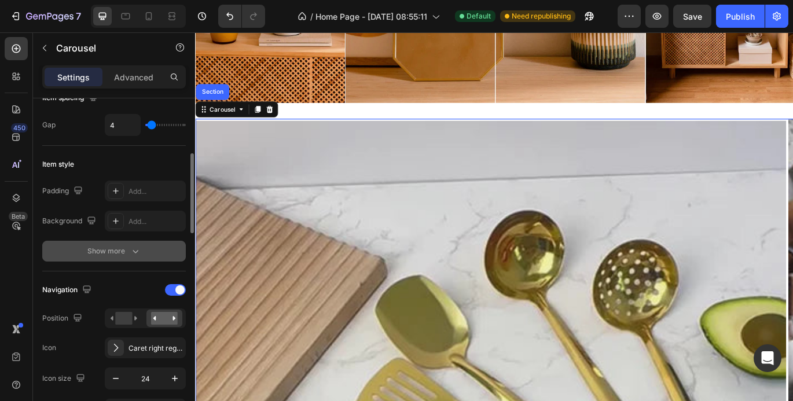
click at [134, 251] on icon "button" at bounding box center [136, 252] width 12 height 12
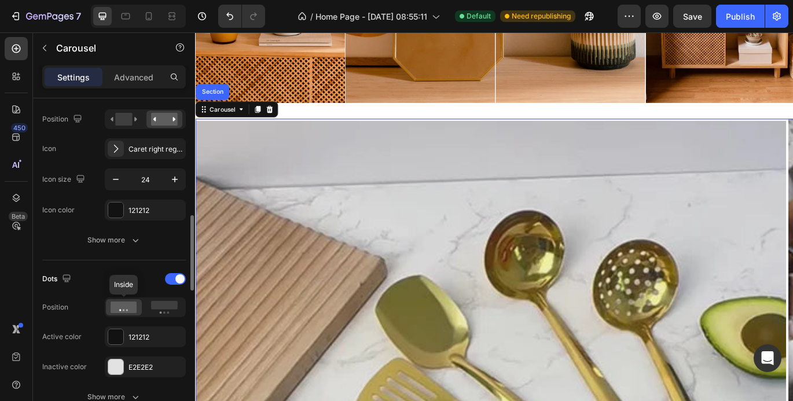
scroll to position [579, 0]
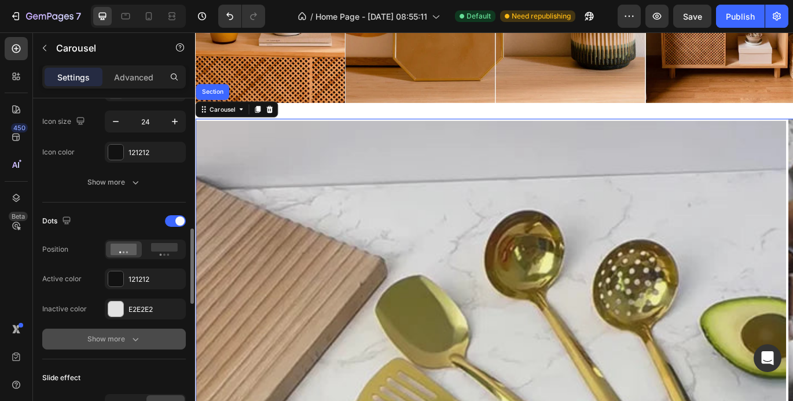
click at [138, 339] on icon "button" at bounding box center [136, 340] width 12 height 12
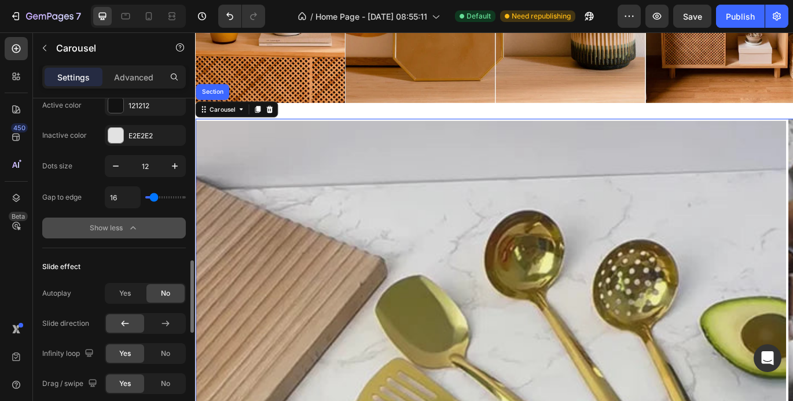
scroll to position [811, 0]
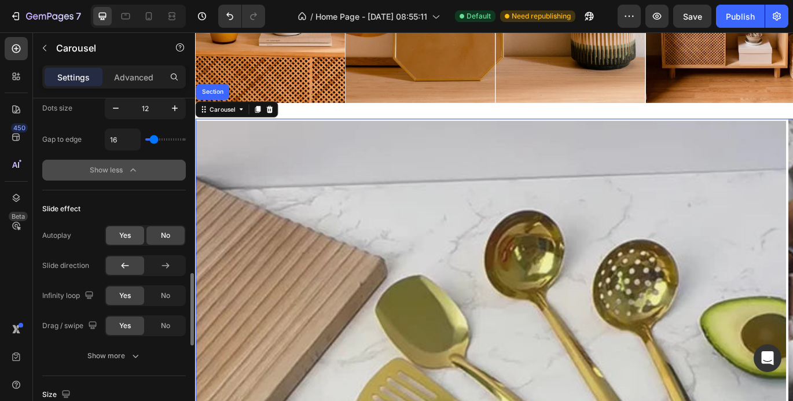
click at [131, 234] on div "Yes" at bounding box center [125, 235] width 38 height 19
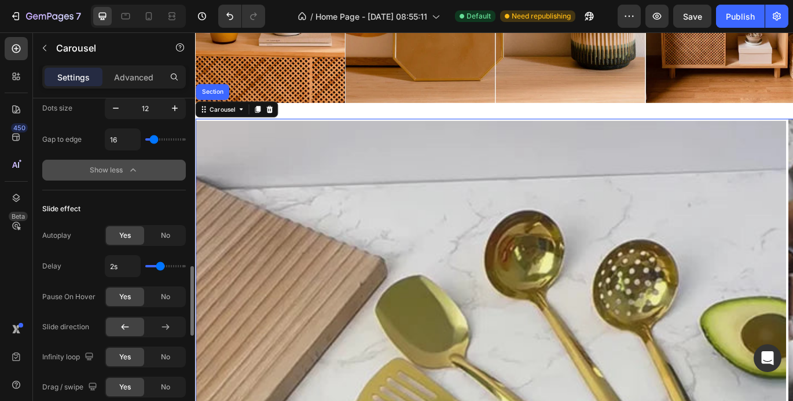
scroll to position [869, 0]
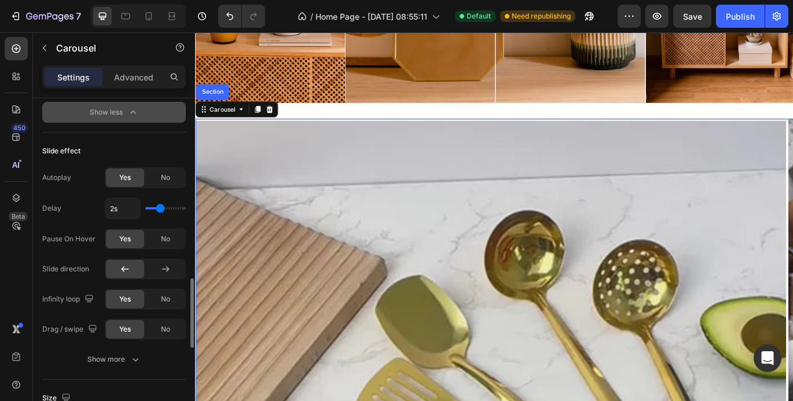
click at [129, 298] on span "Yes" at bounding box center [125, 299] width 12 height 10
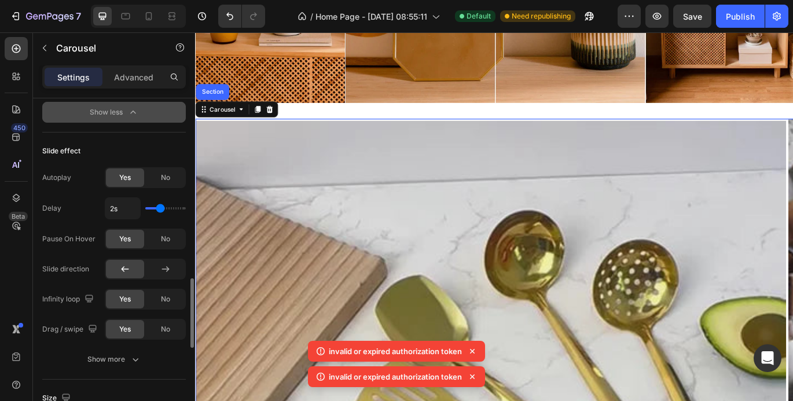
click at [129, 332] on span "Yes" at bounding box center [125, 329] width 12 height 10
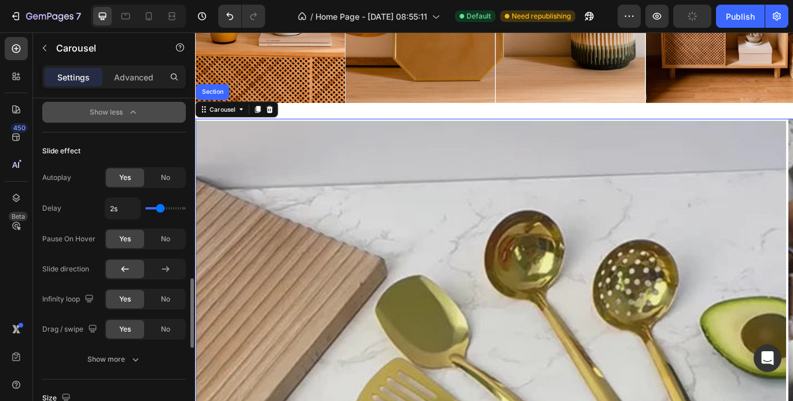
click at [129, 332] on span "Yes" at bounding box center [125, 329] width 12 height 10
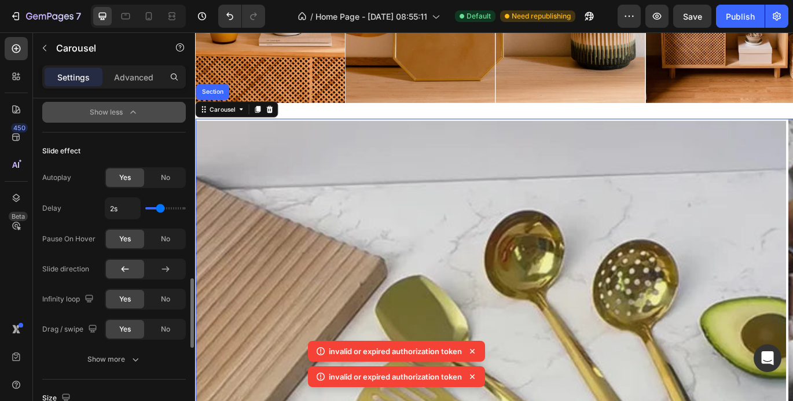
scroll to position [926, 0]
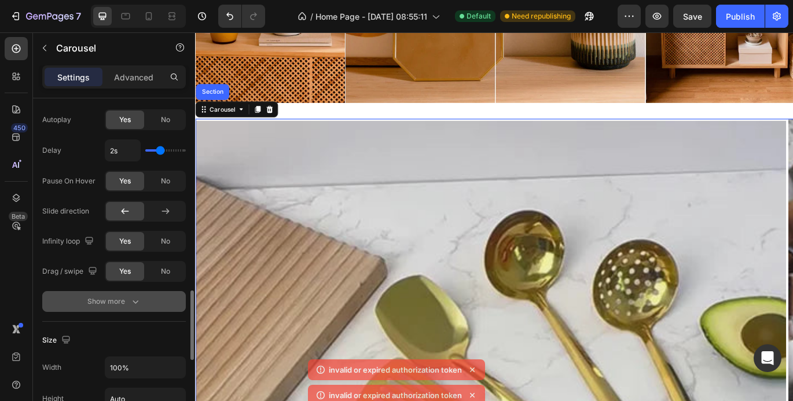
click at [134, 302] on icon "button" at bounding box center [136, 302] width 6 height 3
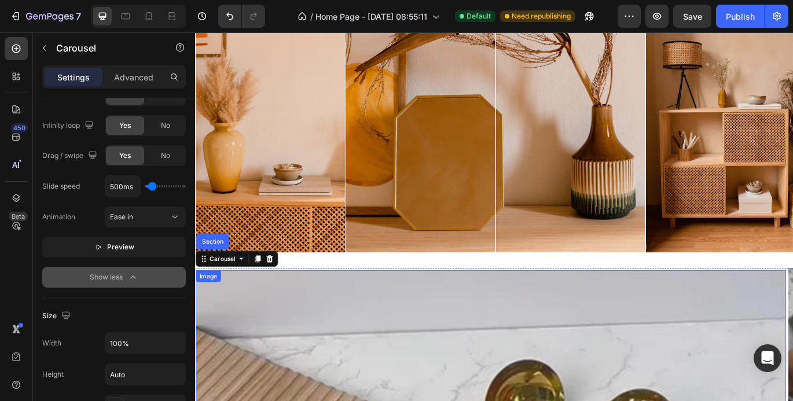
scroll to position [0, 0]
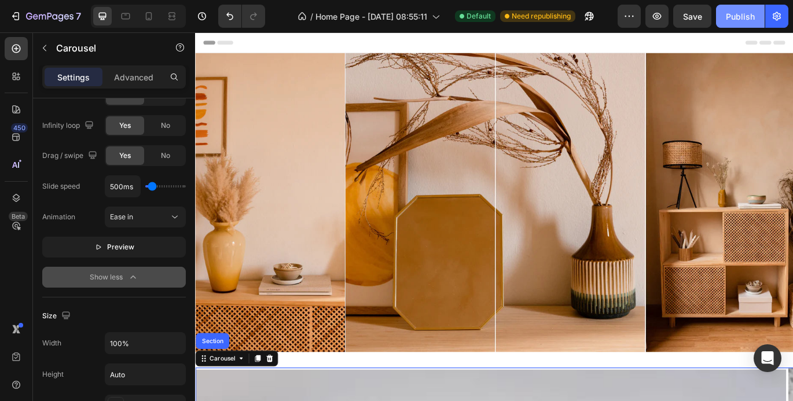
click at [740, 24] on button "Publish" at bounding box center [740, 16] width 49 height 23
click at [659, 17] on icon "button" at bounding box center [657, 16] width 9 height 7
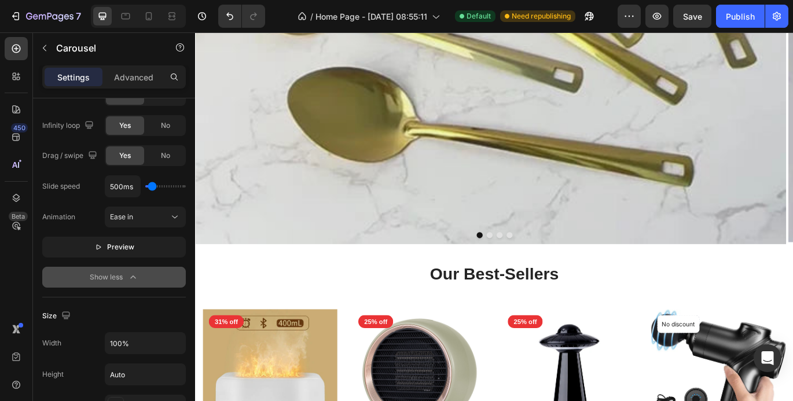
scroll to position [811, 0]
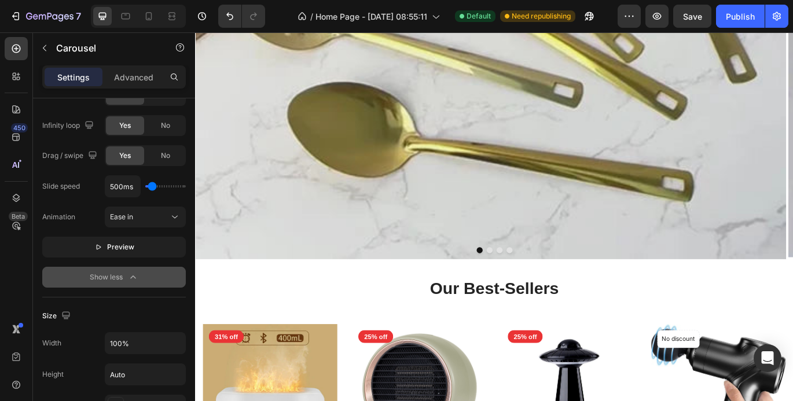
click at [132, 275] on icon "button" at bounding box center [133, 278] width 12 height 12
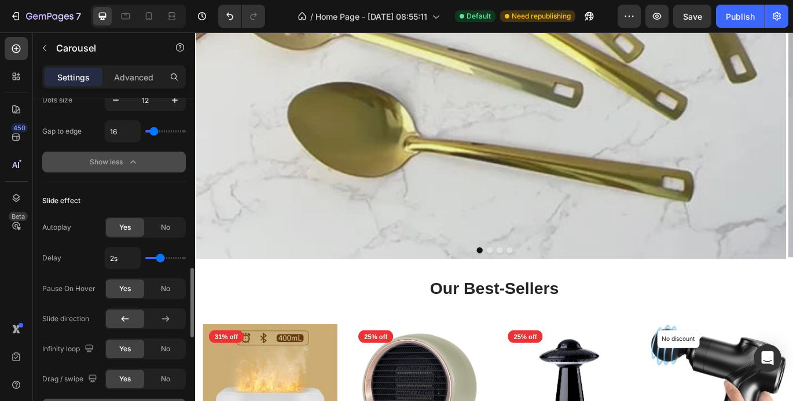
scroll to position [761, 0]
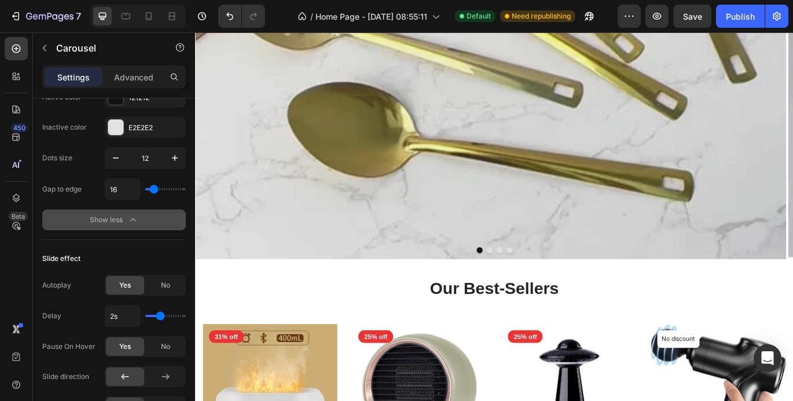
click at [137, 222] on icon "button" at bounding box center [133, 220] width 12 height 12
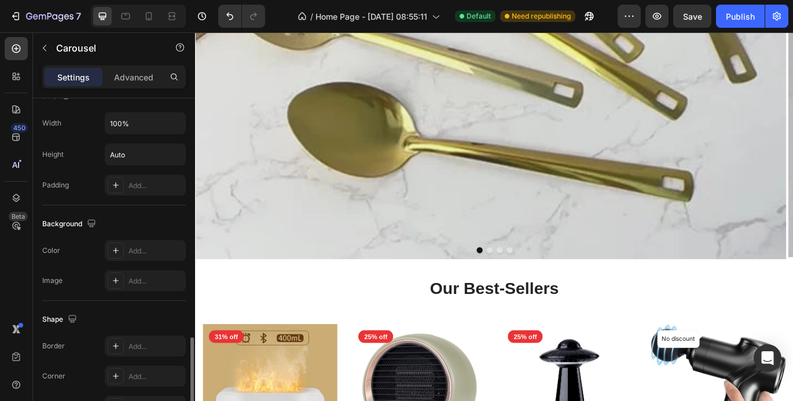
scroll to position [1166, 0]
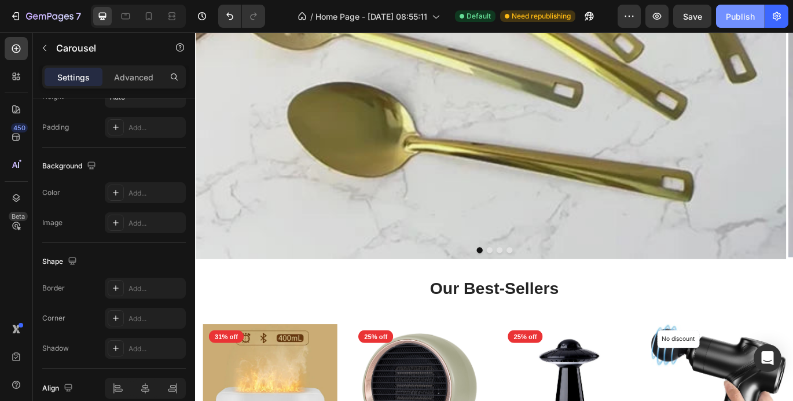
click at [734, 19] on div "Publish" at bounding box center [740, 16] width 29 height 12
